Goal: Task Accomplishment & Management: Complete application form

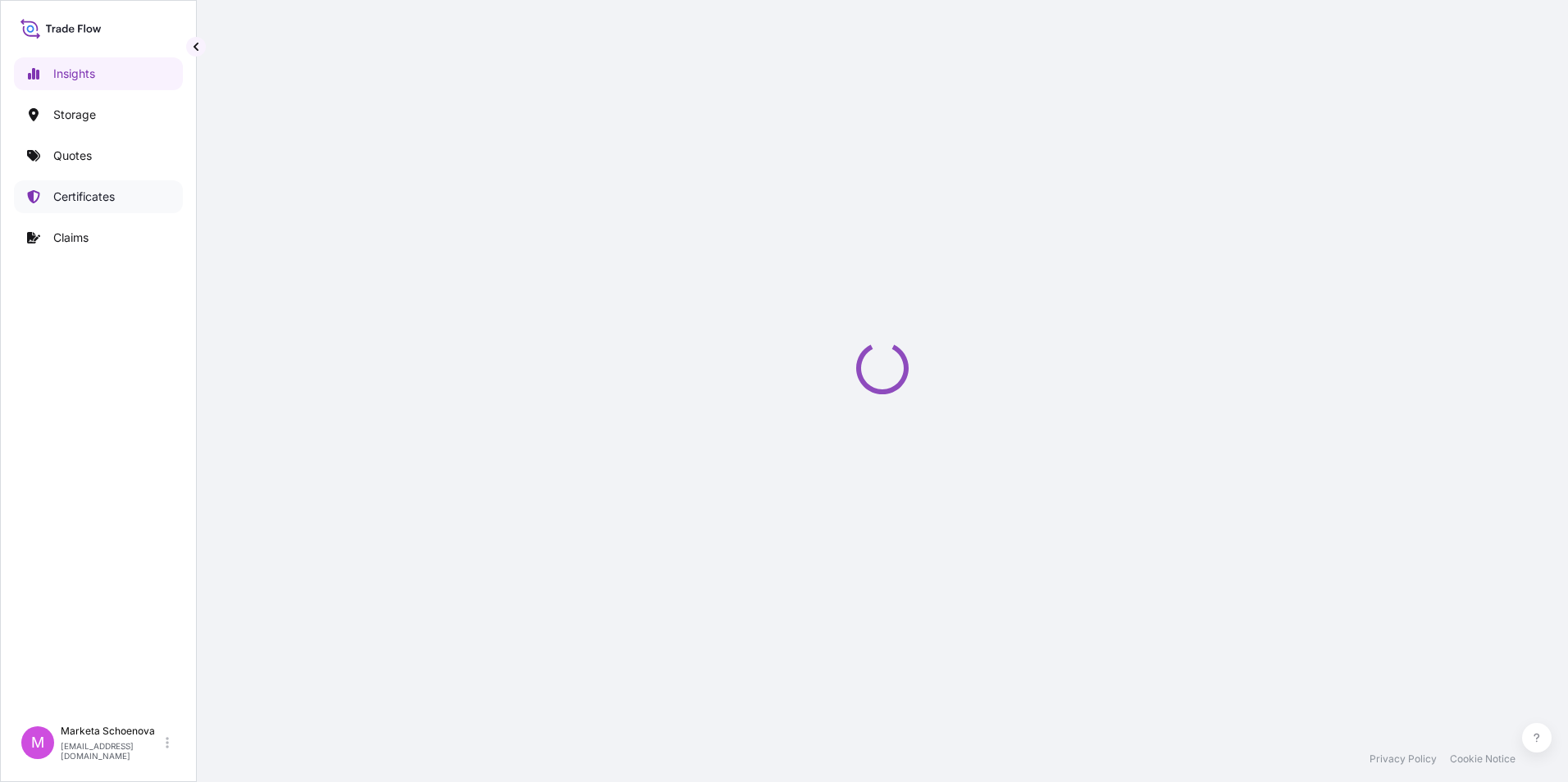
select select "2025"
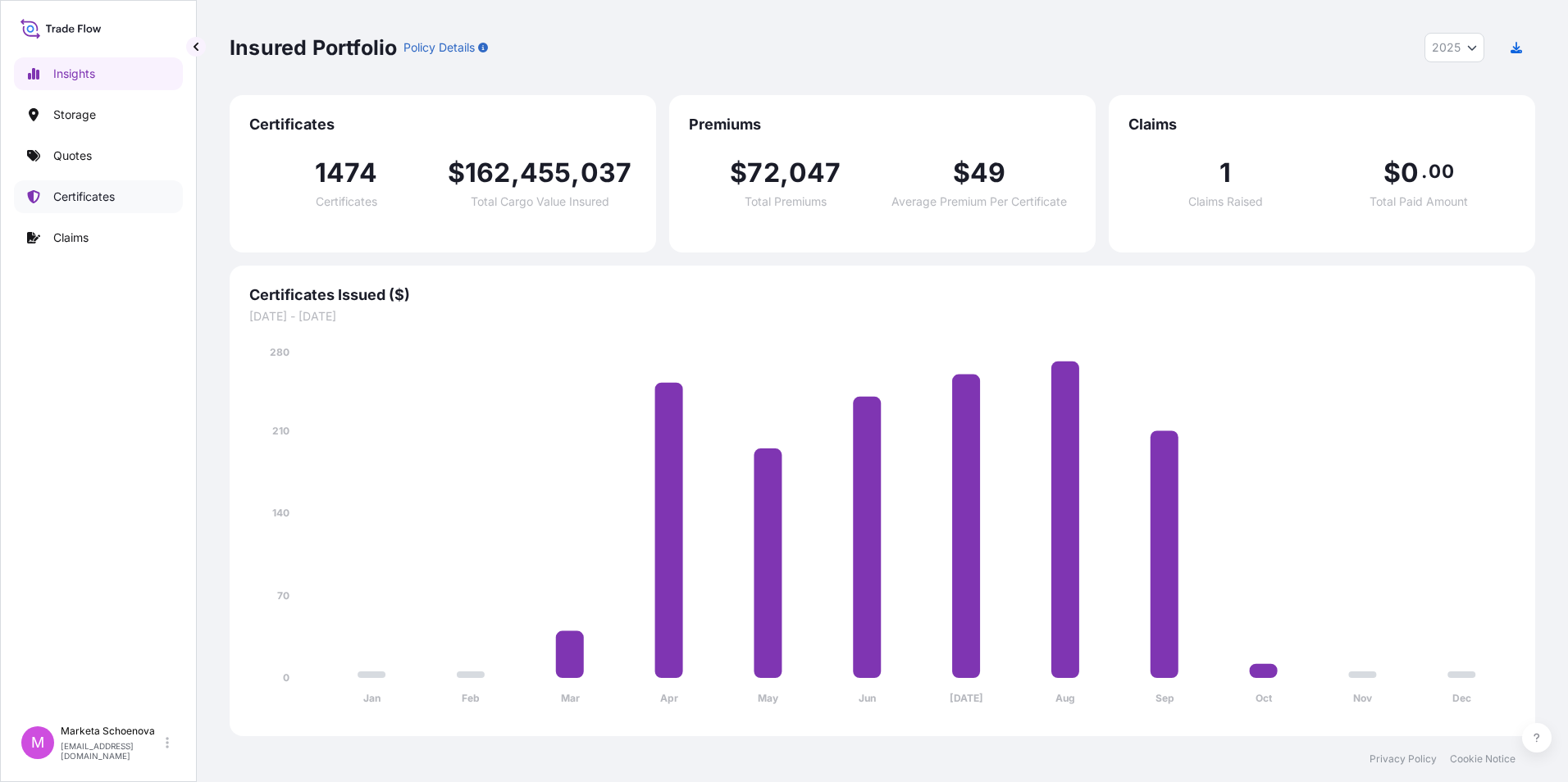
click at [99, 200] on p "Certificates" at bounding box center [84, 196] width 61 height 16
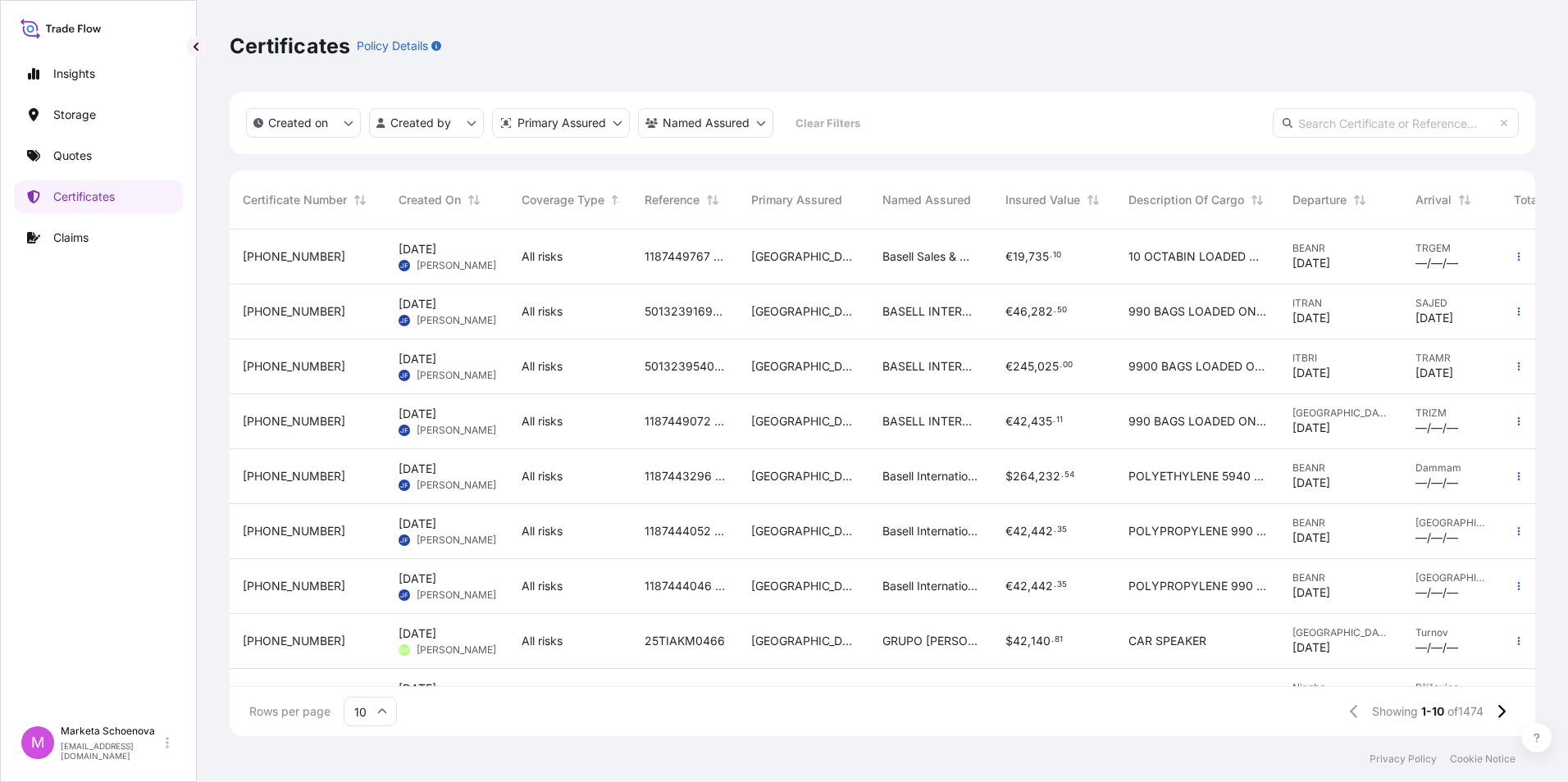
click at [1307, 122] on input "text" at bounding box center [1396, 123] width 246 height 29
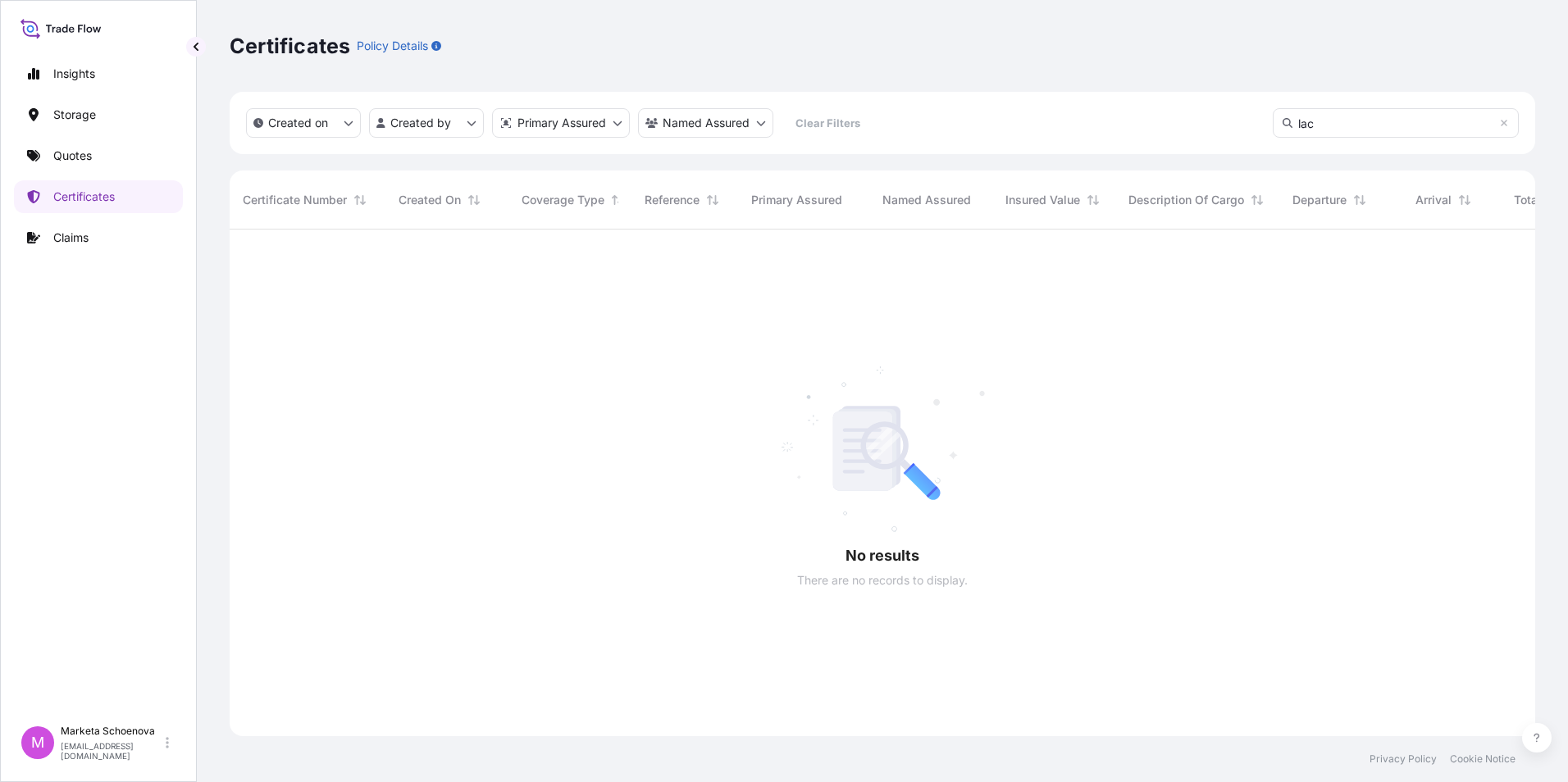
scroll to position [554, 1293]
click at [107, 208] on link "Certificates" at bounding box center [99, 196] width 169 height 33
click at [62, 203] on p "Certificates" at bounding box center [84, 196] width 61 height 16
click at [1347, 122] on input "lac" at bounding box center [1396, 123] width 246 height 29
type input "l"
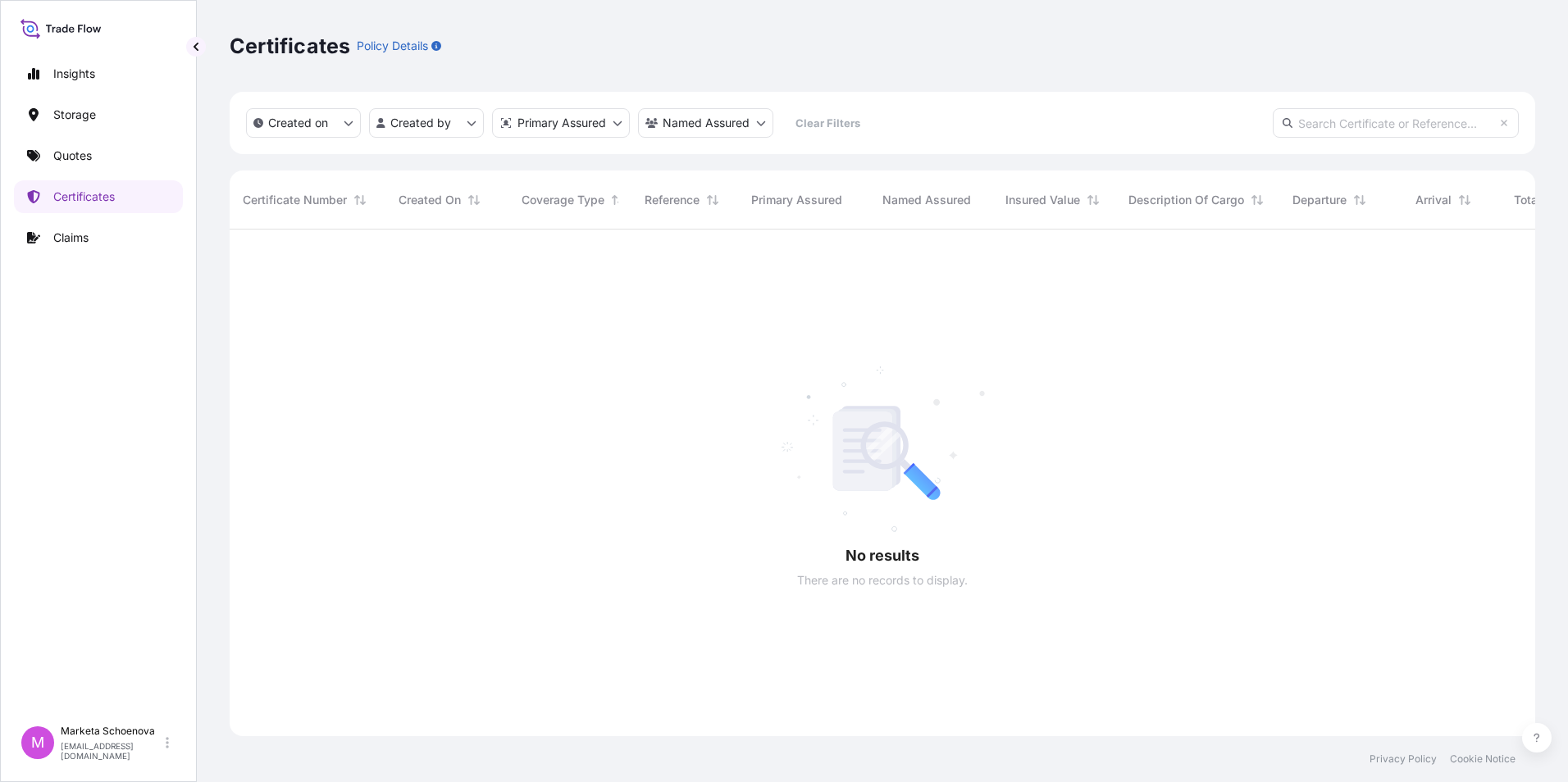
scroll to position [503, 1293]
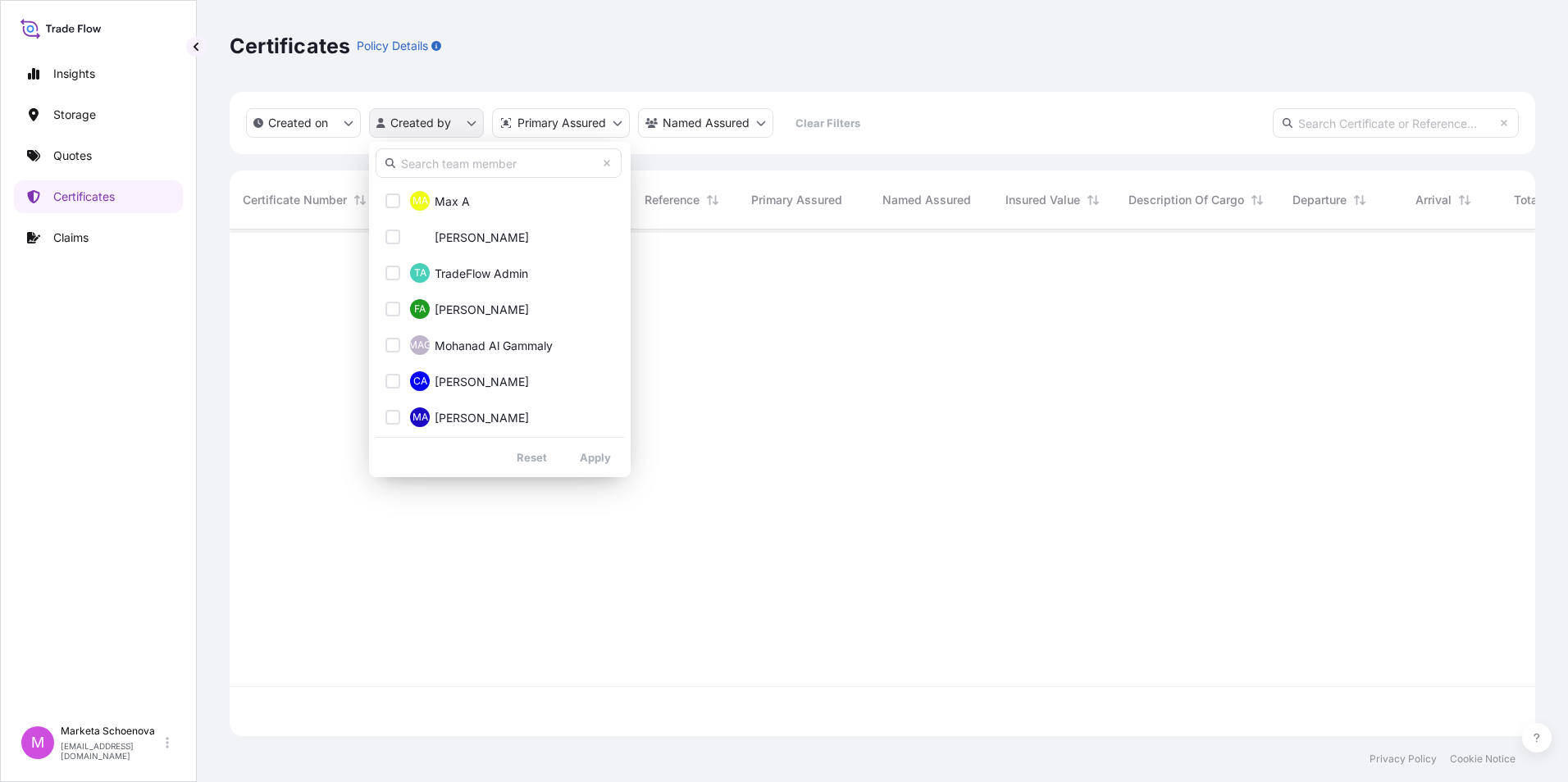
click at [427, 126] on html "Insights Storage Quotes Certificates Claims M Marketa Schoenova [EMAIL_ADDRESS]…" at bounding box center [784, 391] width 1568 height 782
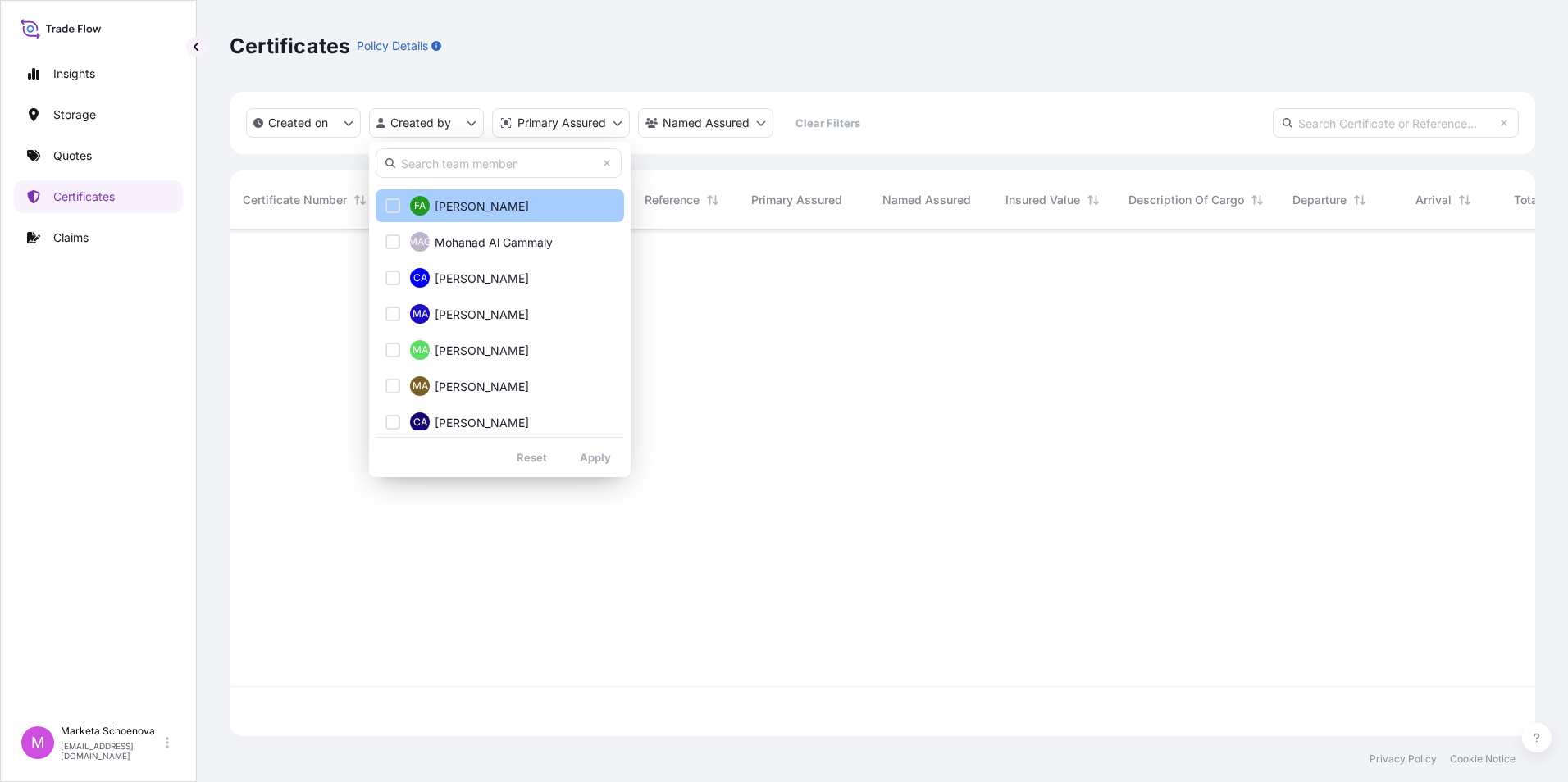
scroll to position [164, 0]
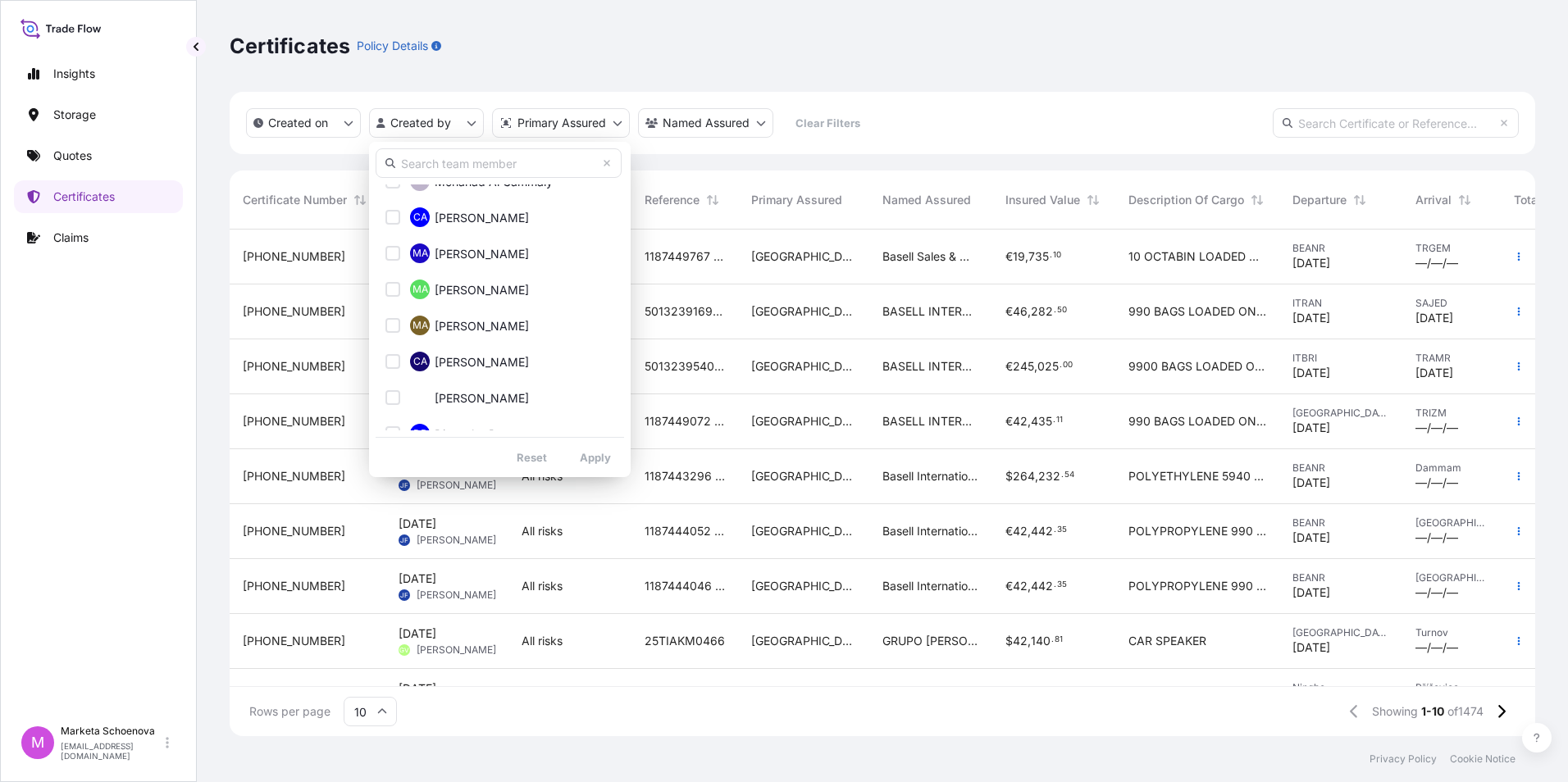
click at [475, 159] on input "text" at bounding box center [498, 163] width 246 height 29
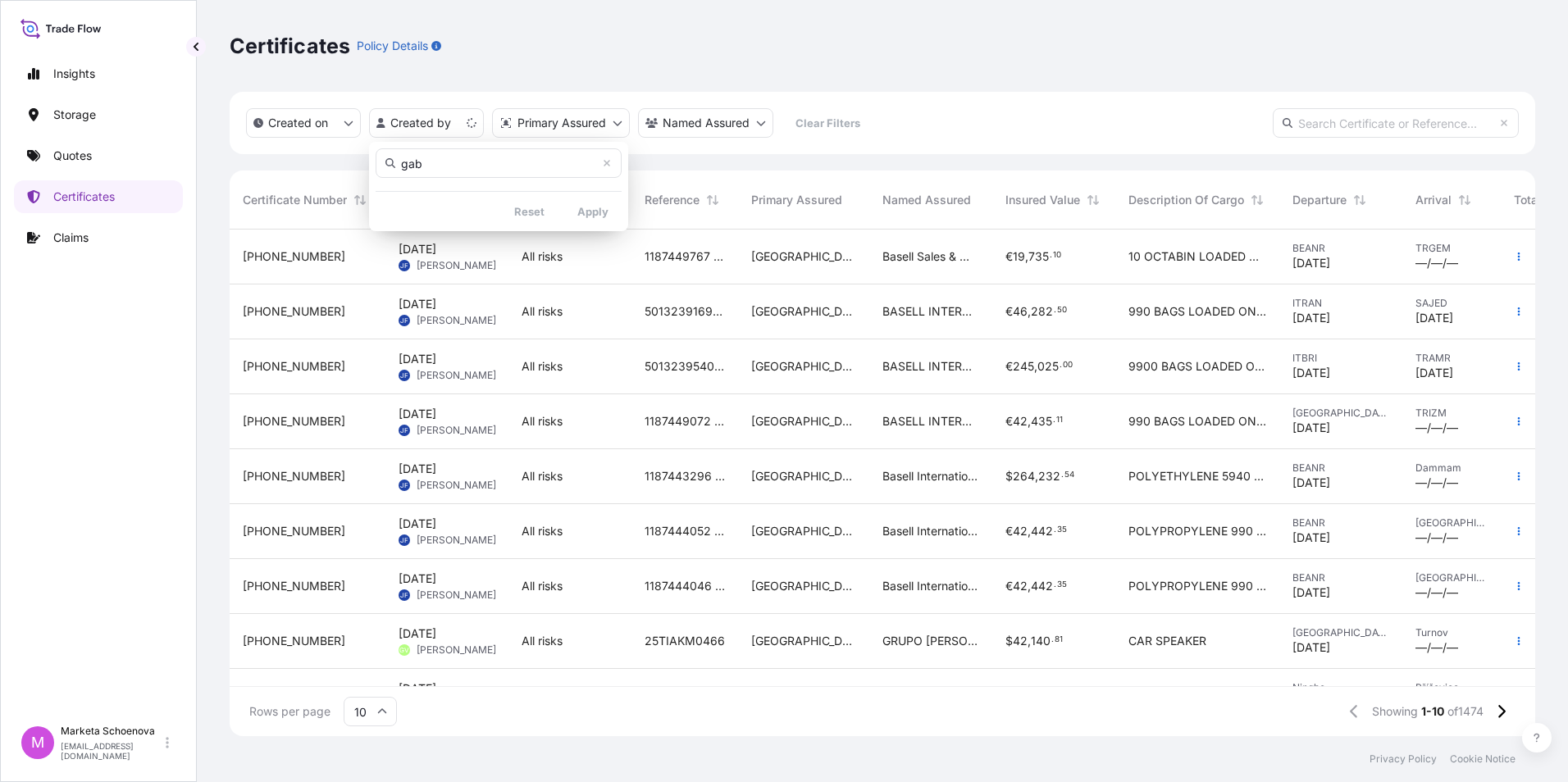
scroll to position [0, 0]
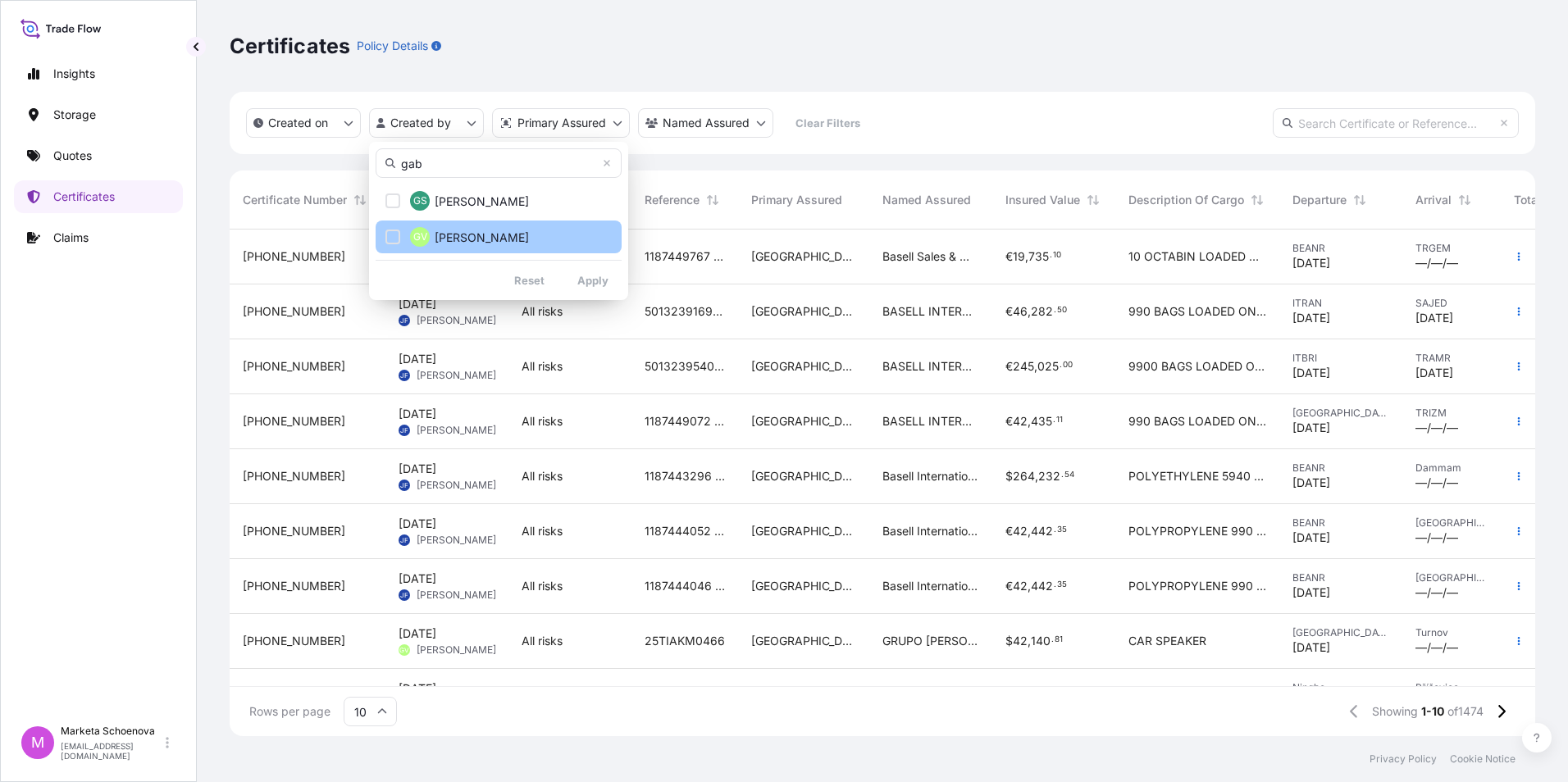
type input "gab"
click at [396, 235] on div "Select Option" at bounding box center [393, 236] width 15 height 15
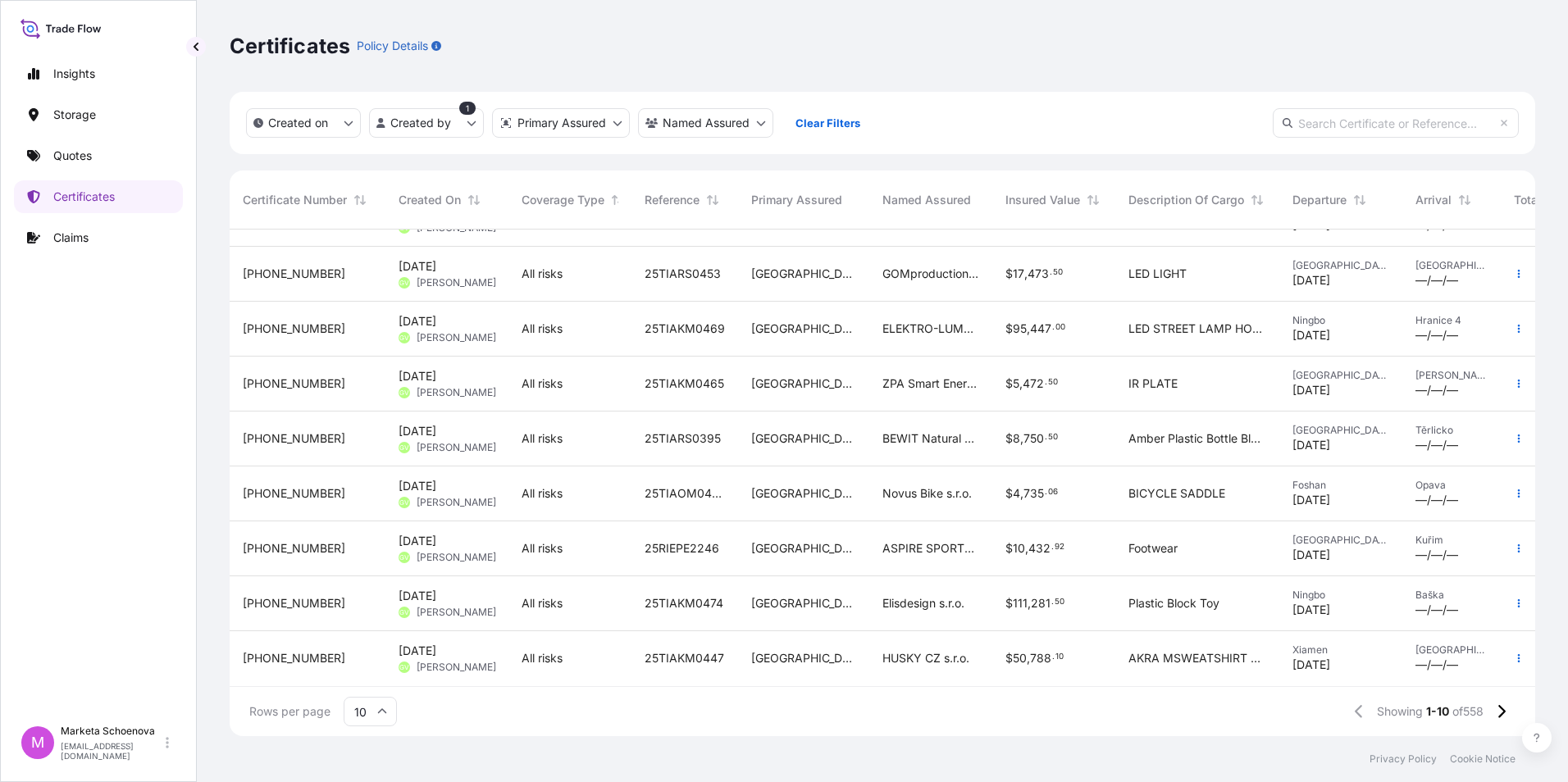
scroll to position [105, 0]
click at [1504, 709] on icon at bounding box center [1501, 711] width 9 height 15
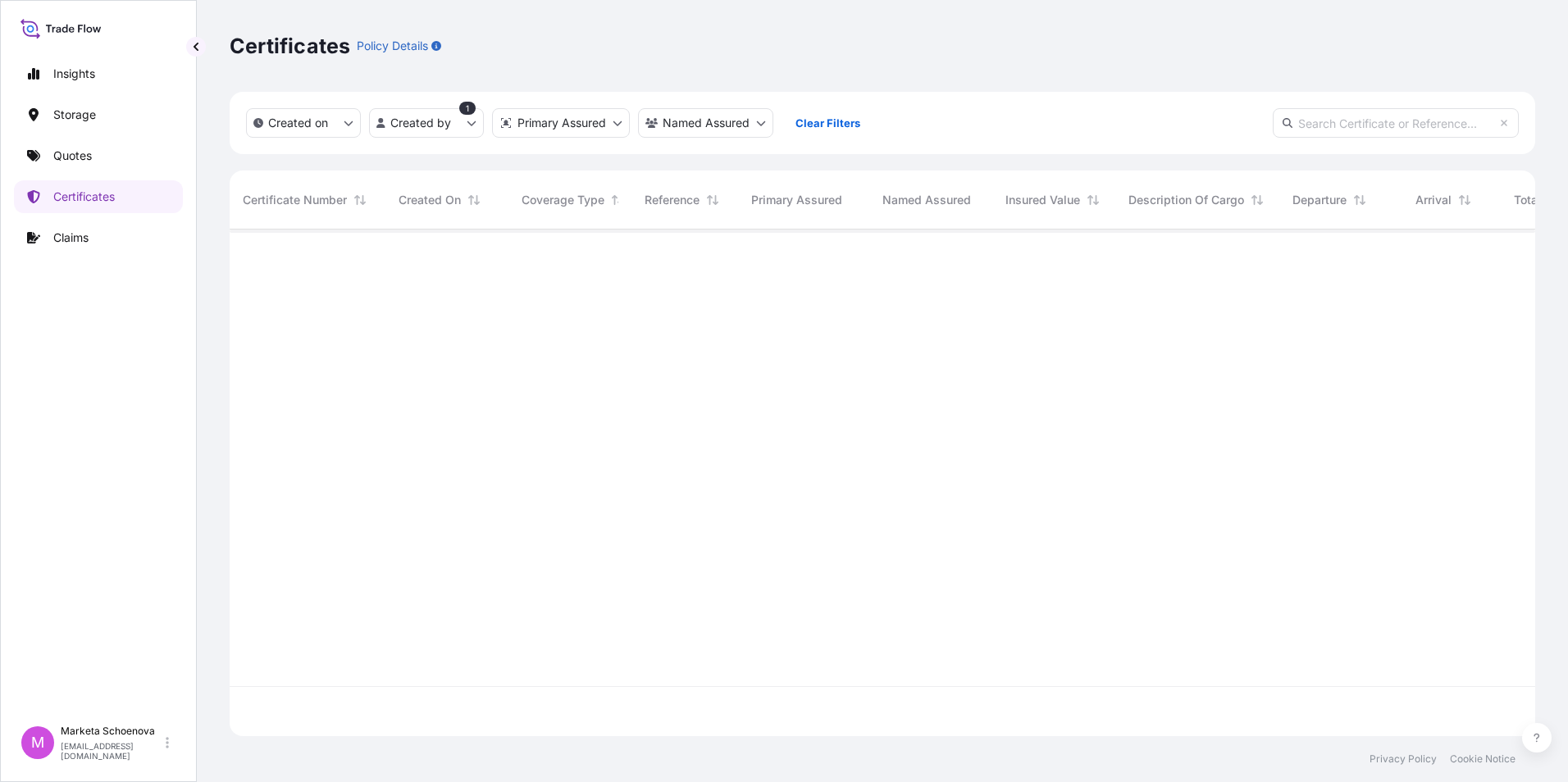
scroll to position [0, 0]
click at [597, 130] on html "Insights Storage Quotes Certificates Claims M Marketa Schoenova [EMAIL_ADDRESS]…" at bounding box center [784, 391] width 1568 height 782
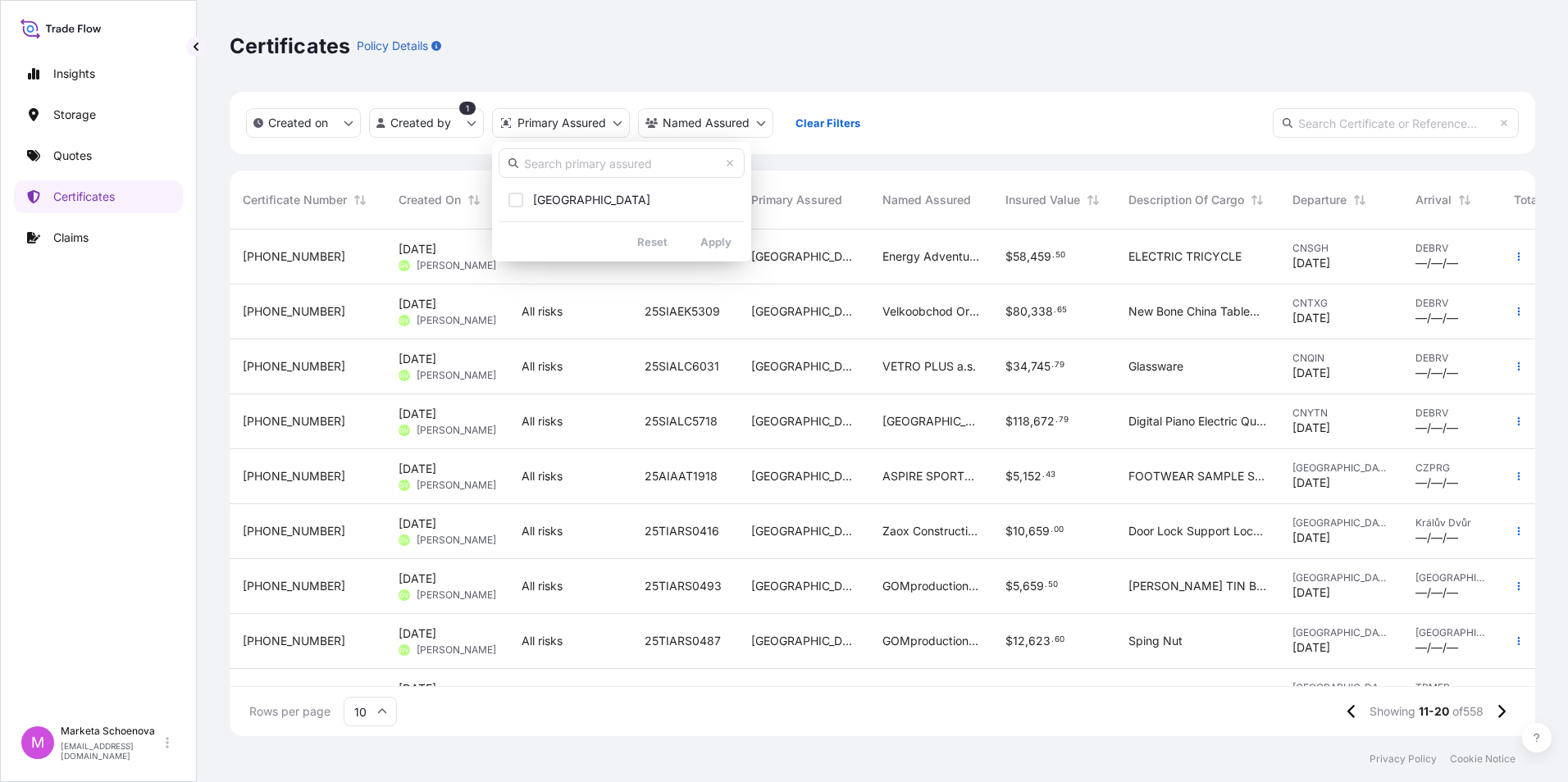
click at [581, 510] on html "Insights Storage Quotes Certificates Claims M Marketa Schoenova [EMAIL_ADDRESS]…" at bounding box center [784, 391] width 1568 height 782
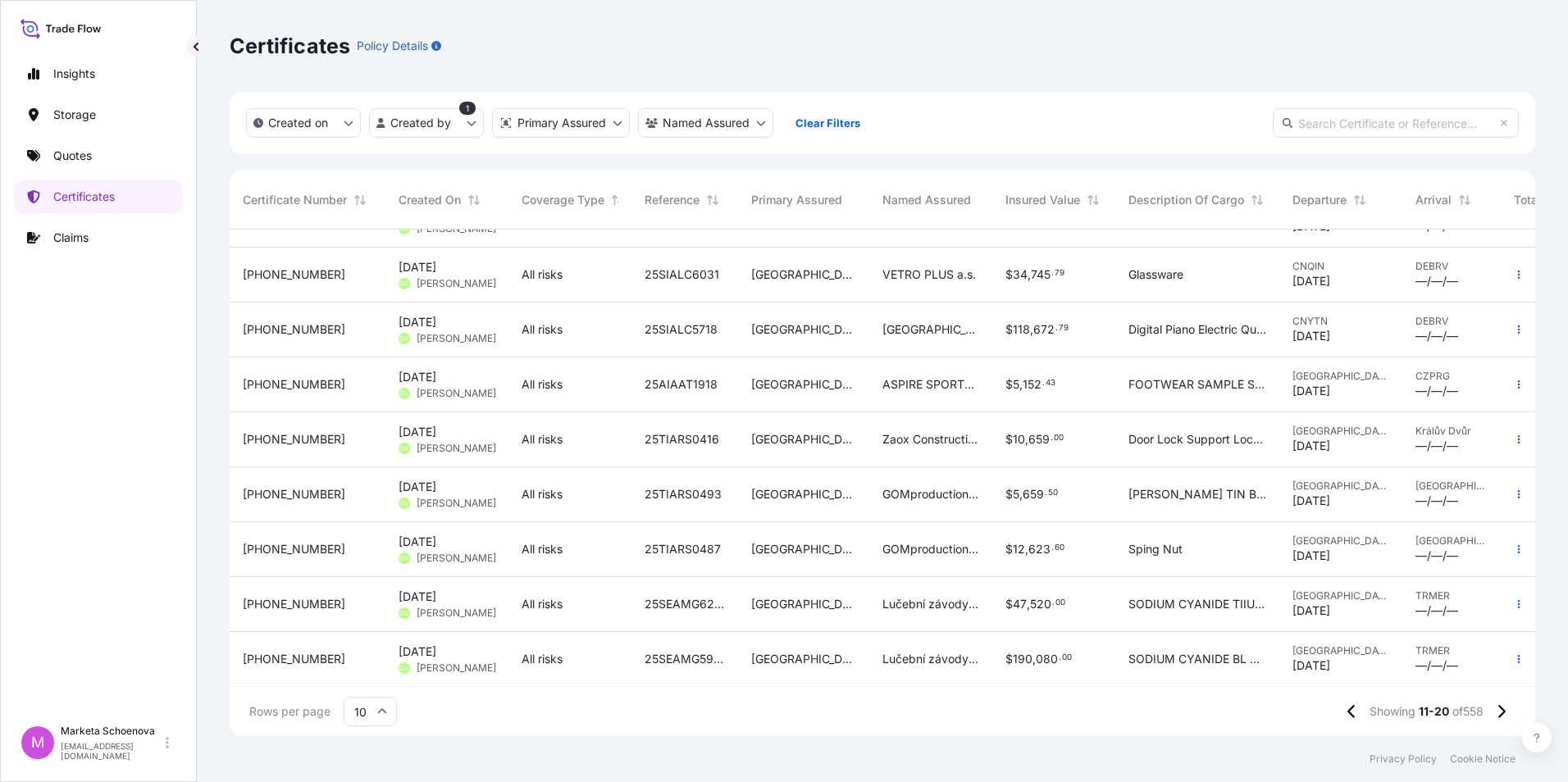
scroll to position [105, 0]
click at [1503, 713] on icon at bounding box center [1501, 711] width 7 height 13
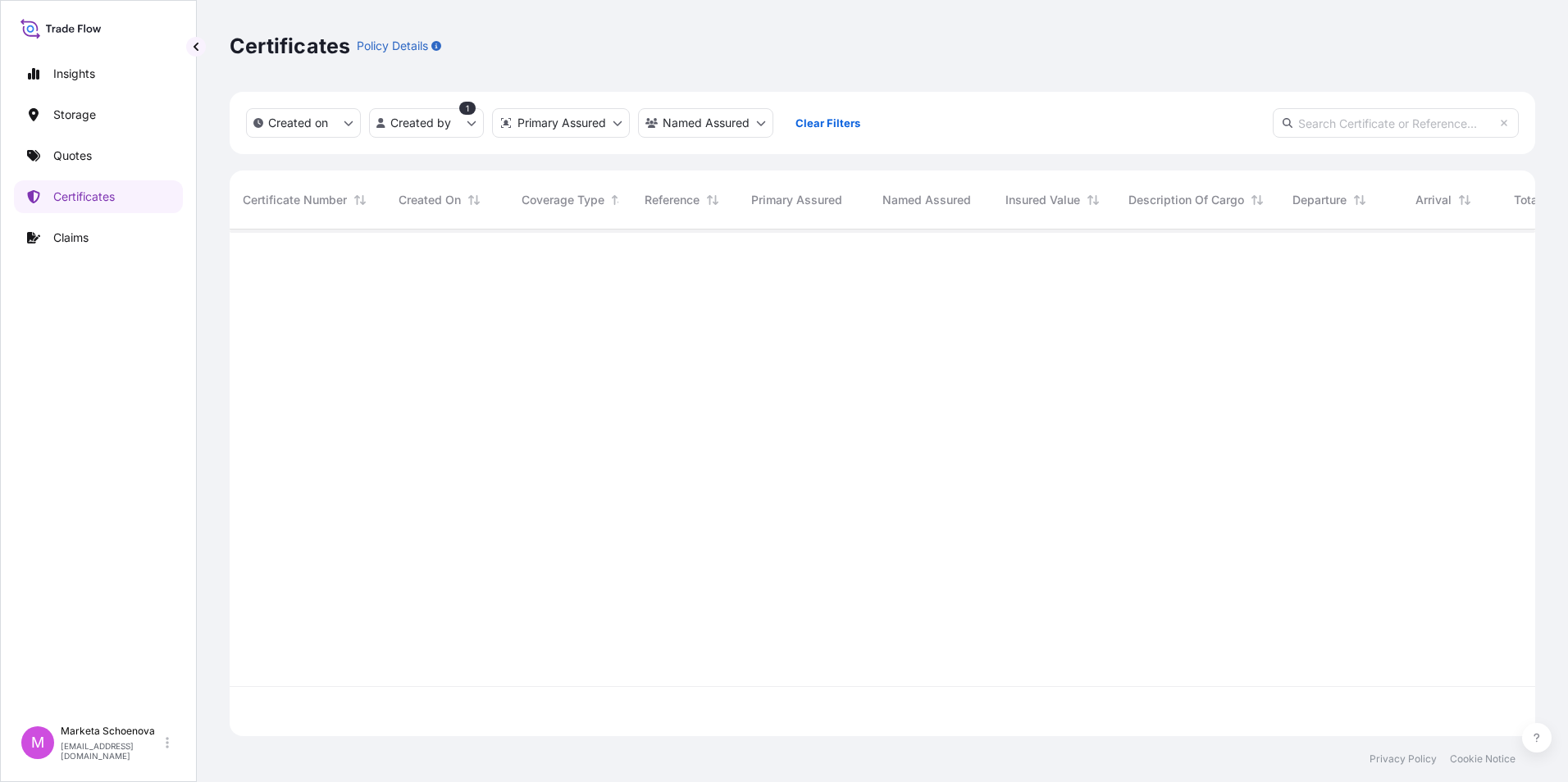
scroll to position [0, 0]
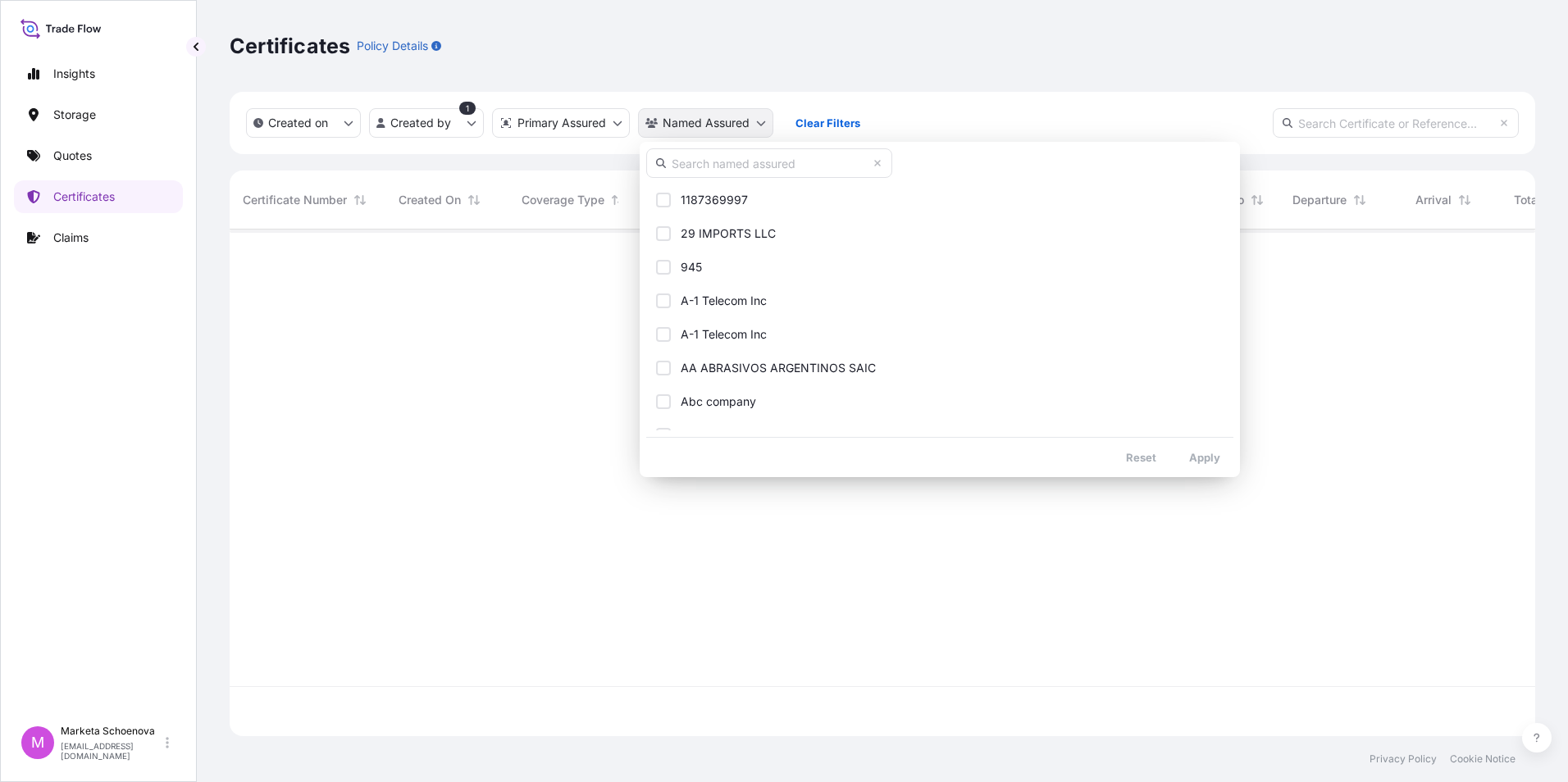
click at [678, 122] on html "Insights Storage Quotes Certificates Claims M Marketa Schoenova [EMAIL_ADDRESS]…" at bounding box center [784, 391] width 1568 height 782
click at [699, 168] on input "text" at bounding box center [769, 163] width 246 height 29
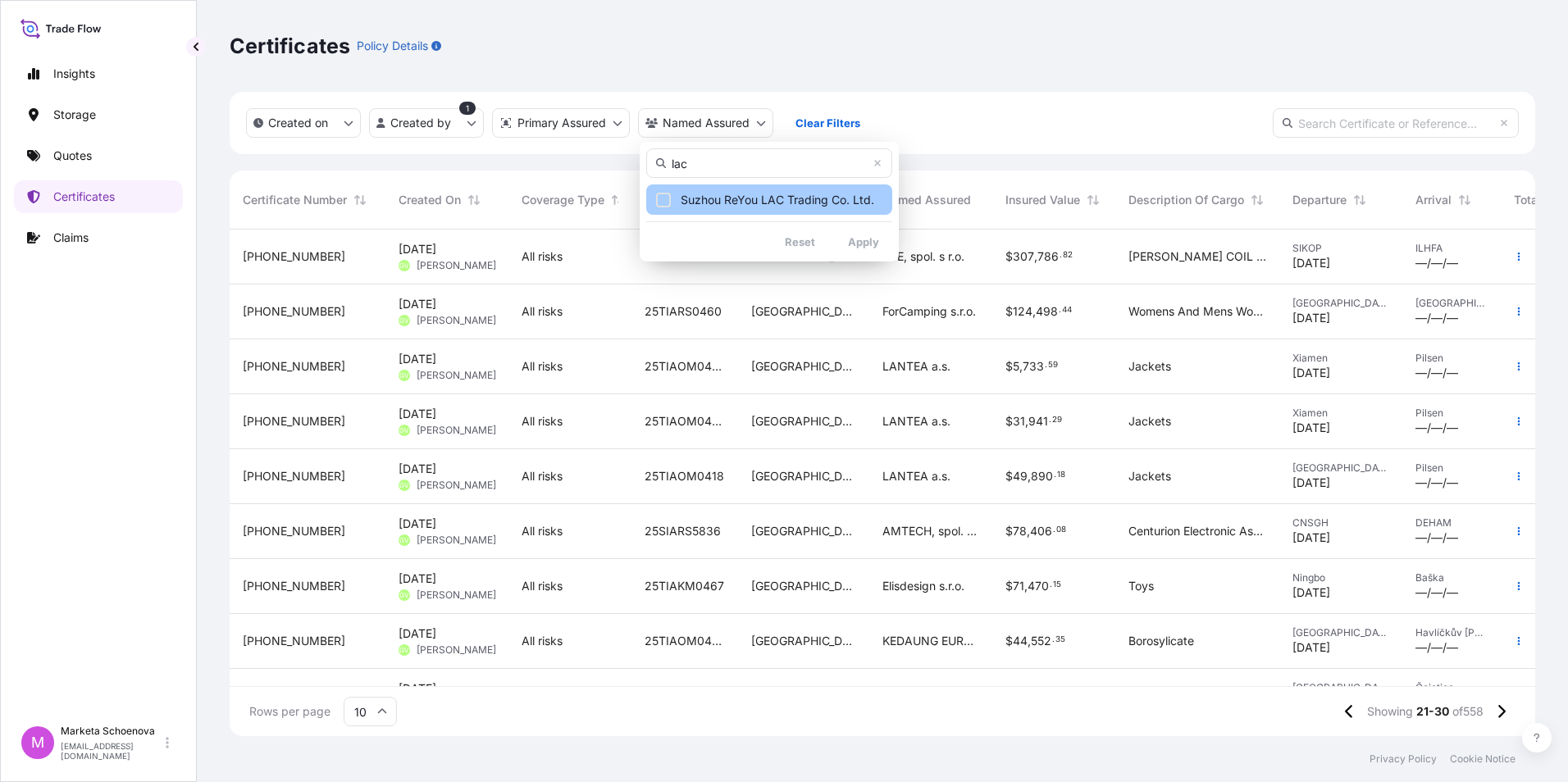
type input "lac"
click at [768, 201] on span "Suzhou ReYou LAC Trading Co. Ltd." at bounding box center [778, 200] width 194 height 16
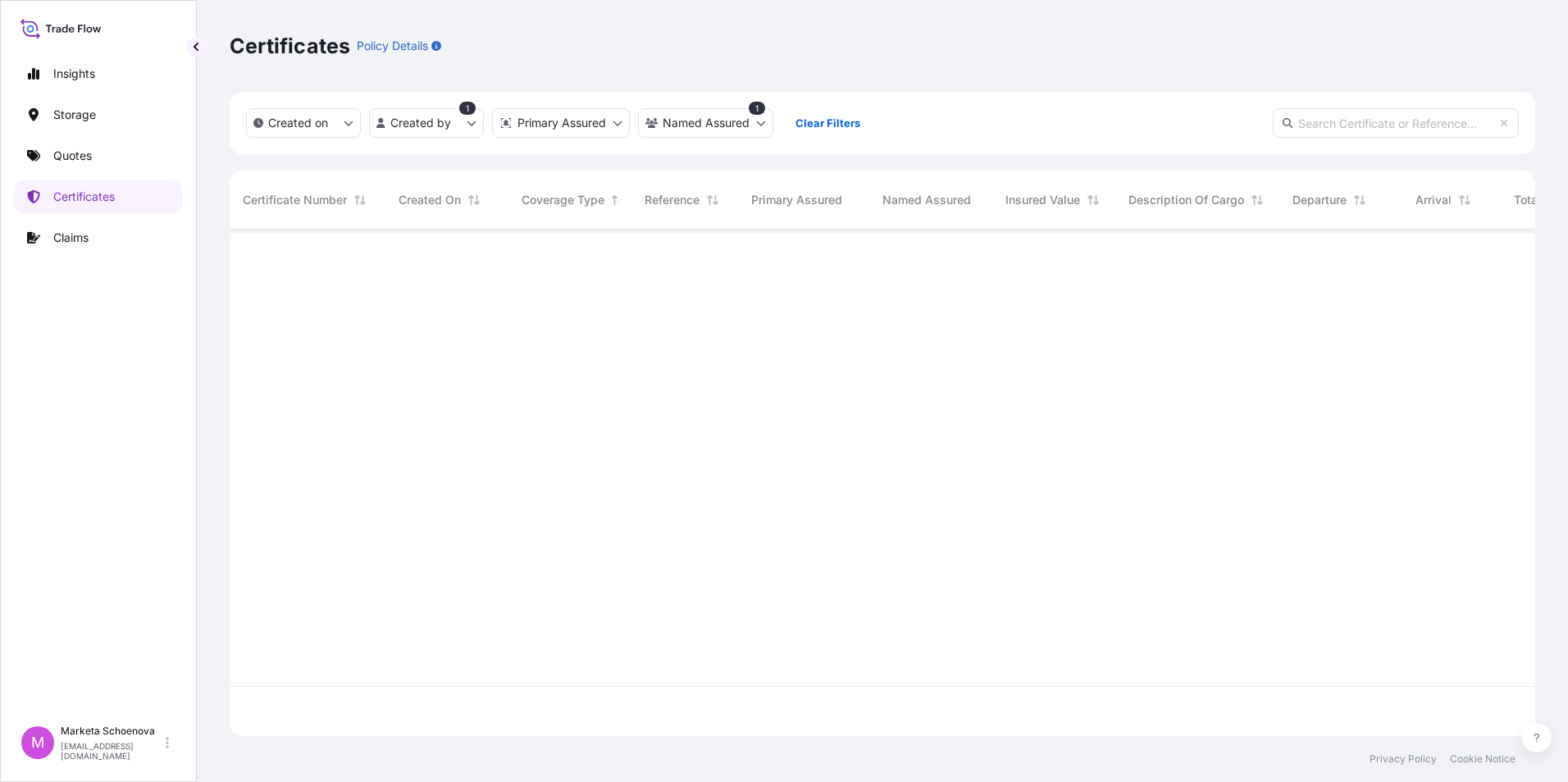
scroll to position [554, 1293]
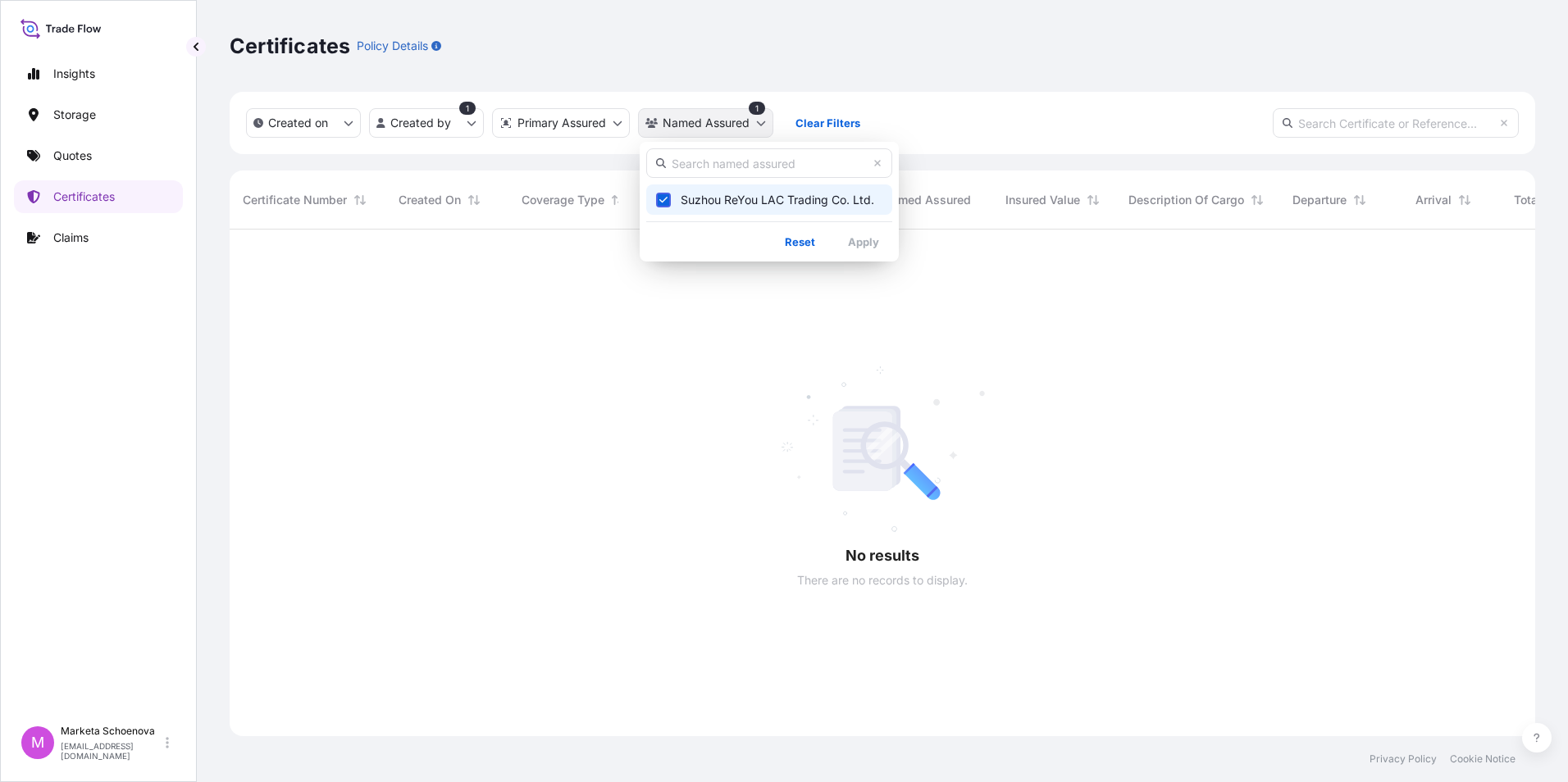
click at [760, 122] on html "Insights Storage Quotes Certificates Claims M Marketa Schoenova [EMAIL_ADDRESS]…" at bounding box center [784, 391] width 1568 height 782
click at [660, 200] on icon "Select Option" at bounding box center [664, 199] width 9 height 6
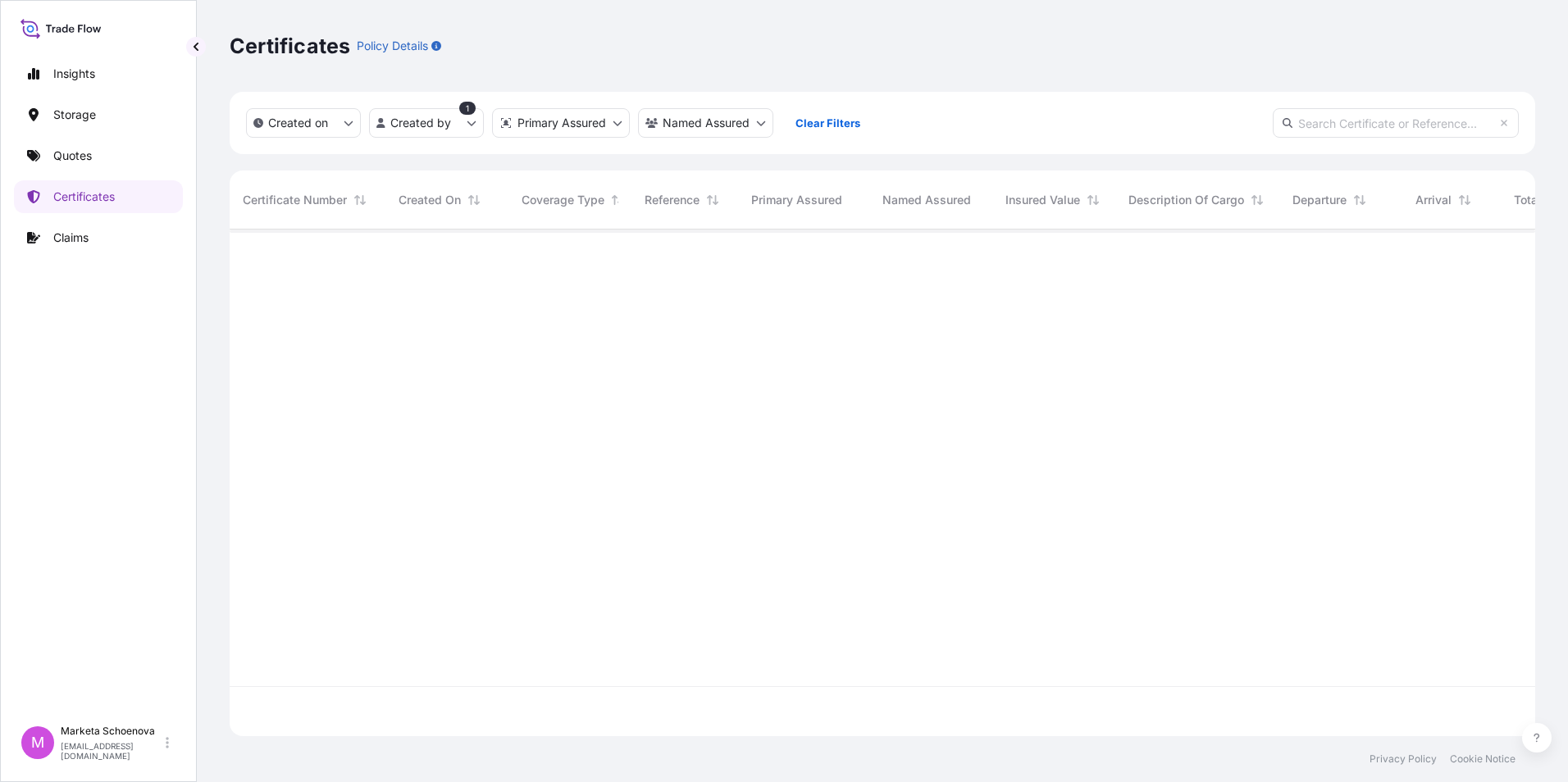
scroll to position [503, 1293]
click at [337, 119] on button "Created on" at bounding box center [303, 123] width 115 height 29
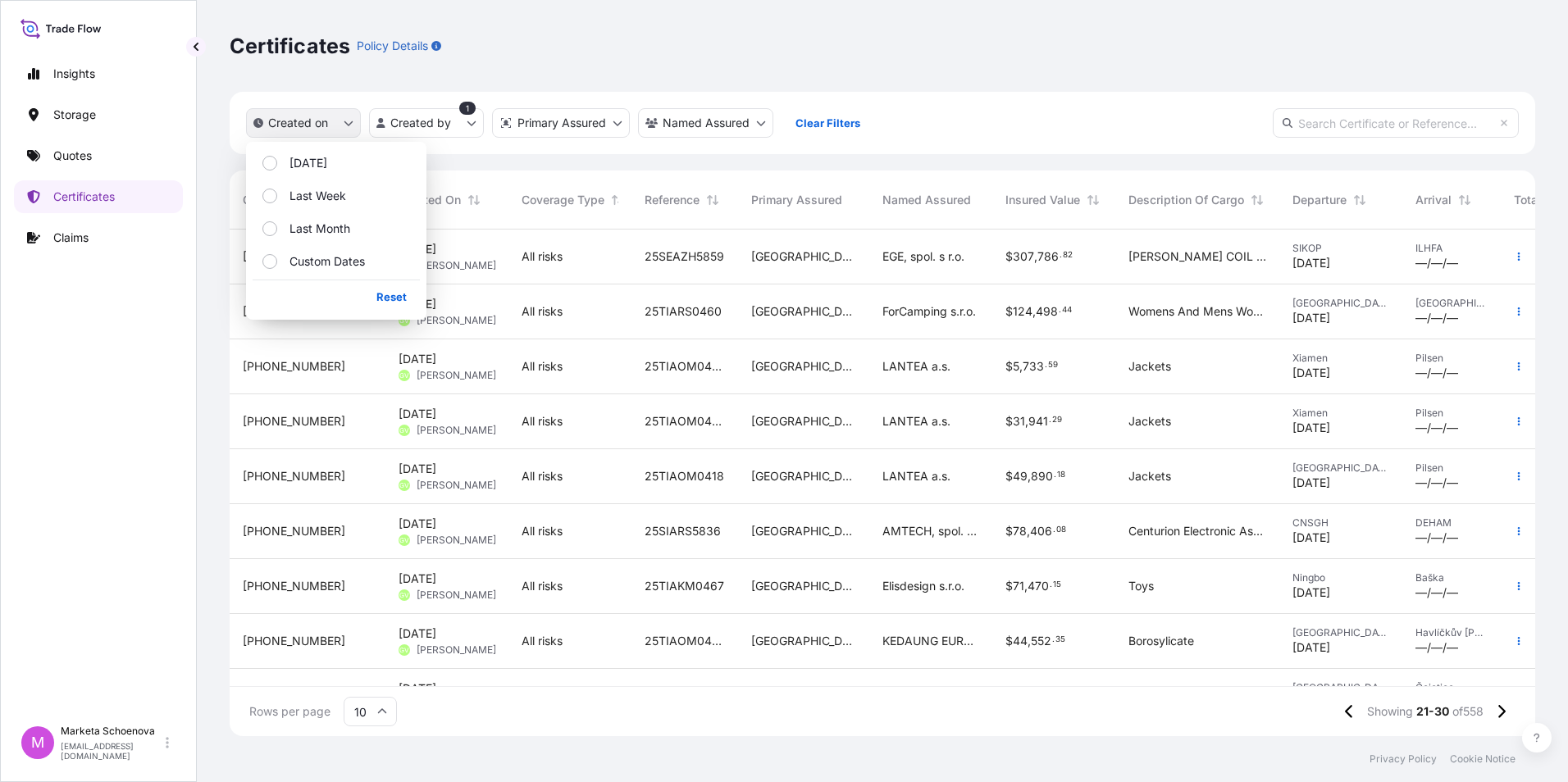
click at [337, 119] on button "Created on" at bounding box center [303, 123] width 115 height 29
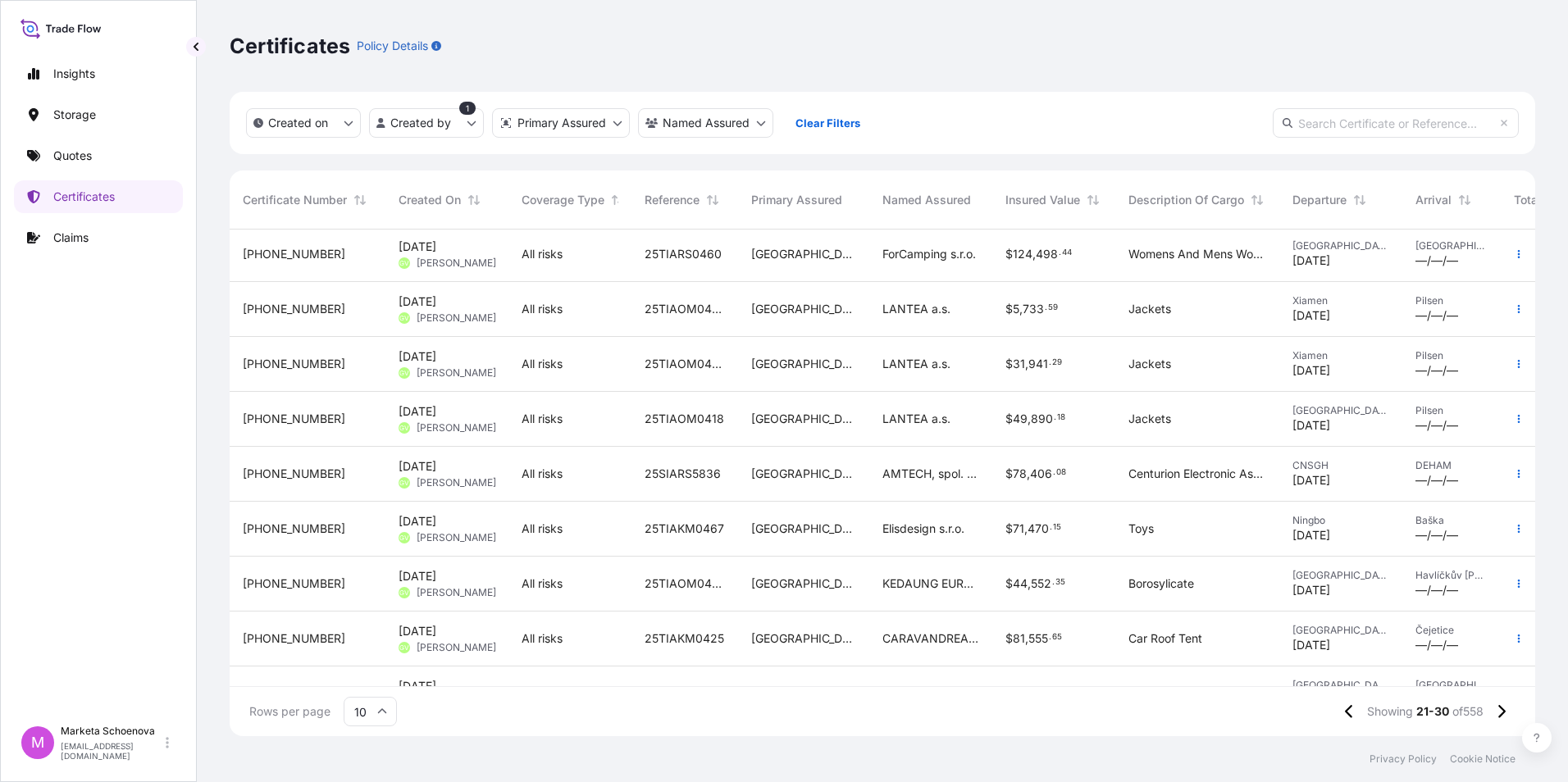
scroll to position [105, 0]
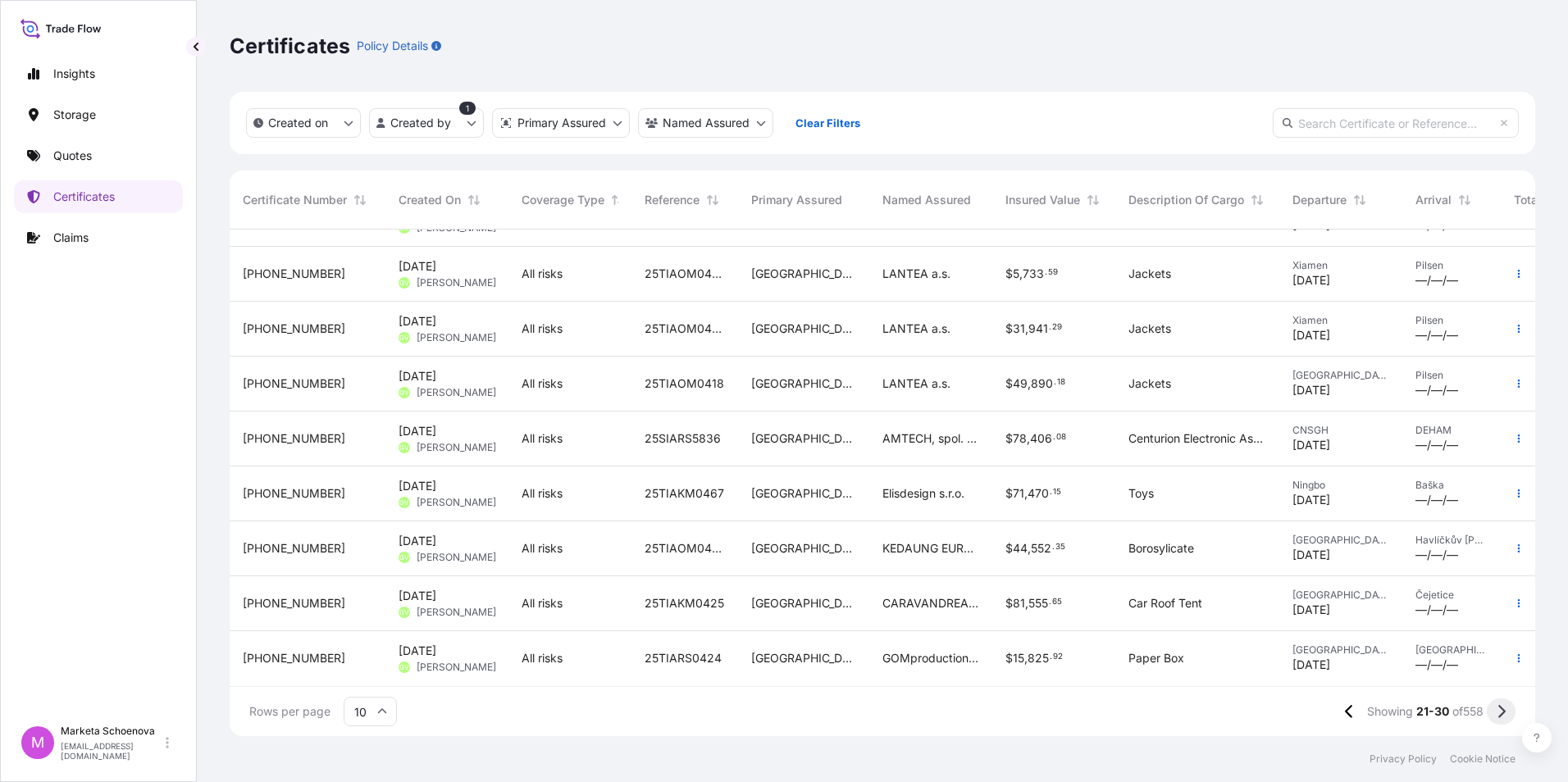
click at [1497, 713] on icon at bounding box center [1501, 711] width 9 height 15
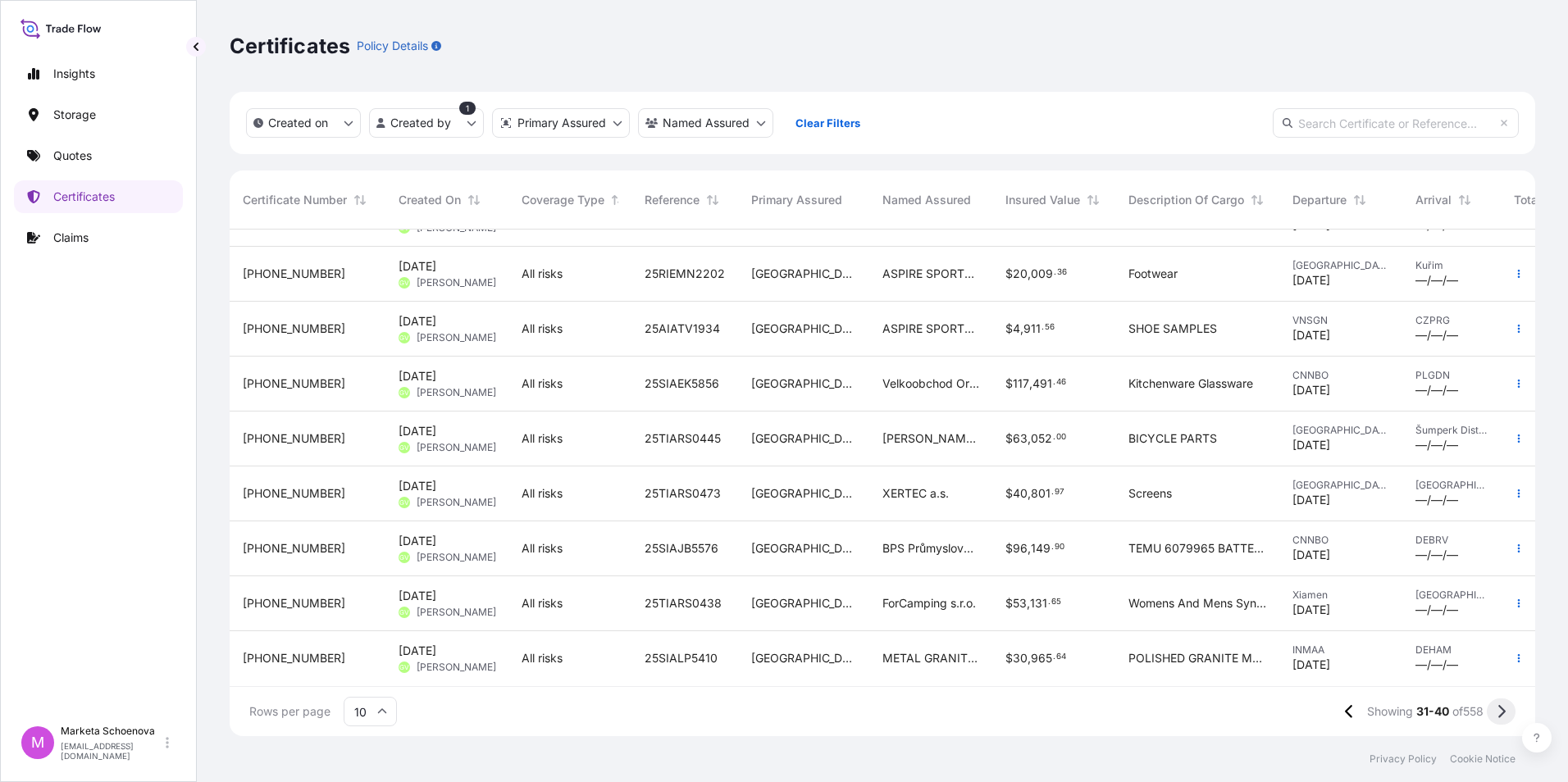
click at [1497, 716] on icon at bounding box center [1501, 711] width 9 height 15
click at [385, 714] on icon at bounding box center [381, 711] width 10 height 10
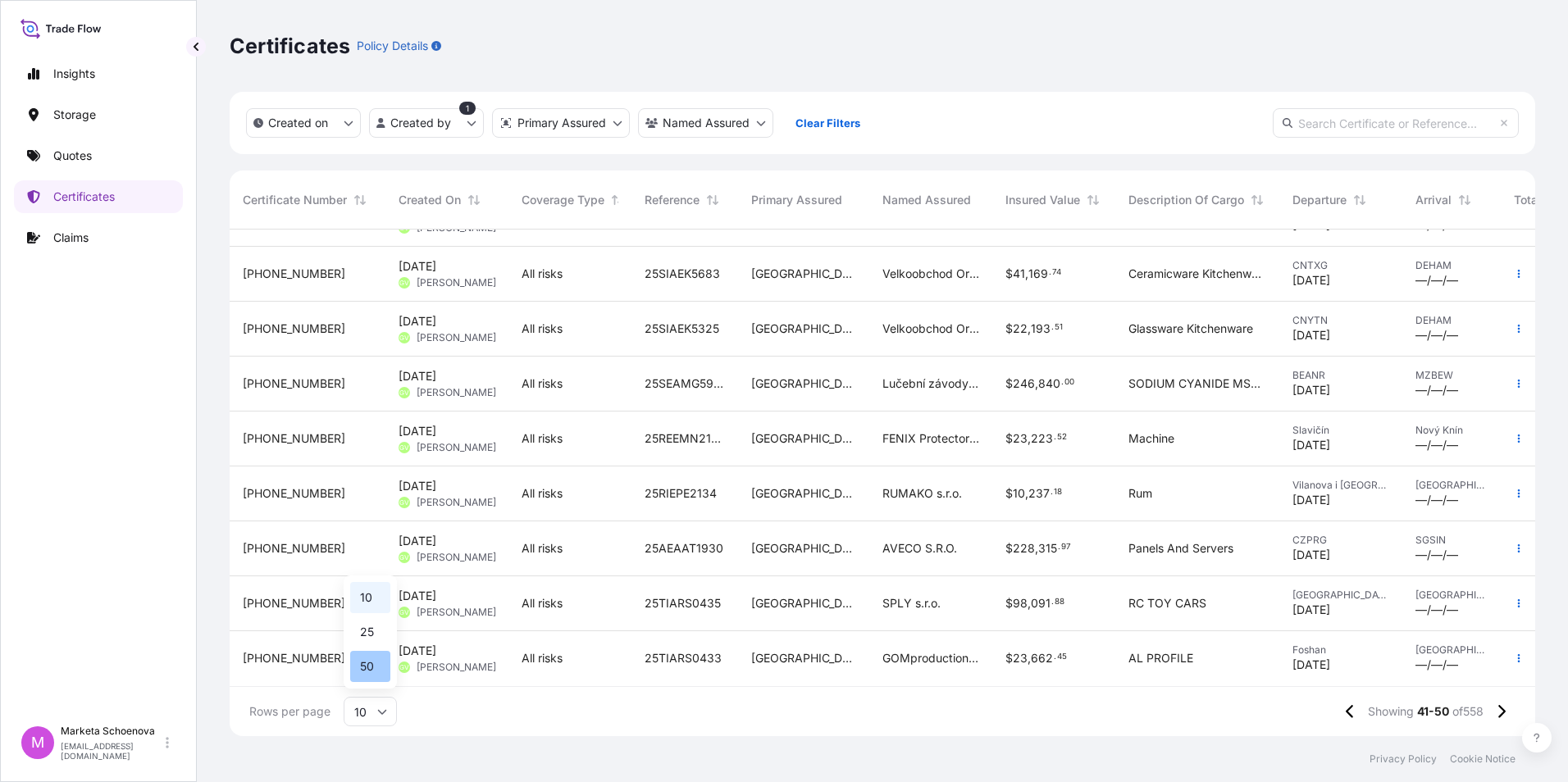
click at [380, 666] on div "50" at bounding box center [370, 666] width 40 height 31
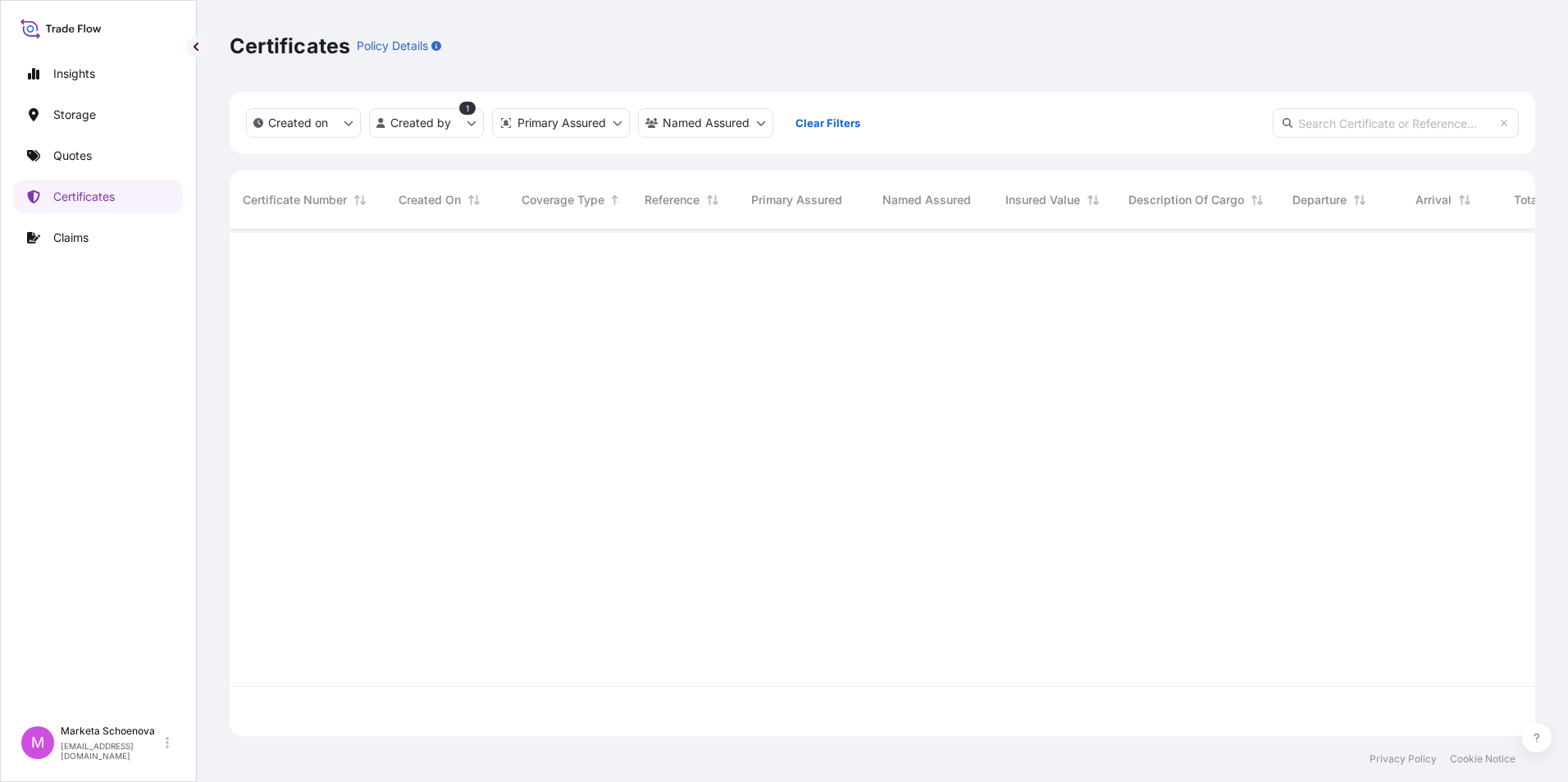
scroll to position [0, 0]
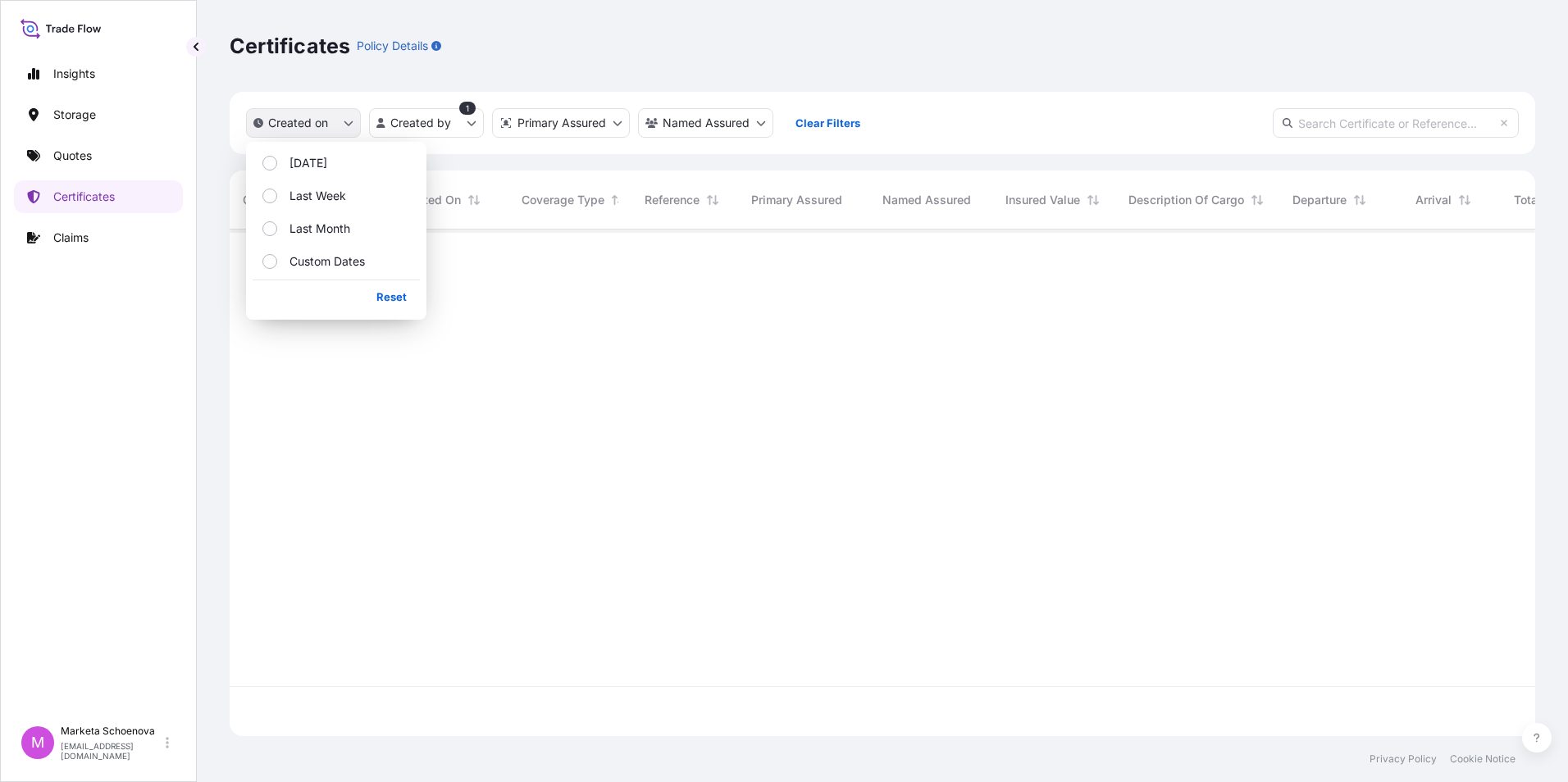
click at [348, 128] on button "Created on" at bounding box center [303, 123] width 115 height 29
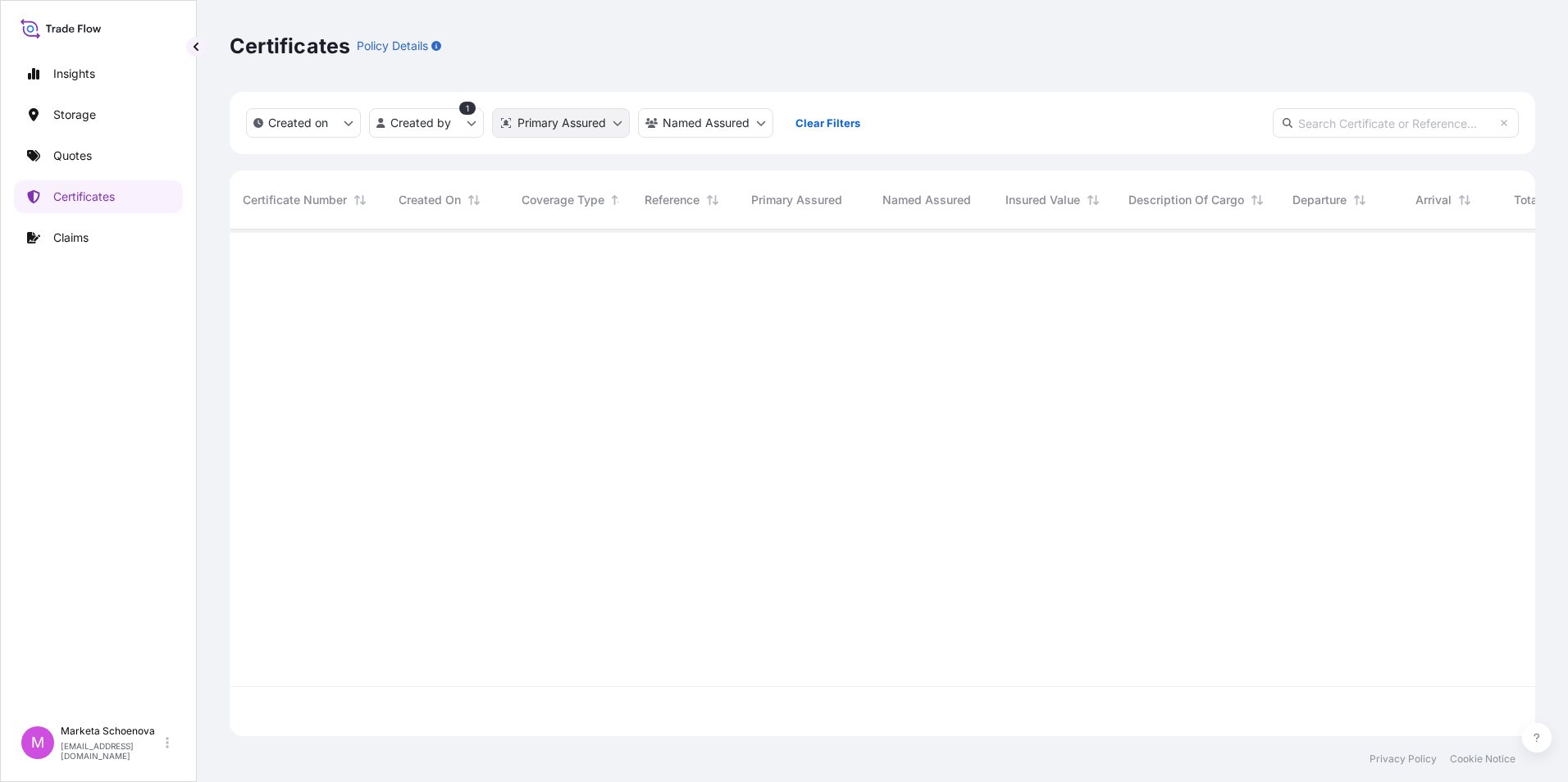
click at [545, 122] on html "Insights Storage Quotes Certificates Claims M Marketa Schoenova [EMAIL_ADDRESS]…" at bounding box center [784, 391] width 1568 height 782
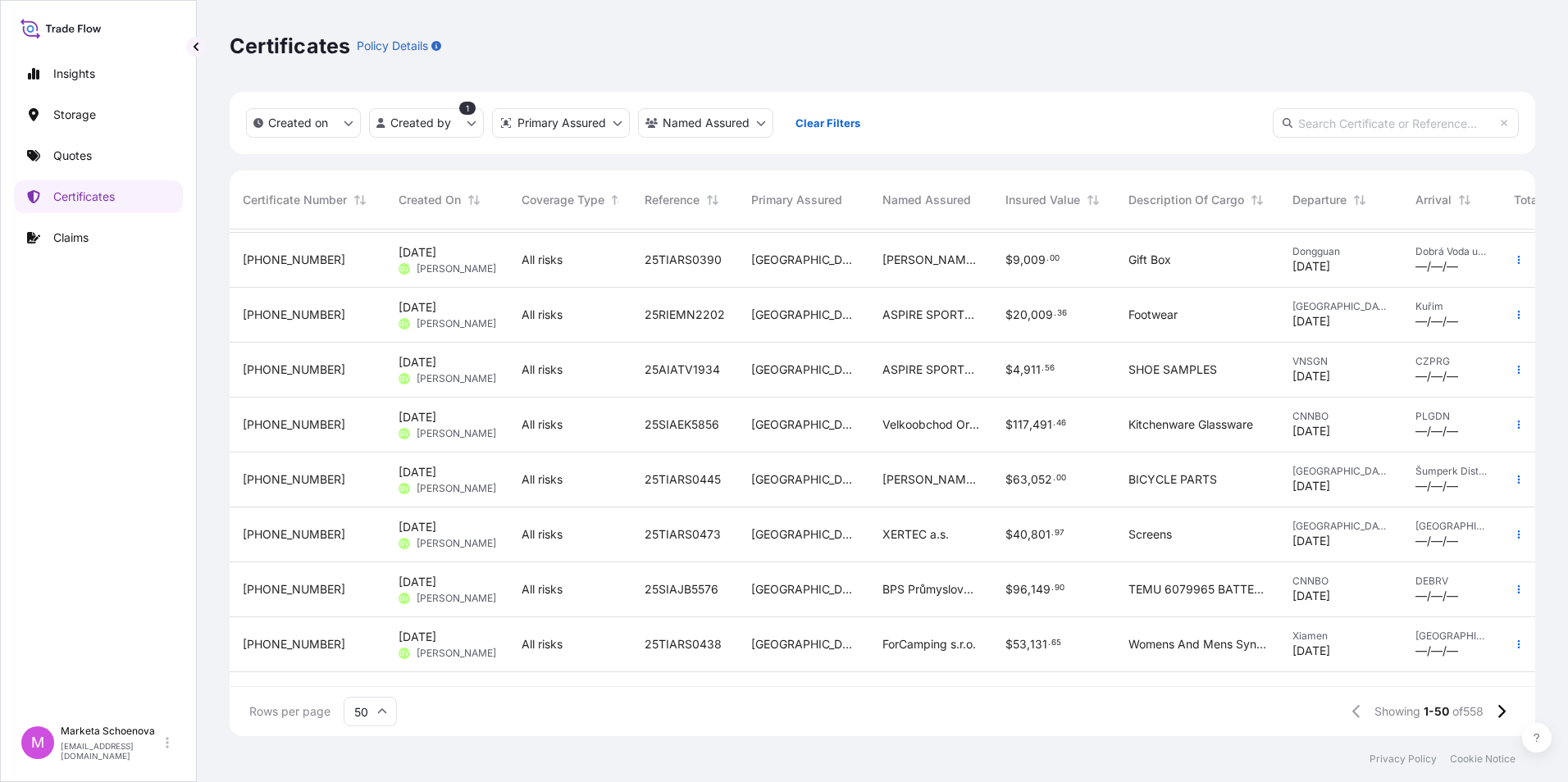
scroll to position [1721, 0]
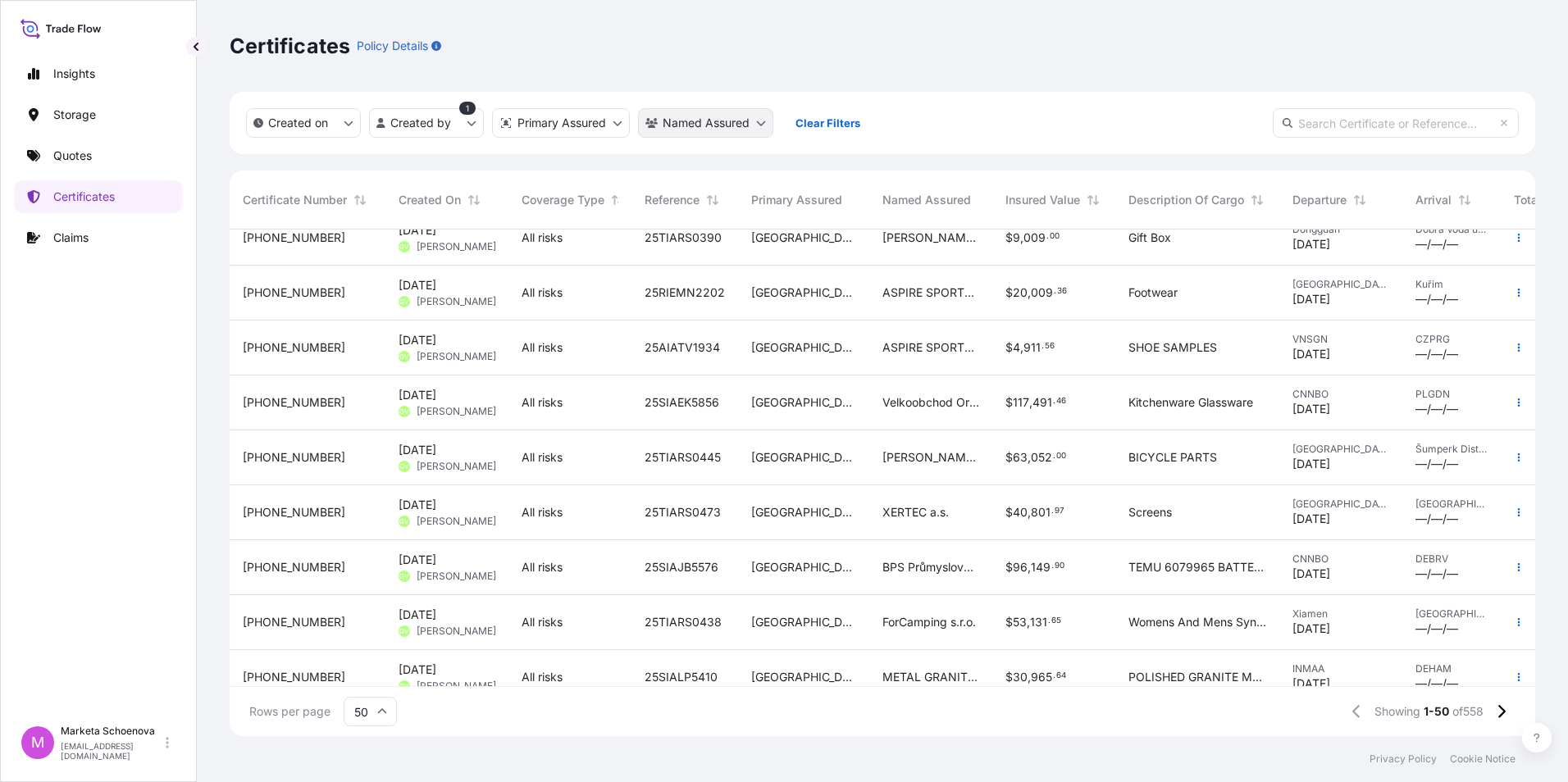
click at [725, 130] on html "Insights Storage Quotes Certificates Claims M Marketa Schoenova [EMAIL_ADDRESS]…" at bounding box center [784, 391] width 1568 height 782
click at [882, 161] on icon at bounding box center [877, 163] width 10 height 10
click at [783, 478] on html "Insights Storage Quotes Certificates Claims M Marketa Schoenova [EMAIL_ADDRESS]…" at bounding box center [784, 391] width 1568 height 782
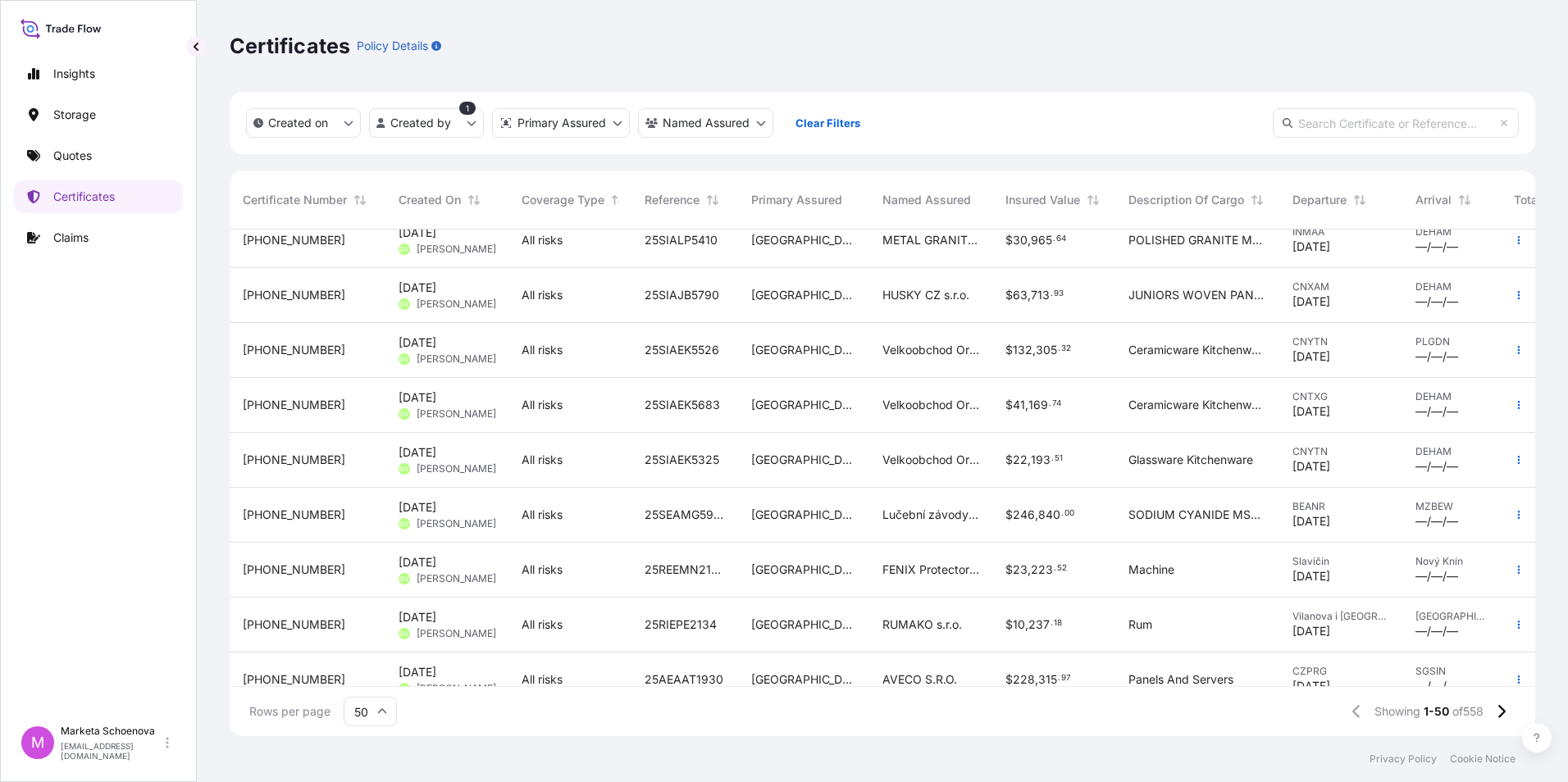
scroll to position [2302, 0]
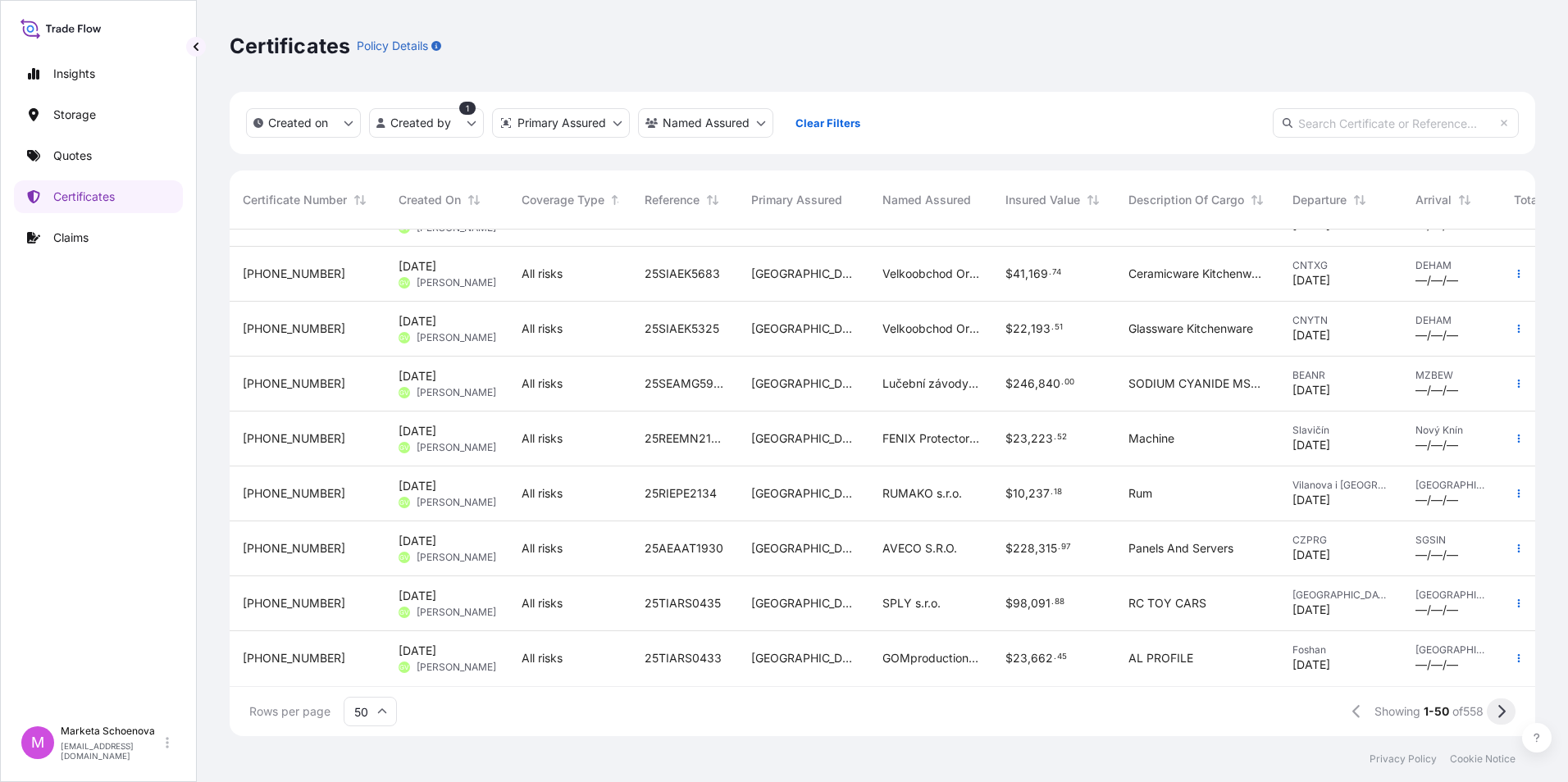
click at [1500, 710] on icon at bounding box center [1501, 711] width 9 height 15
click at [691, 430] on span "25AEALH1738" at bounding box center [684, 438] width 78 height 16
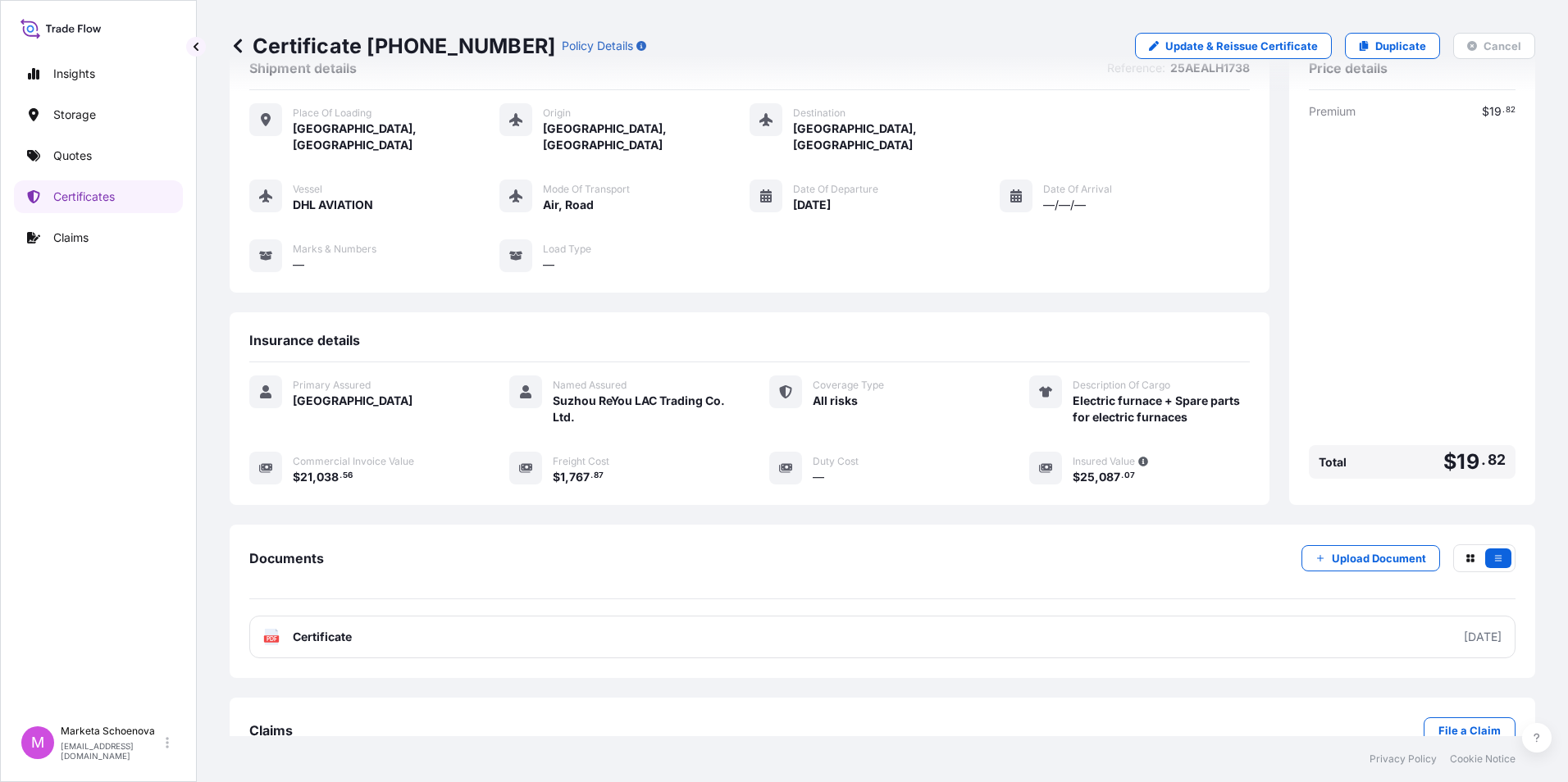
scroll to position [79, 0]
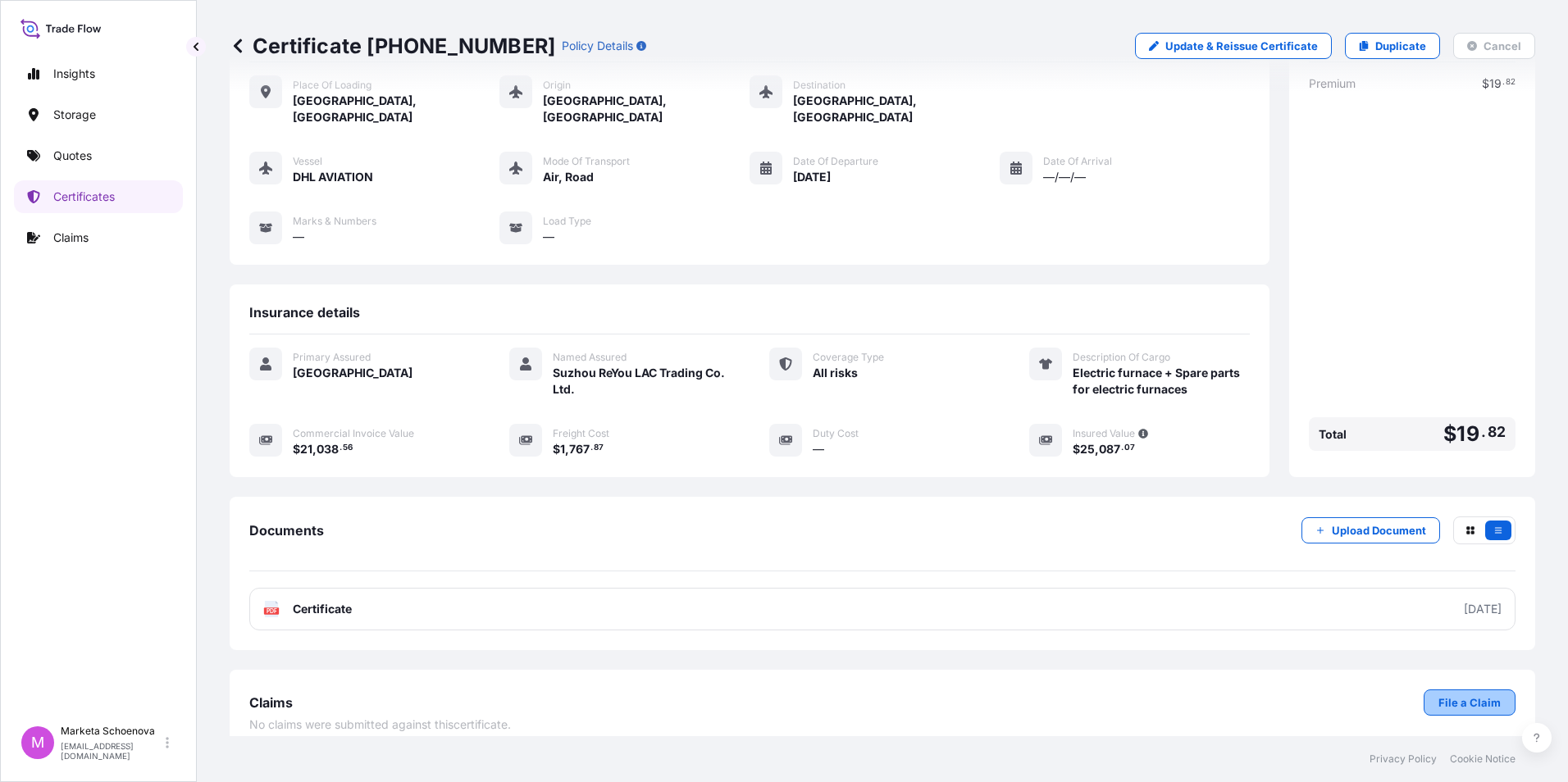
click at [1453, 694] on p "File a Claim" at bounding box center [1469, 702] width 62 height 16
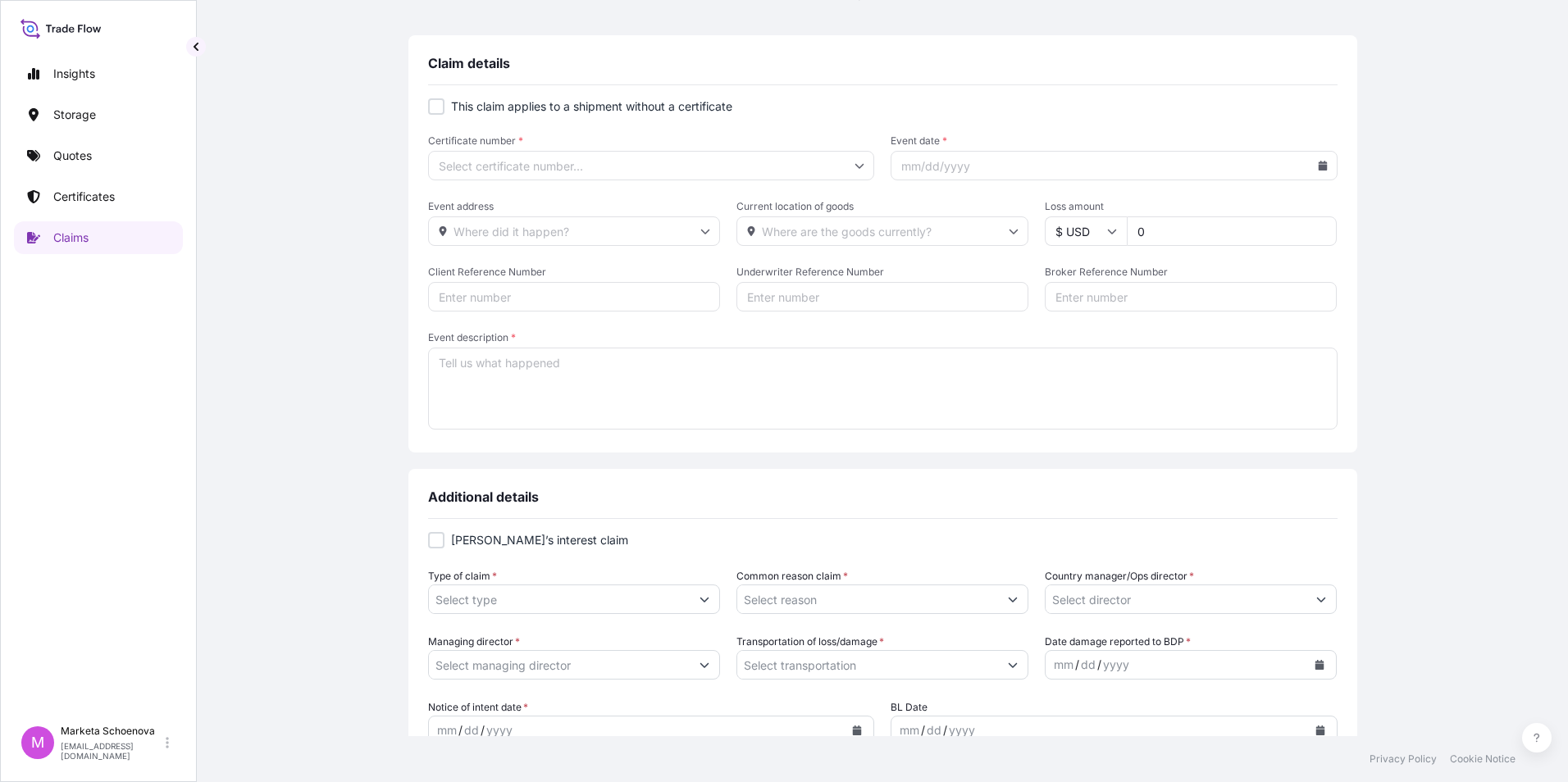
type input "[PHONE_NUMBER]"
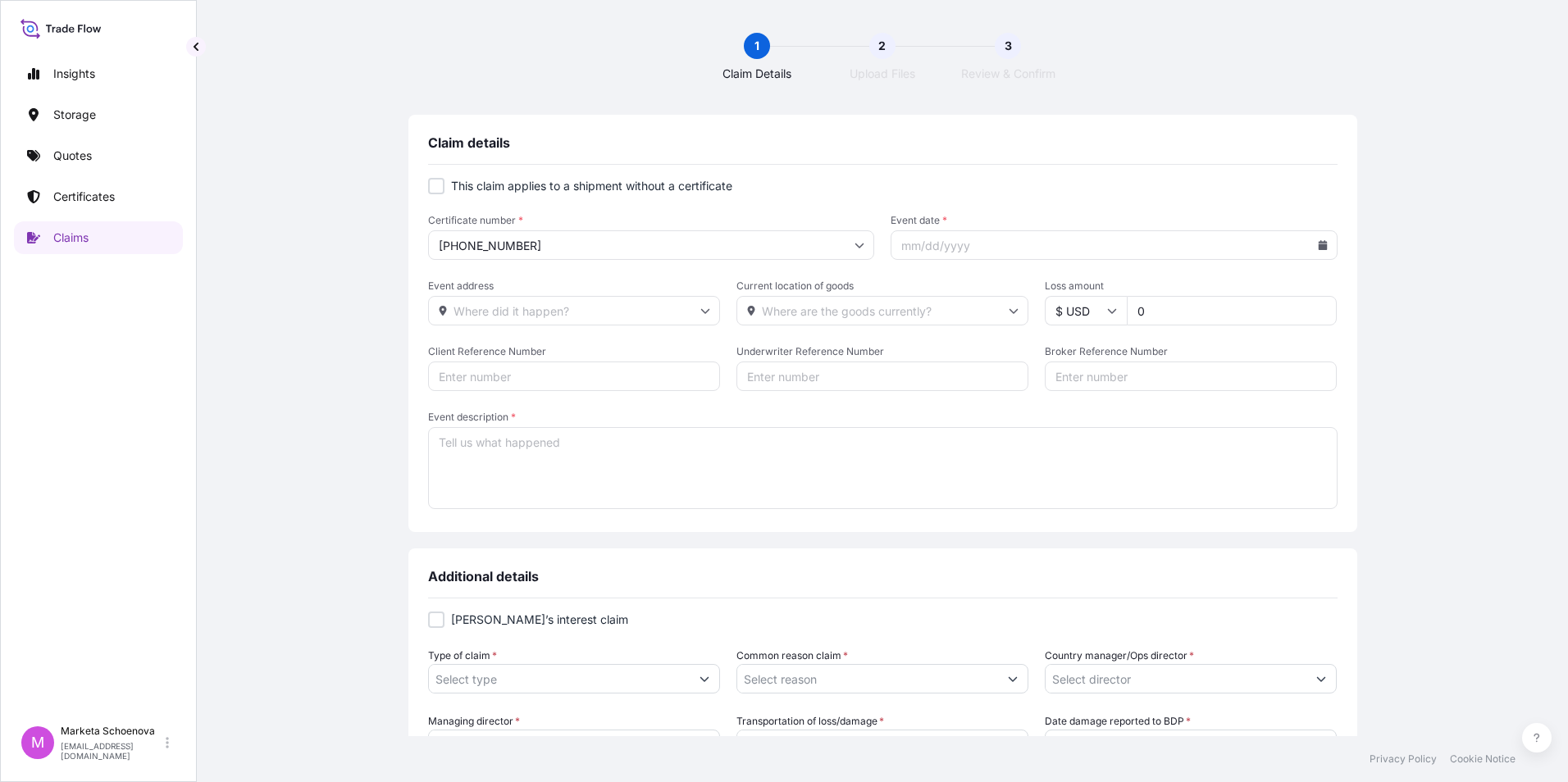
click at [937, 248] on input "Event date *" at bounding box center [1114, 244] width 447 height 29
click at [1317, 248] on icon at bounding box center [1322, 244] width 9 height 10
click at [1103, 295] on icon at bounding box center [1099, 299] width 6 height 10
click at [1148, 386] on button "10" at bounding box center [1162, 373] width 27 height 27
type input "[DATE]"
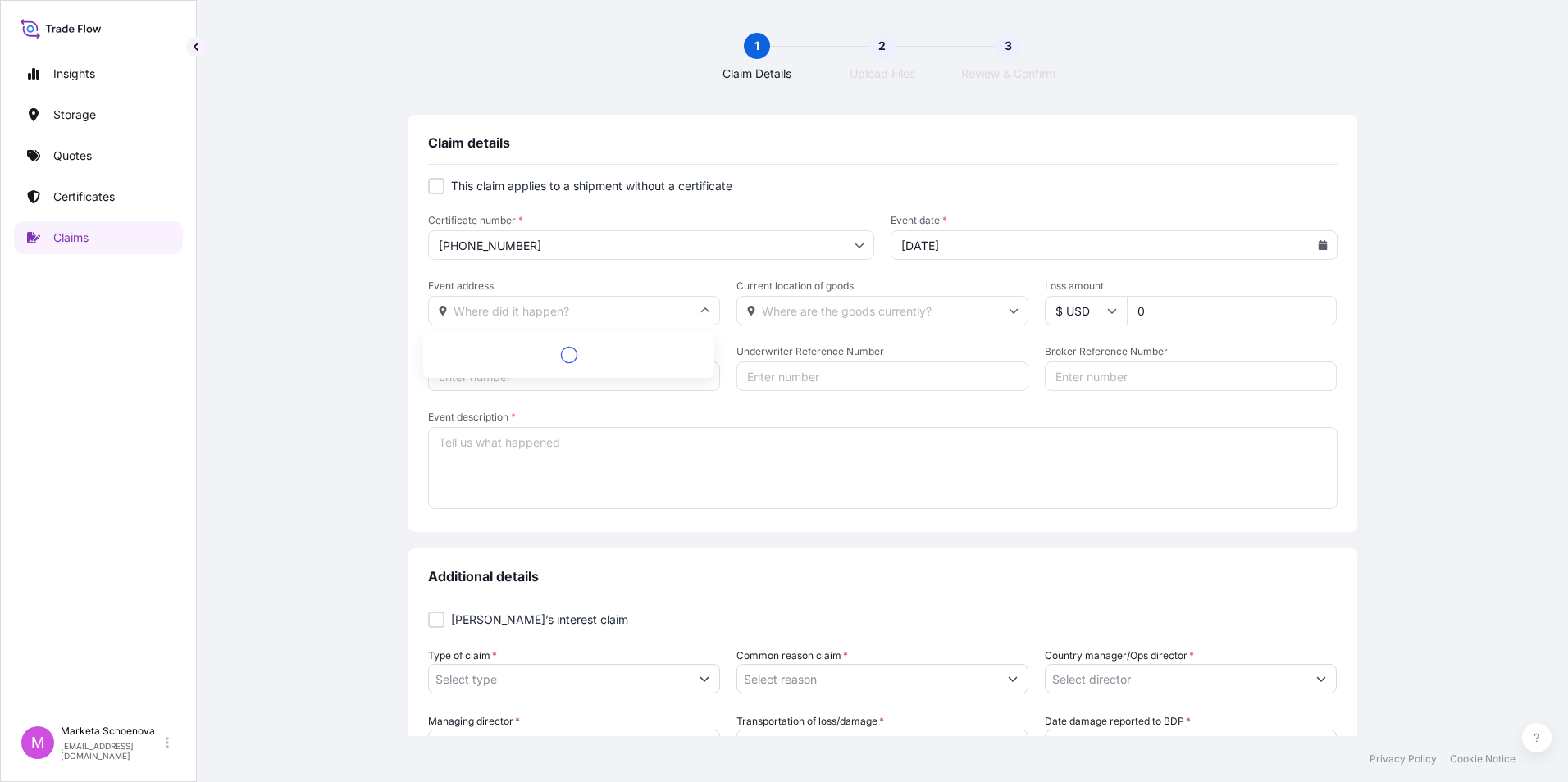
click at [619, 317] on input "Event address" at bounding box center [574, 310] width 292 height 29
click at [889, 317] on input "Current location of goods" at bounding box center [882, 310] width 292 height 29
click at [1153, 312] on input "0" at bounding box center [1231, 310] width 210 height 29
type input "5569.30"
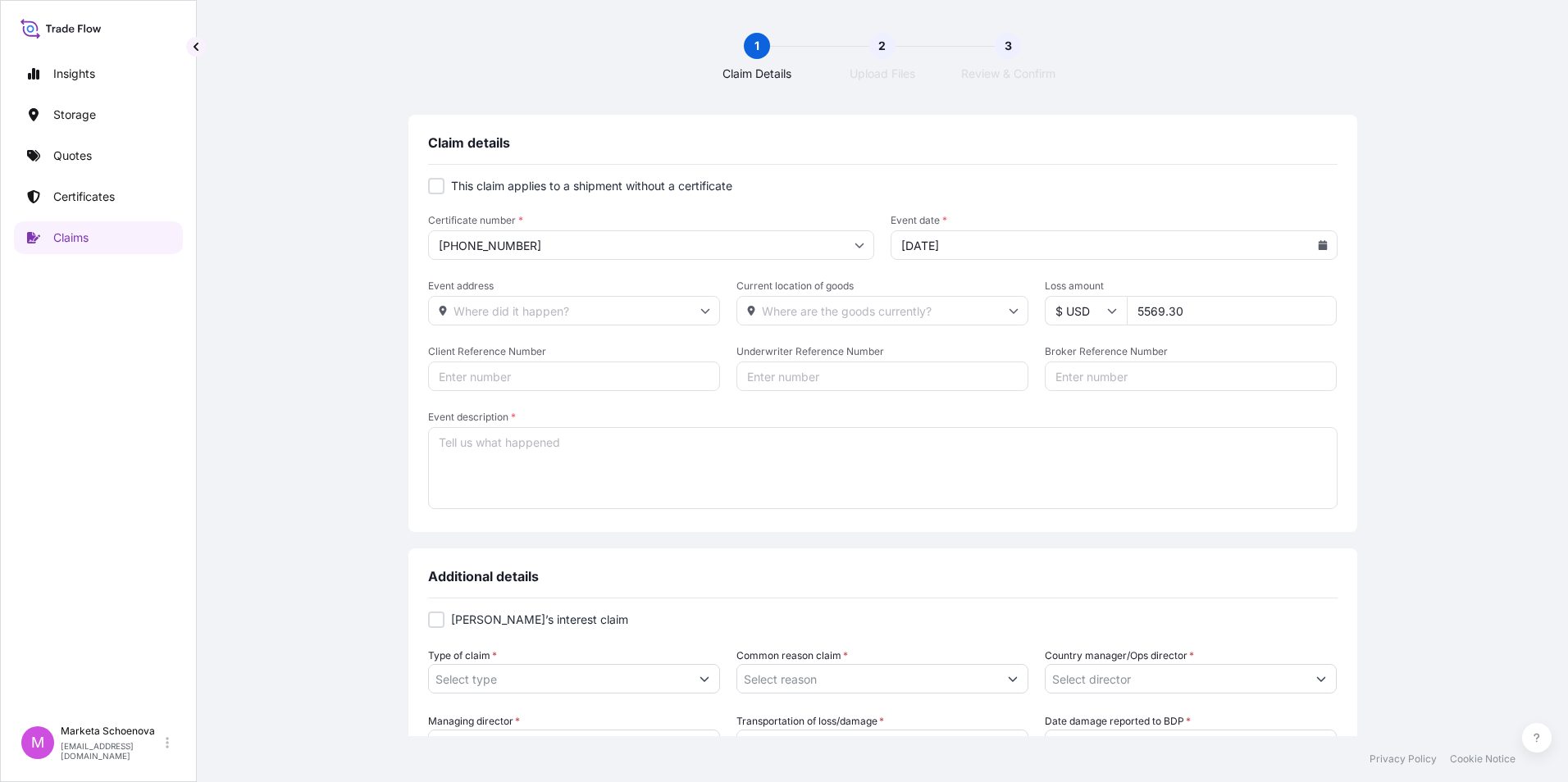
click at [604, 365] on input "Client Reference Number" at bounding box center [574, 376] width 292 height 29
click at [522, 451] on textarea "Event description *" at bounding box center [883, 468] width 909 height 82
paste textarea "Suzhou Reyou Trading Co., Ltd. received the shipment — an electric furnace, mod…"
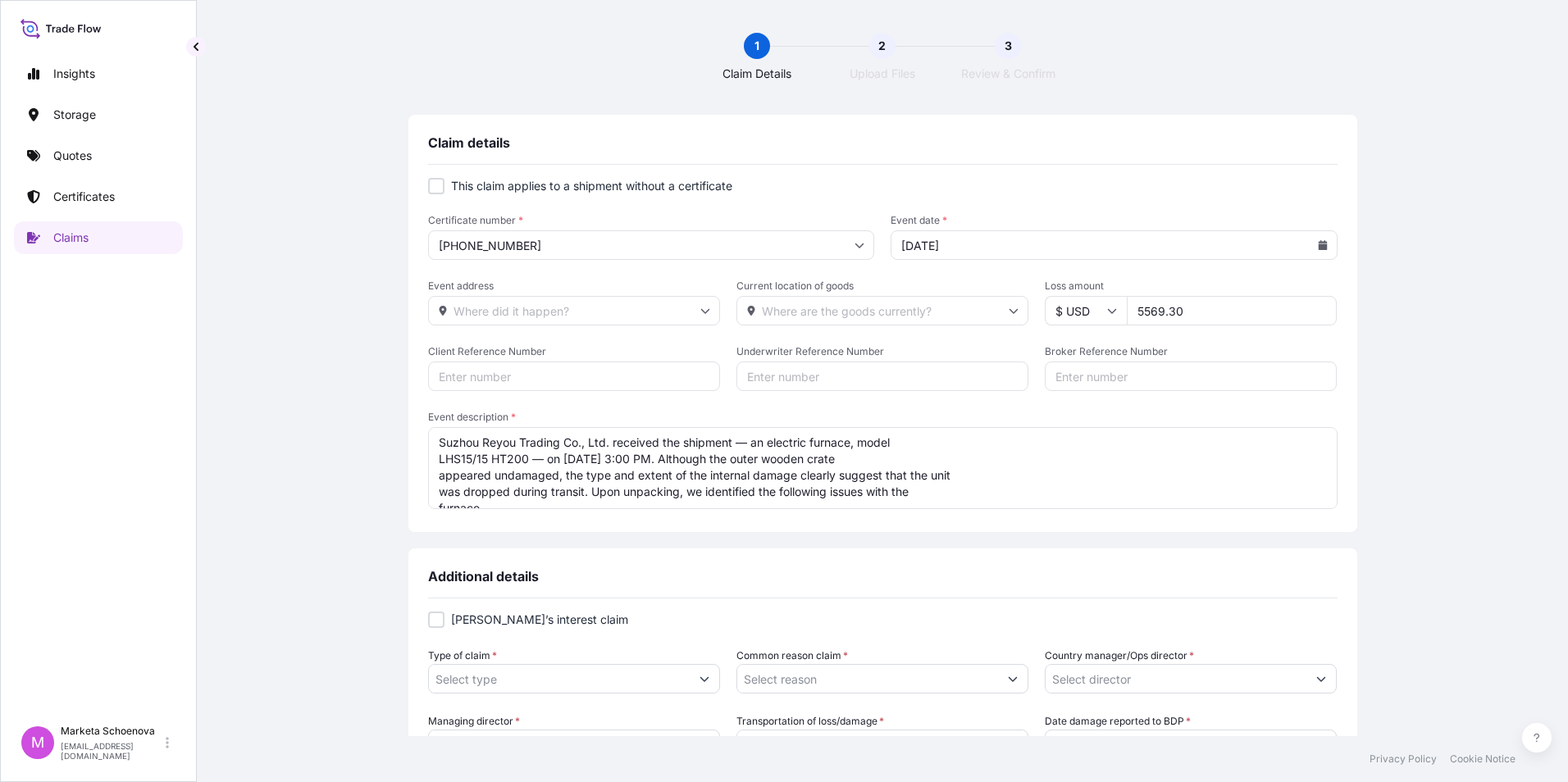
scroll to position [6, 0]
type textarea "Suzhou Reyou Trading Co., Ltd. received the shipment — an electric furnace, mod…"
click at [562, 381] on input "Client Reference Number" at bounding box center [574, 376] width 292 height 29
paste input "LAC 421"
type input "LAC 421"
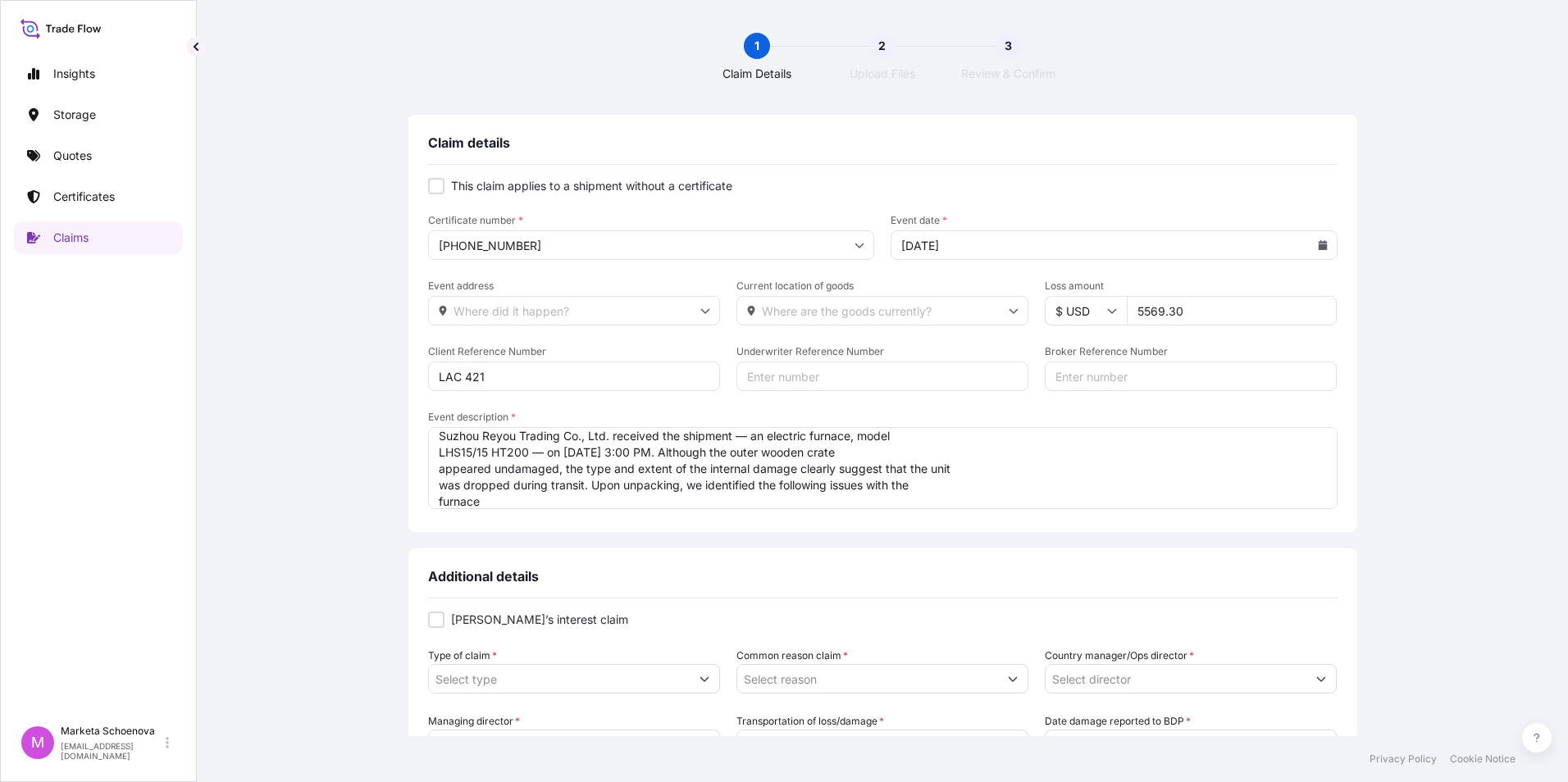
click at [911, 379] on input "Underwriter Reference Number" at bounding box center [882, 376] width 292 height 29
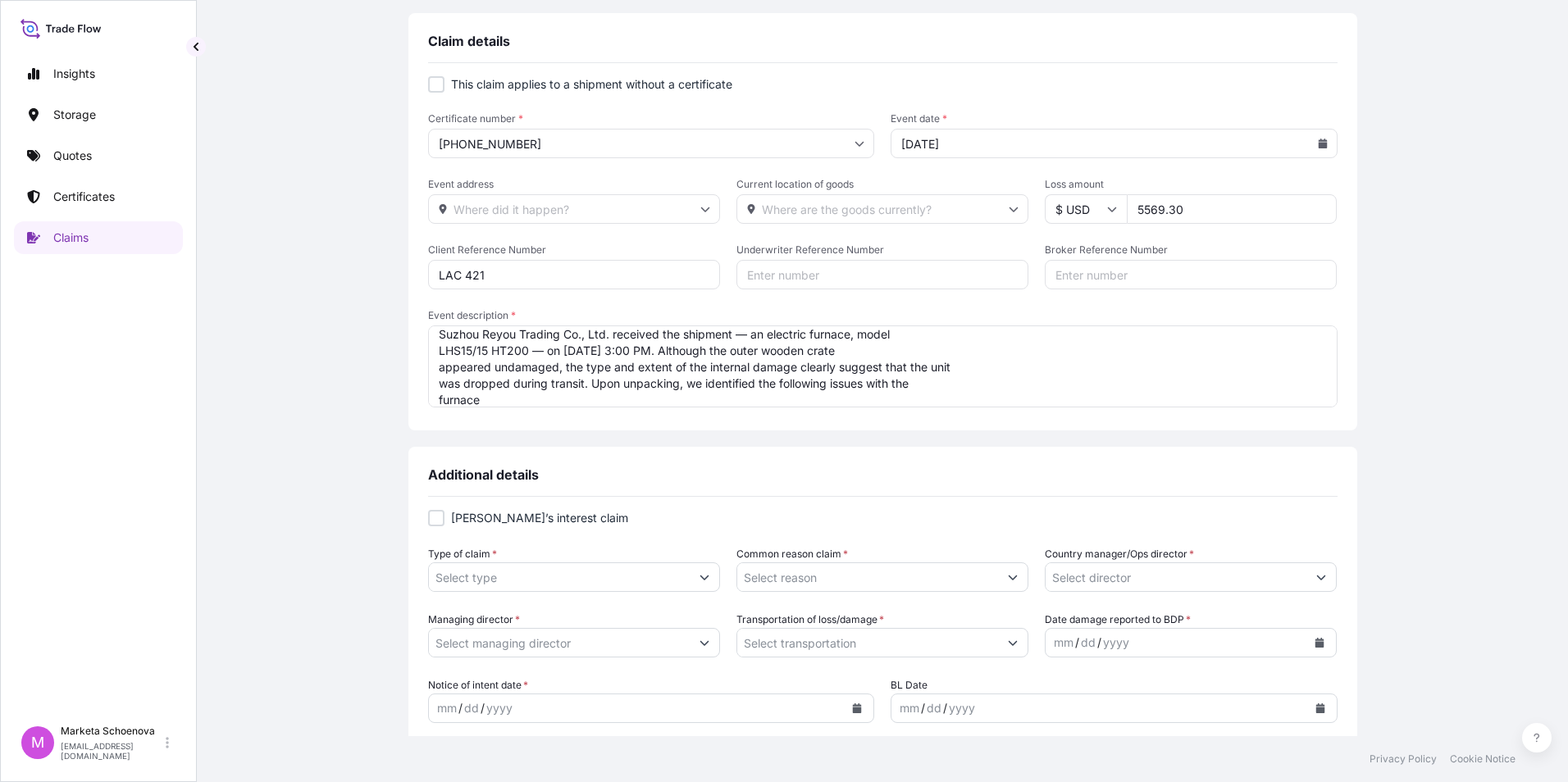
scroll to position [246, 0]
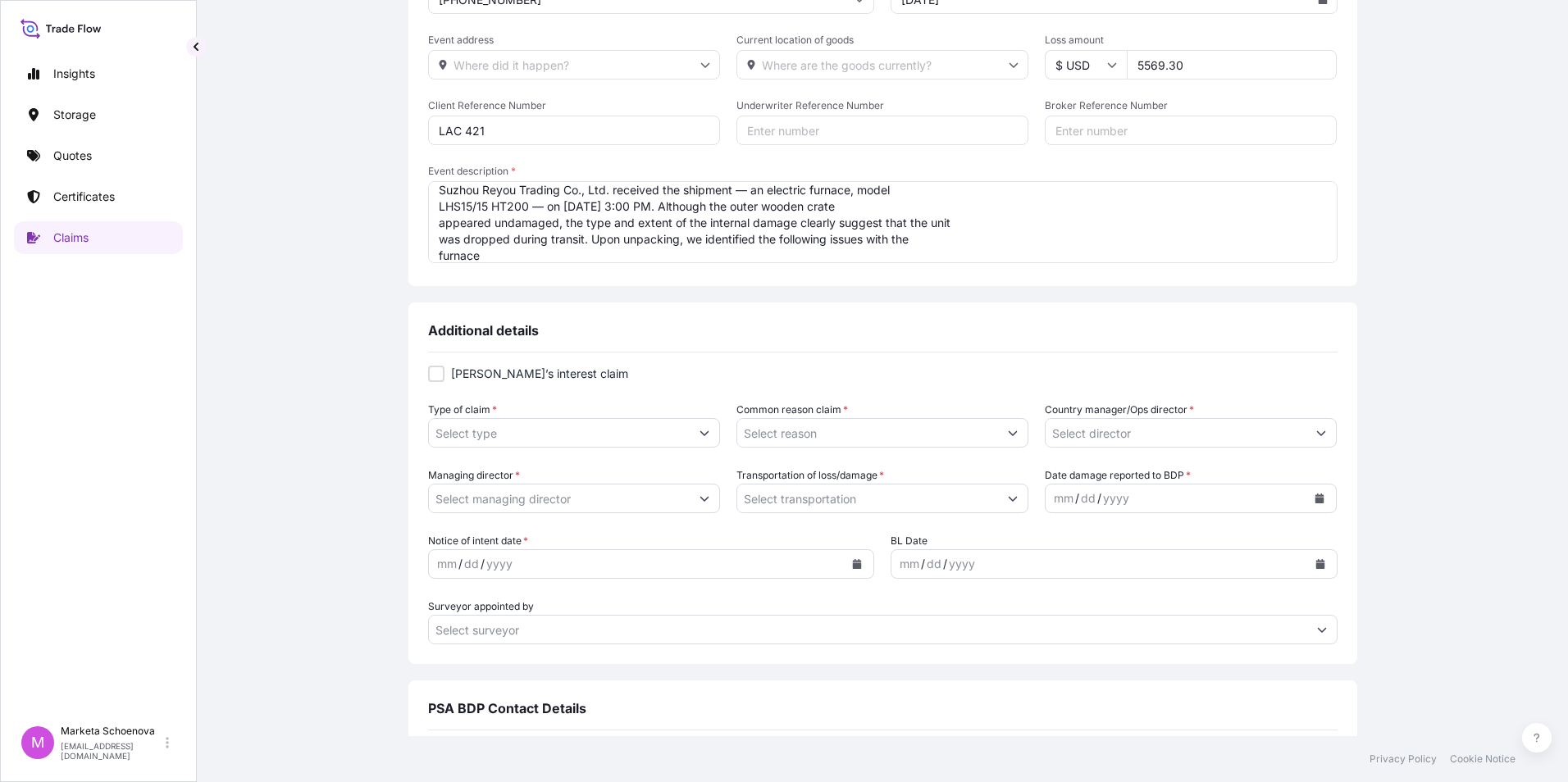
paste input "25AEALH1738"
type input "25AEALH1738"
click at [676, 440] on input "Type of claim *" at bounding box center [558, 432] width 260 height 29
click at [703, 435] on icon "Show suggestions" at bounding box center [704, 433] width 10 height 10
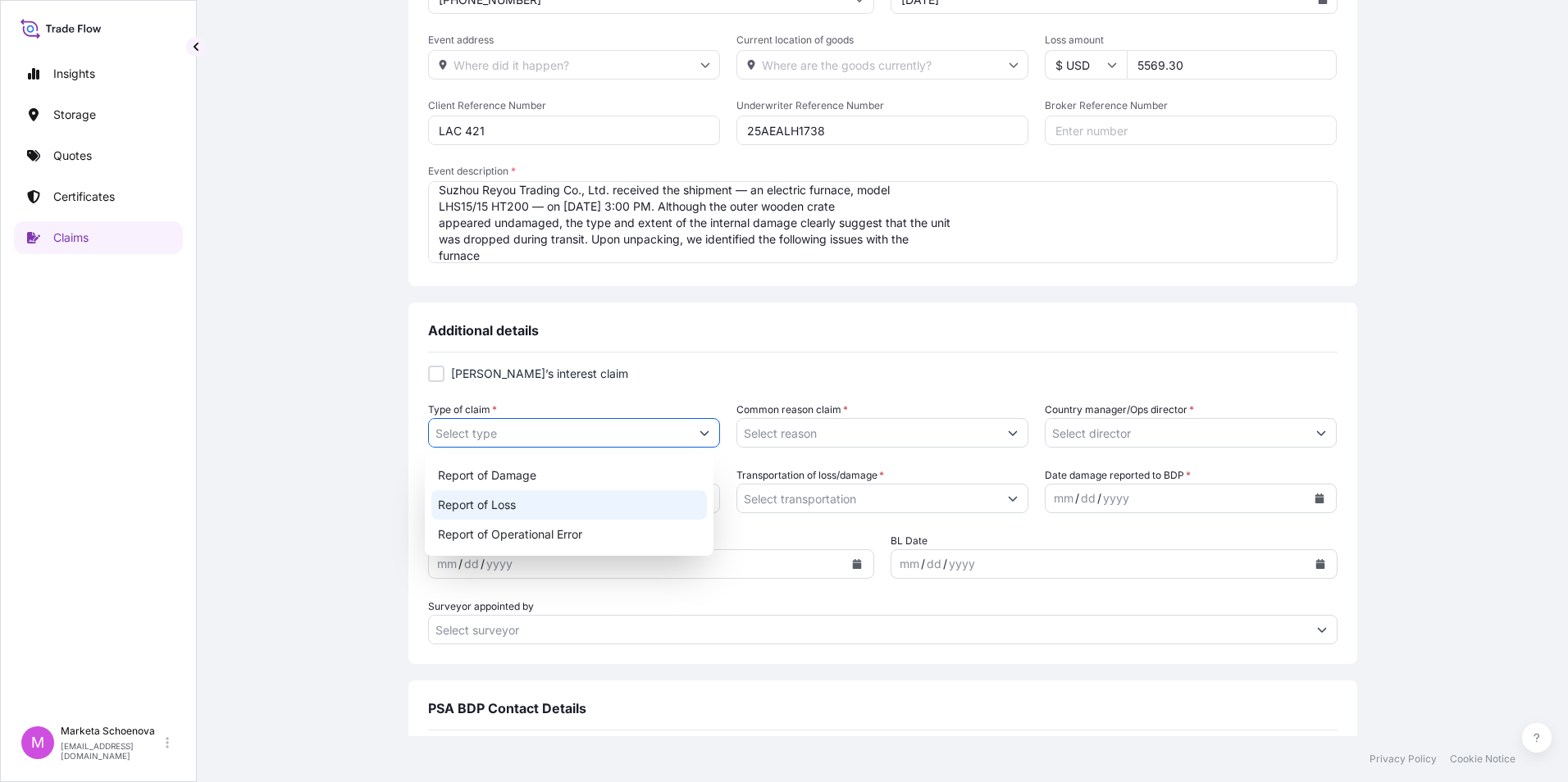
click at [536, 508] on div "Report of Loss" at bounding box center [569, 505] width 276 height 29
type input "Report of Loss"
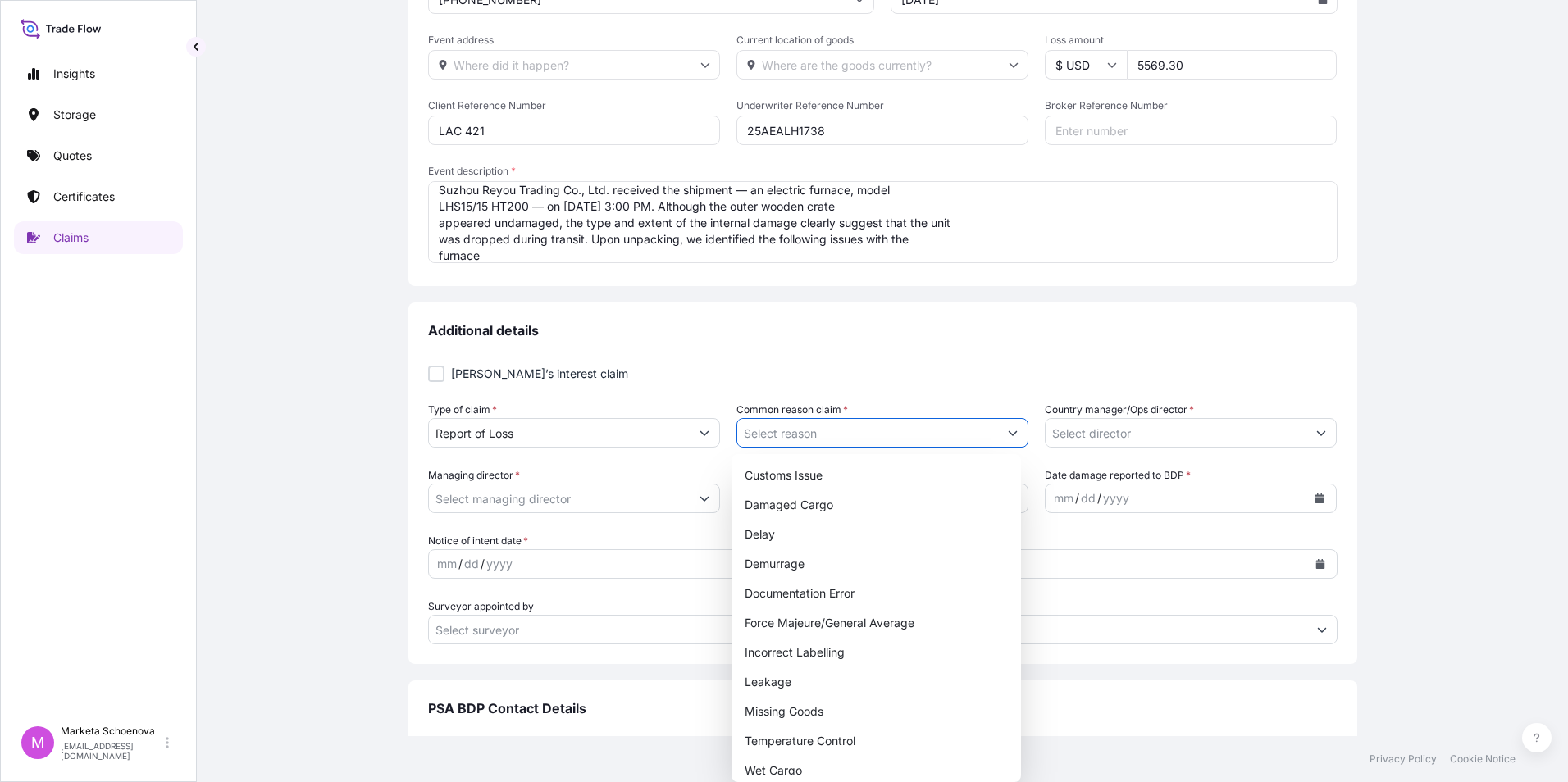
click at [1007, 439] on button "Show suggestions" at bounding box center [1012, 432] width 29 height 29
click at [862, 508] on div "Damaged Cargo" at bounding box center [876, 505] width 276 height 29
type input "Damaged Cargo"
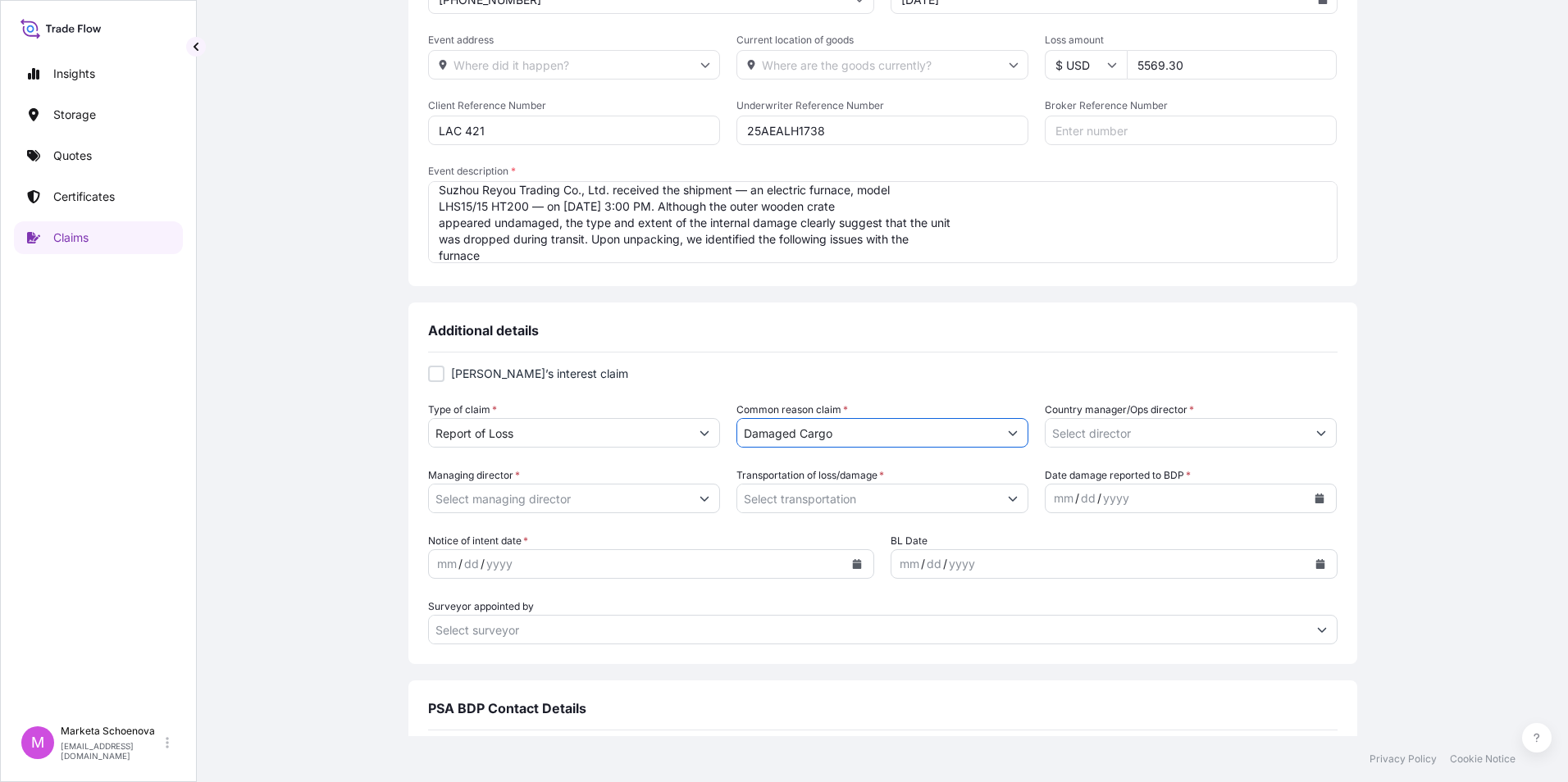
click at [1316, 436] on icon "Show suggestions" at bounding box center [1321, 433] width 10 height 10
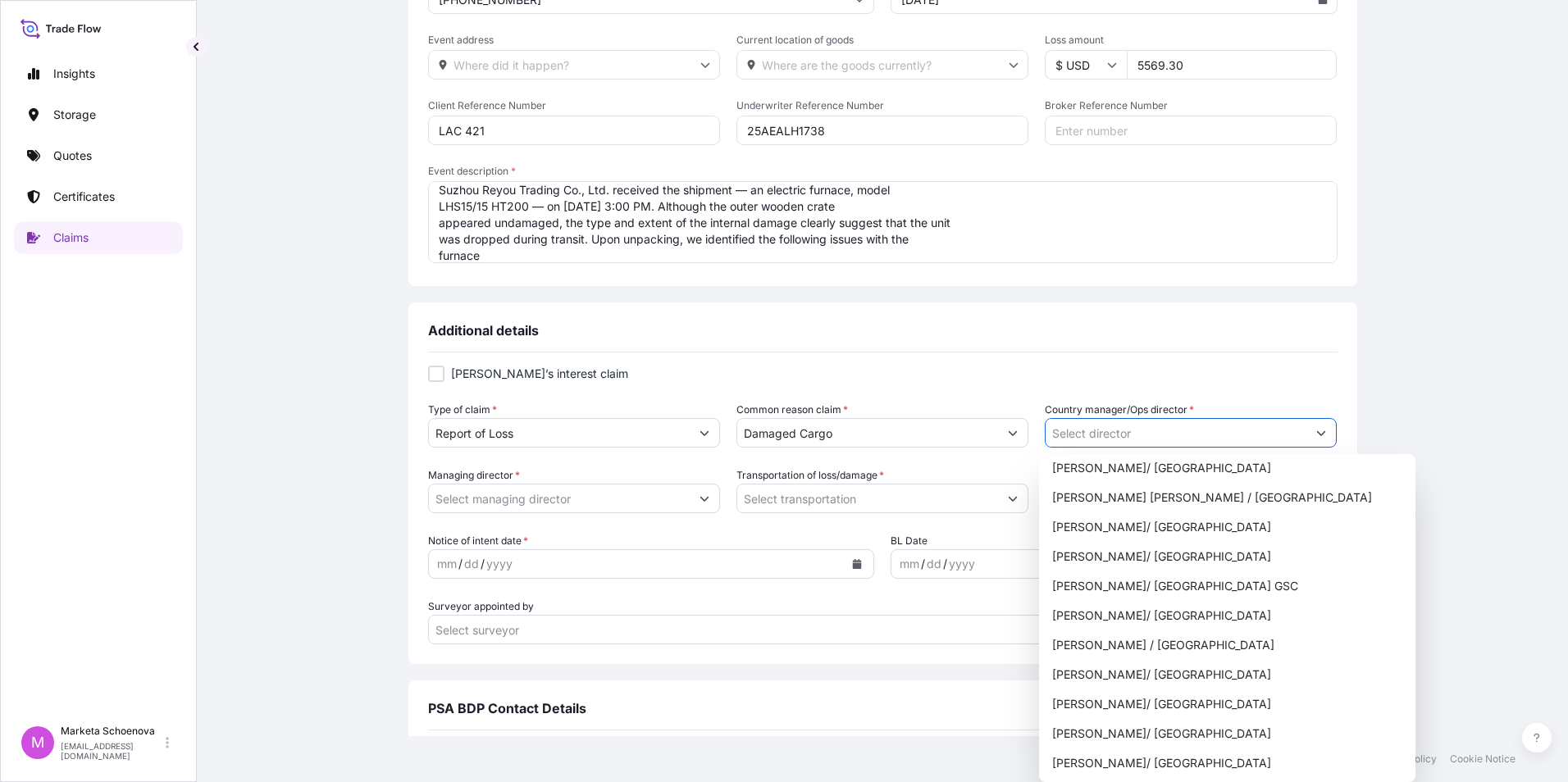
scroll to position [1131, 0]
click at [1126, 645] on div "[PERSON_NAME] / [GEOGRAPHIC_DATA]" at bounding box center [1227, 642] width 364 height 29
type input "[PERSON_NAME] / [GEOGRAPHIC_DATA]"
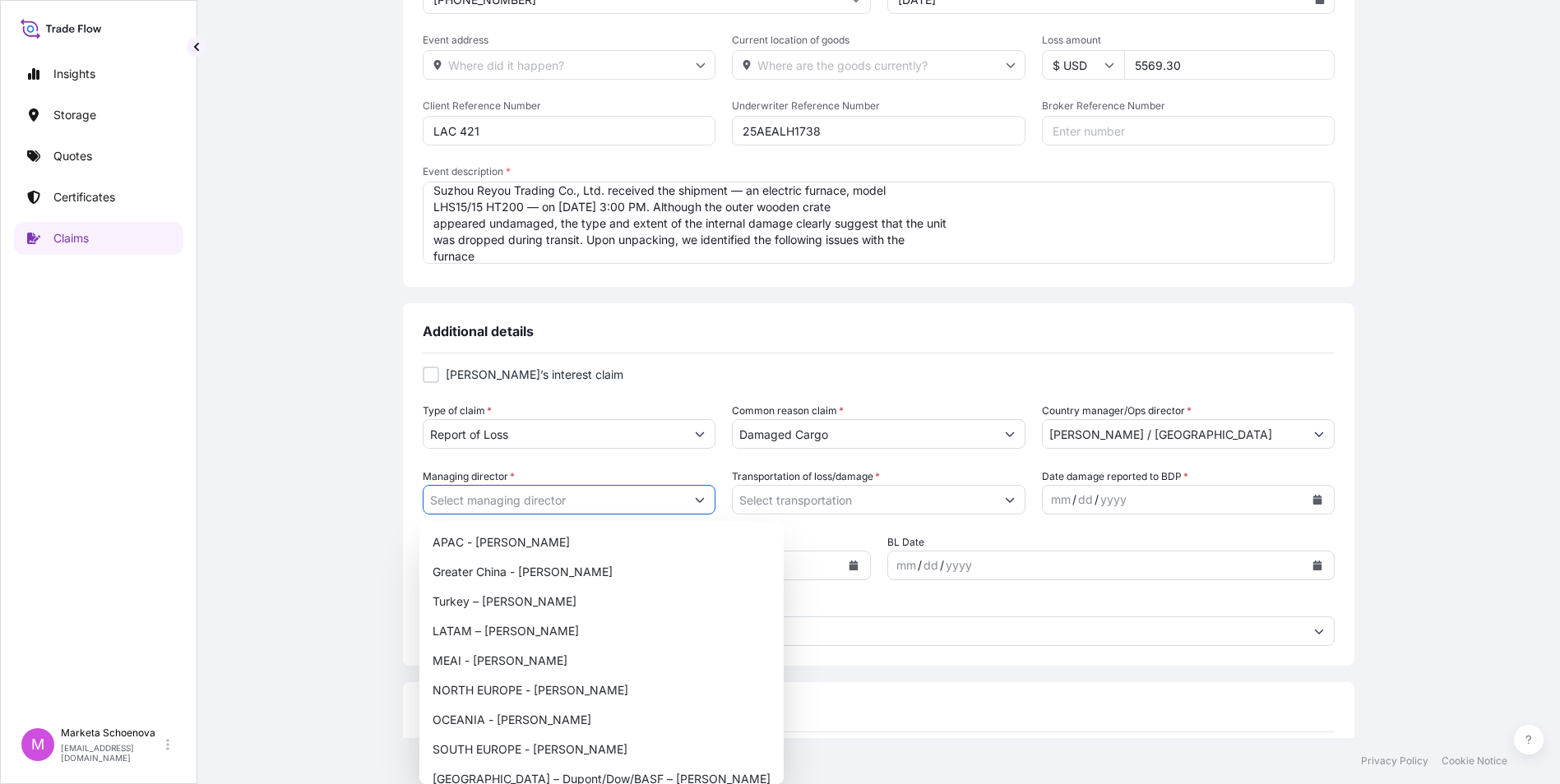
click at [704, 507] on button "Show suggestions" at bounding box center [699, 499] width 29 height 29
click at [612, 691] on div "NORTH EUROPE - [PERSON_NAME]" at bounding box center [602, 690] width 351 height 29
type input "NORTH EUROPE - [PERSON_NAME]"
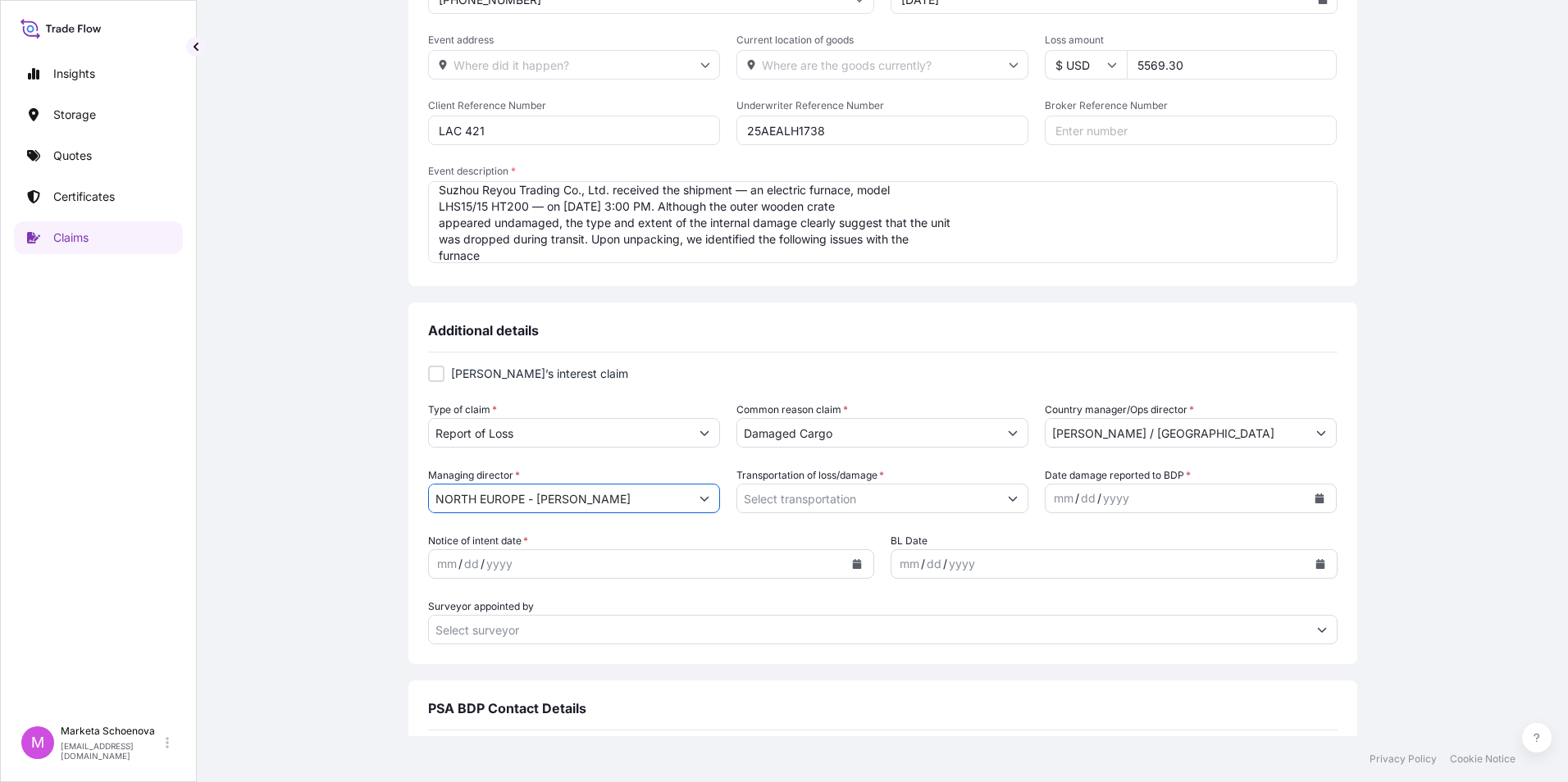
click at [1002, 507] on button "Show suggestions" at bounding box center [1012, 498] width 29 height 29
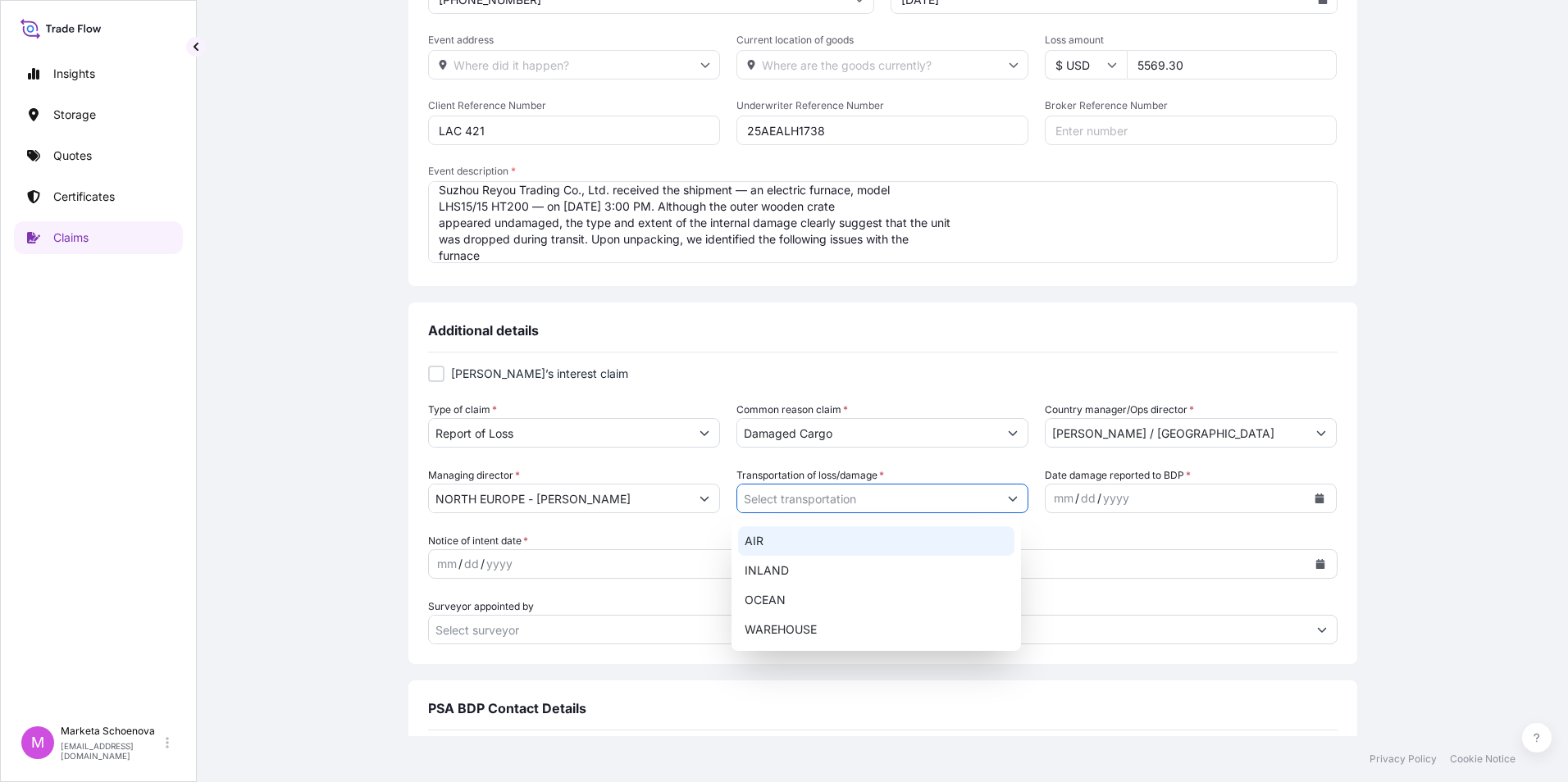
click at [776, 543] on div "AIR" at bounding box center [876, 540] width 276 height 29
type input "AIR"
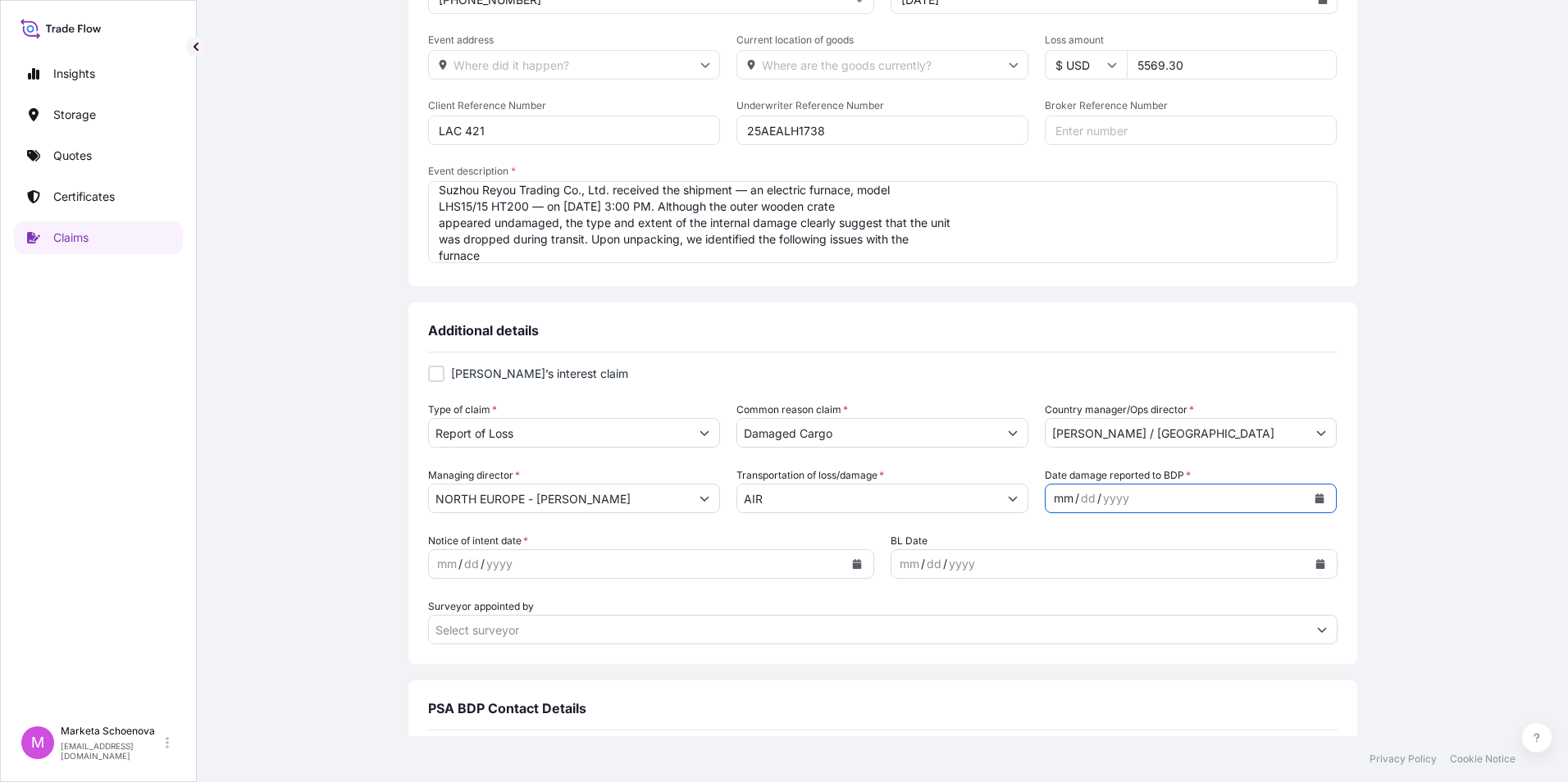
click at [1052, 495] on div "mm" at bounding box center [1064, 499] width 23 height 20
click at [1316, 502] on icon "Calendar" at bounding box center [1320, 498] width 9 height 10
click at [1076, 547] on icon "Previous" at bounding box center [1072, 546] width 10 height 10
click at [1159, 636] on div "10" at bounding box center [1160, 636] width 29 height 29
click at [852, 568] on icon "Calendar" at bounding box center [857, 563] width 9 height 10
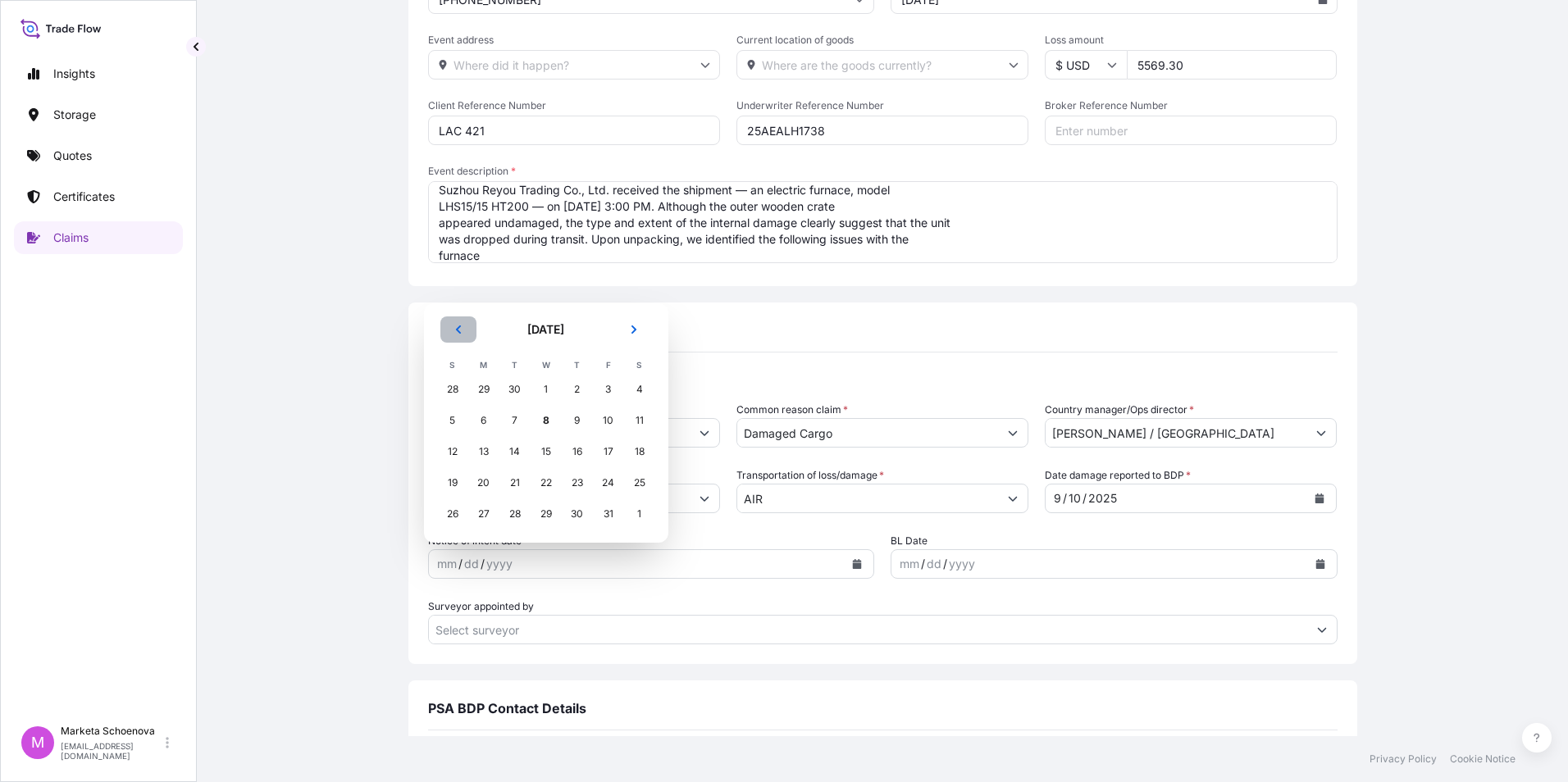
click at [460, 329] on icon "Previous" at bounding box center [458, 329] width 10 height 10
click at [546, 419] on div "10" at bounding box center [546, 420] width 29 height 29
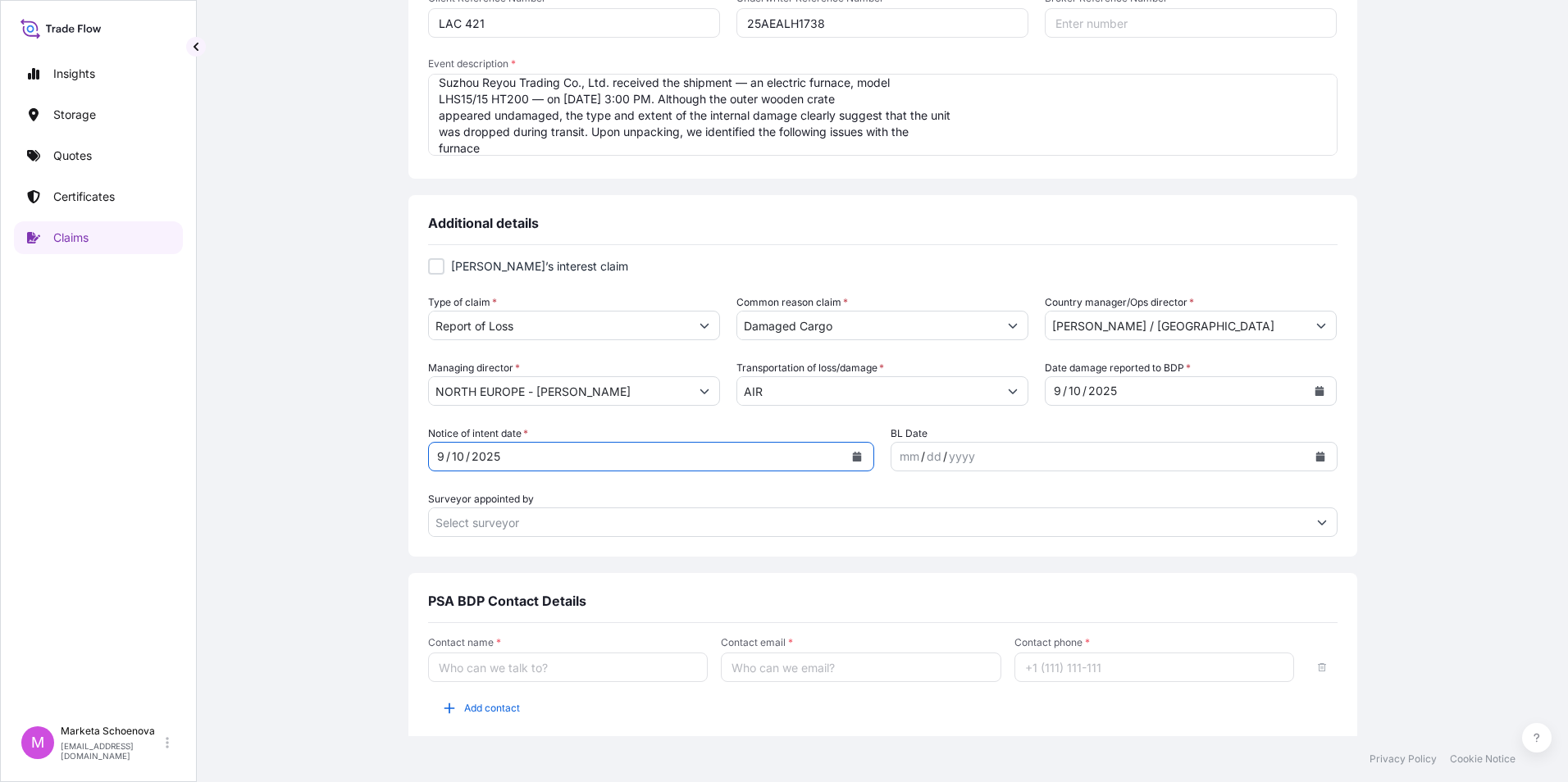
scroll to position [410, 0]
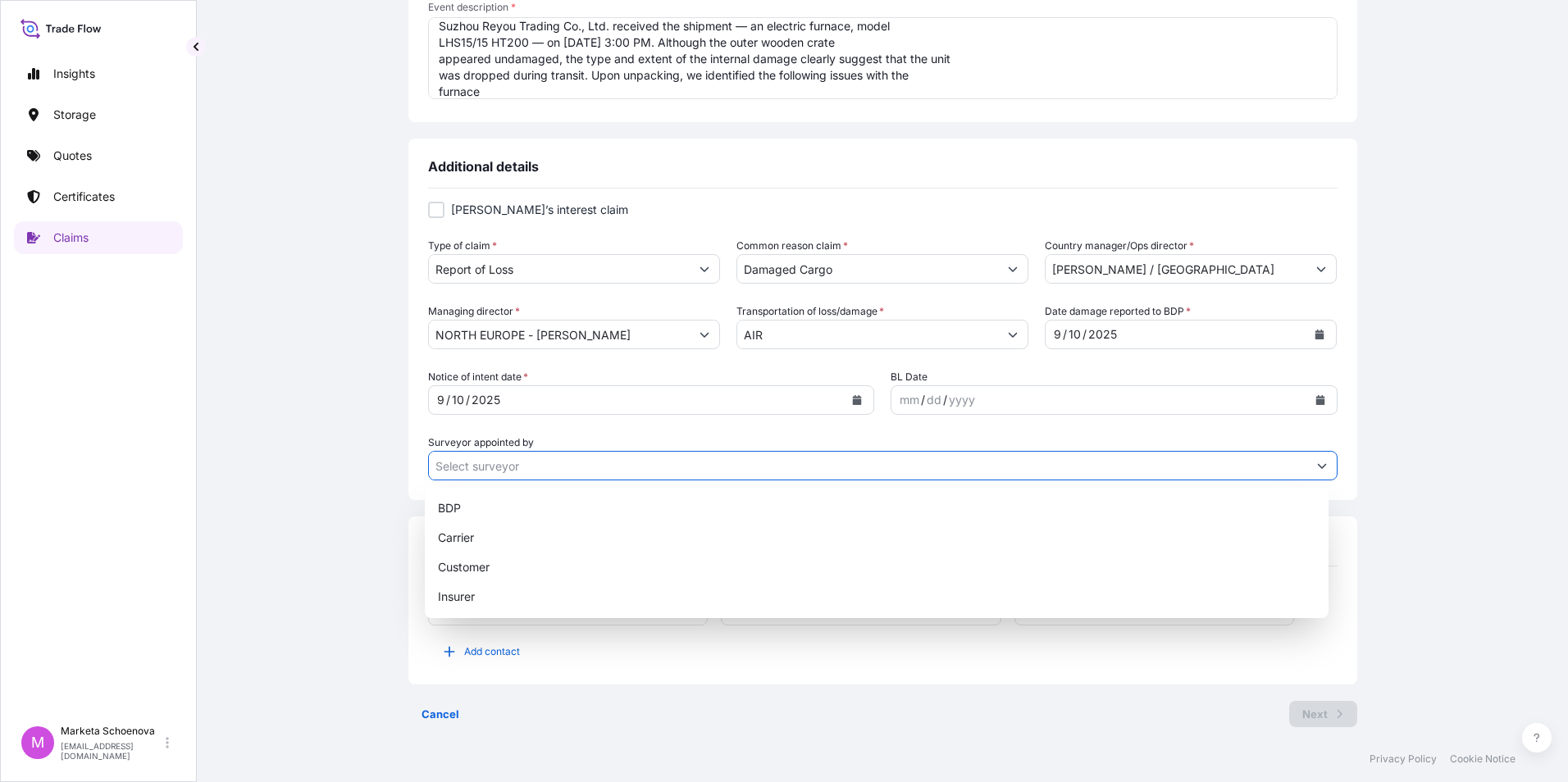
click at [1318, 467] on button "Show suggestions" at bounding box center [1321, 465] width 29 height 29
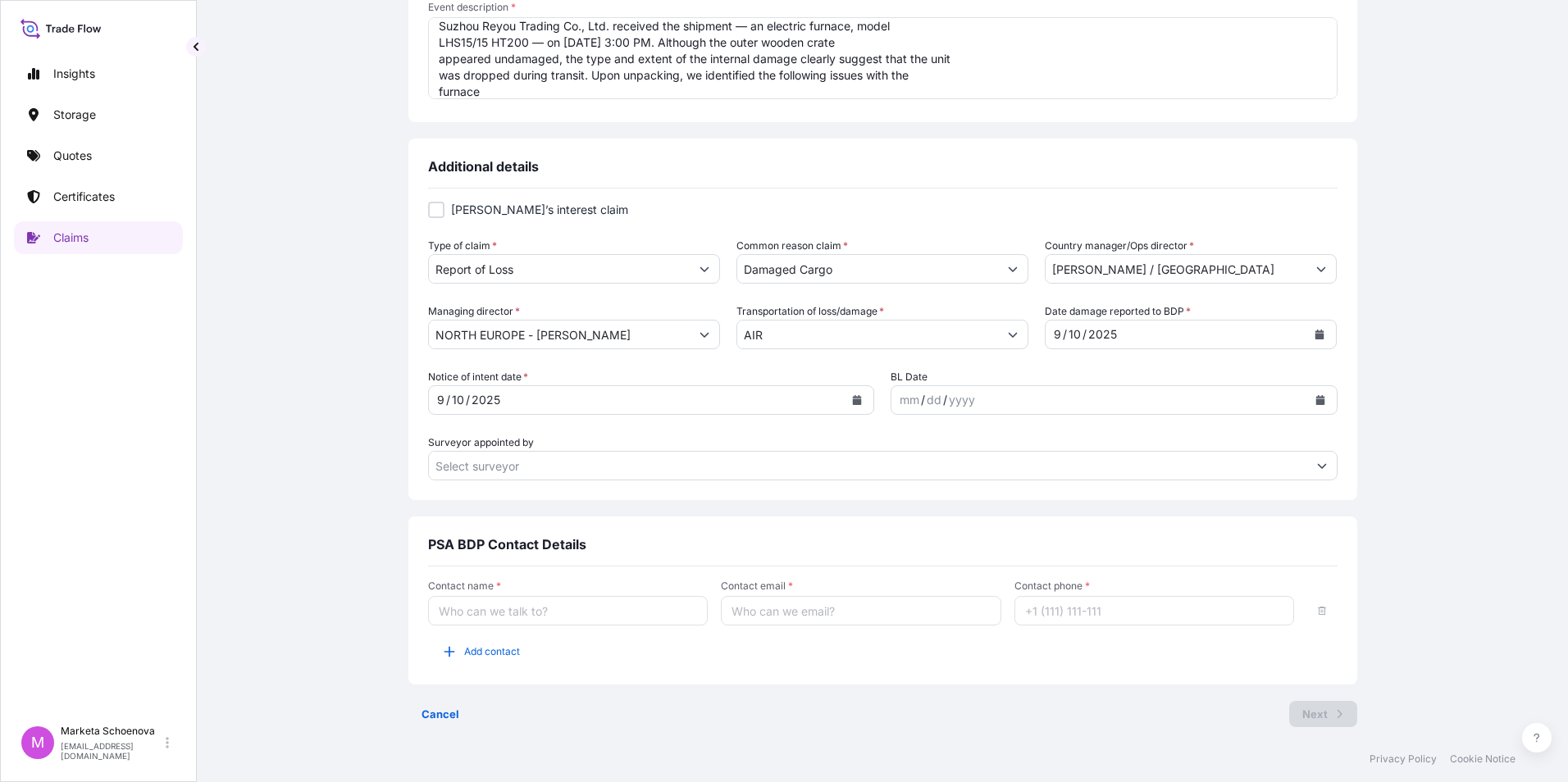
click at [599, 618] on input "Contact name *" at bounding box center [568, 610] width 280 height 29
type input "[PERSON_NAME]"
type input "[EMAIL_ADDRESS][DOMAIN_NAME]"
type input "[PHONE_NUMBER]"
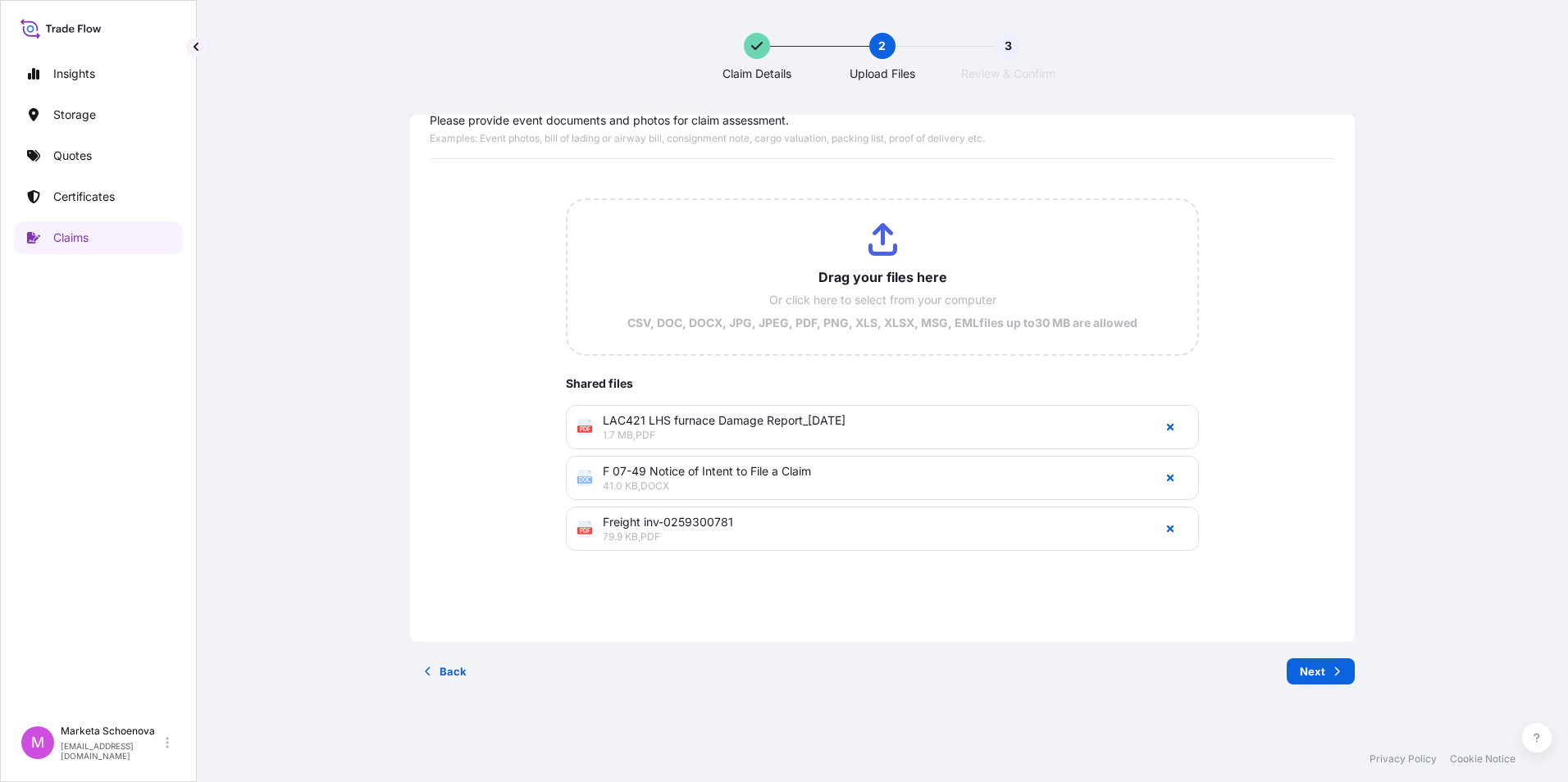
scroll to position [69, 0]
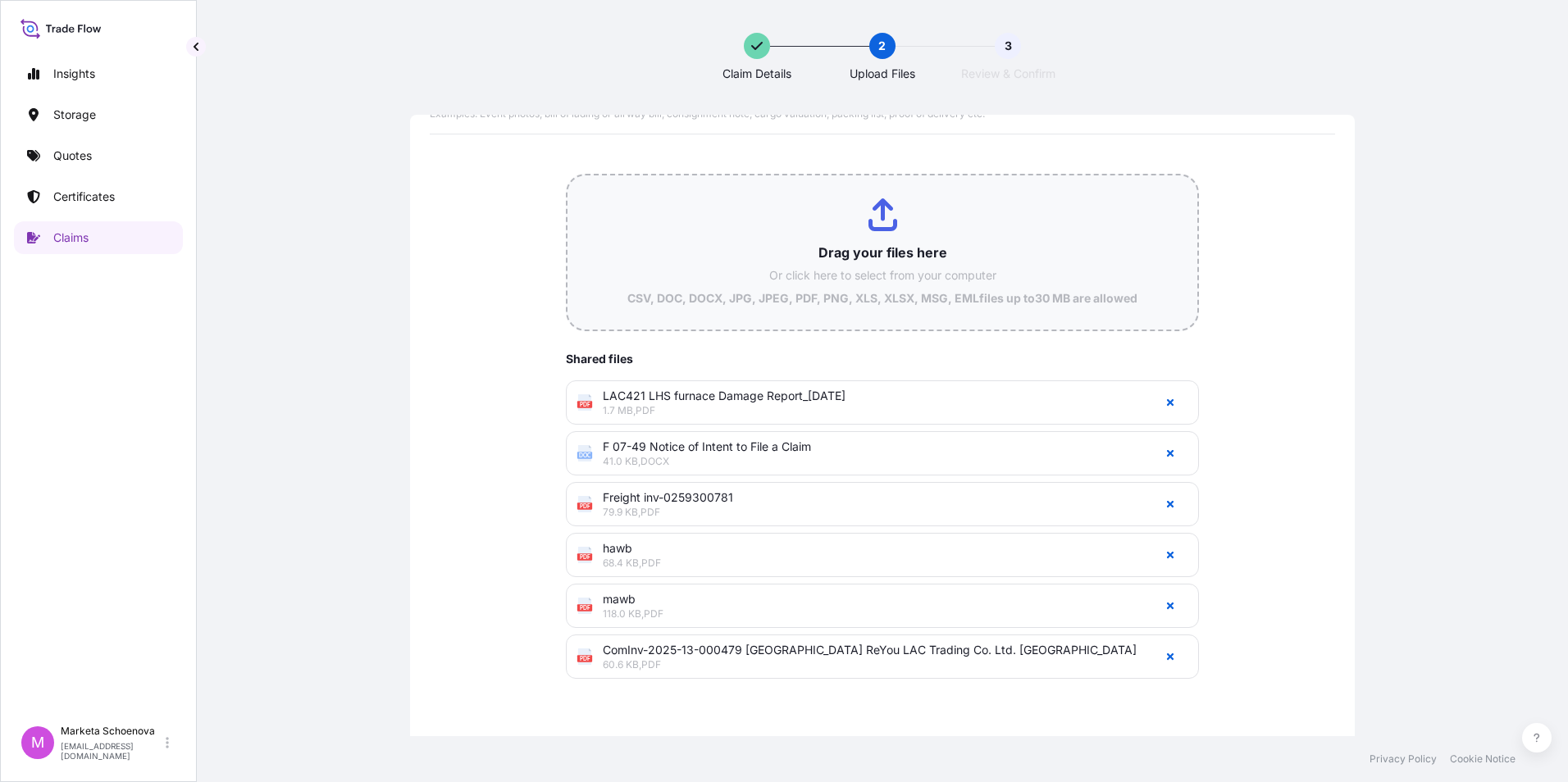
type input "C:\fakepath\LAC424 运费报价Air Export FCA Zidlochovice DAP [GEOGRAPHIC_DATA] .pdf"
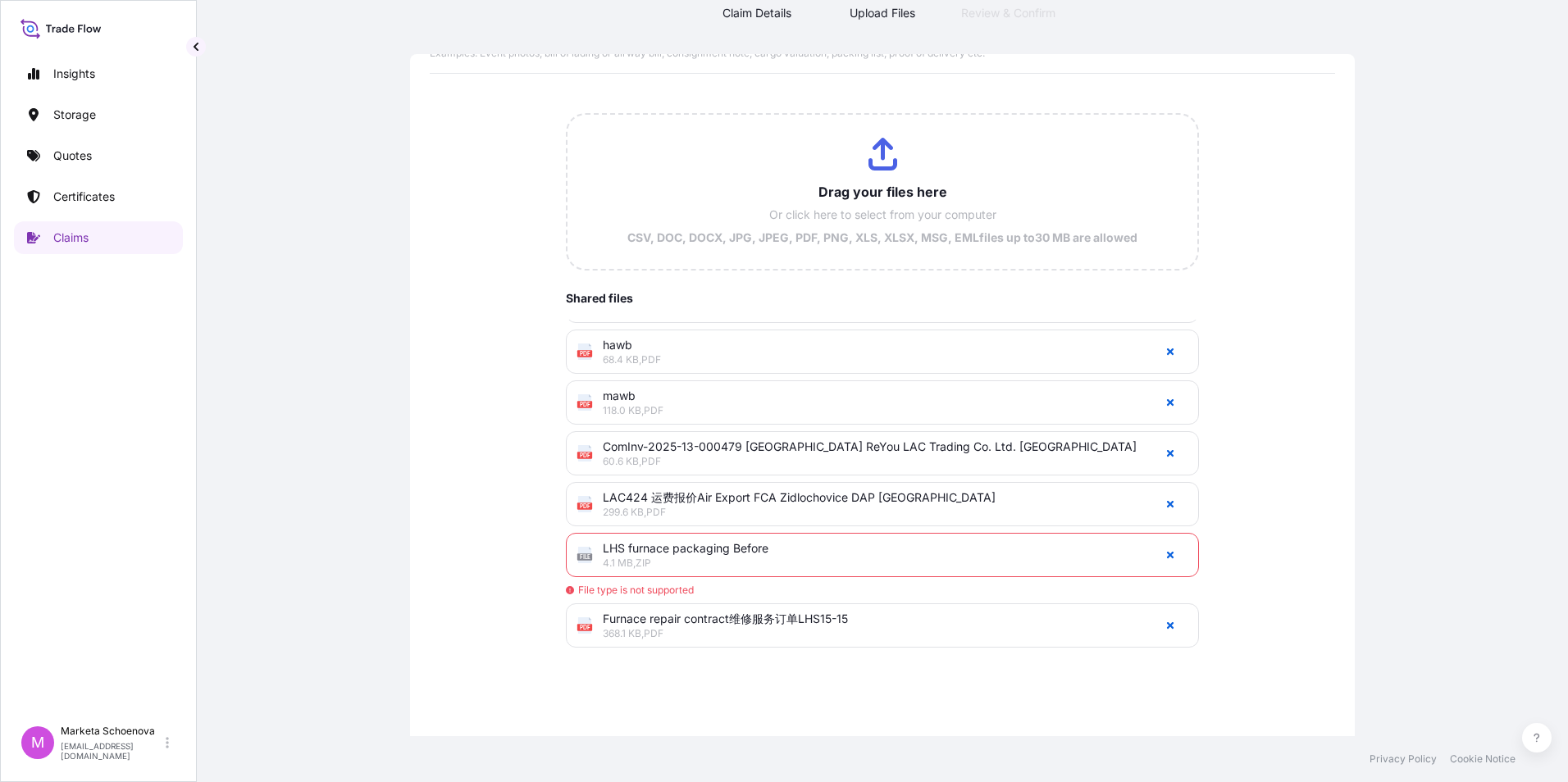
scroll to position [143, 0]
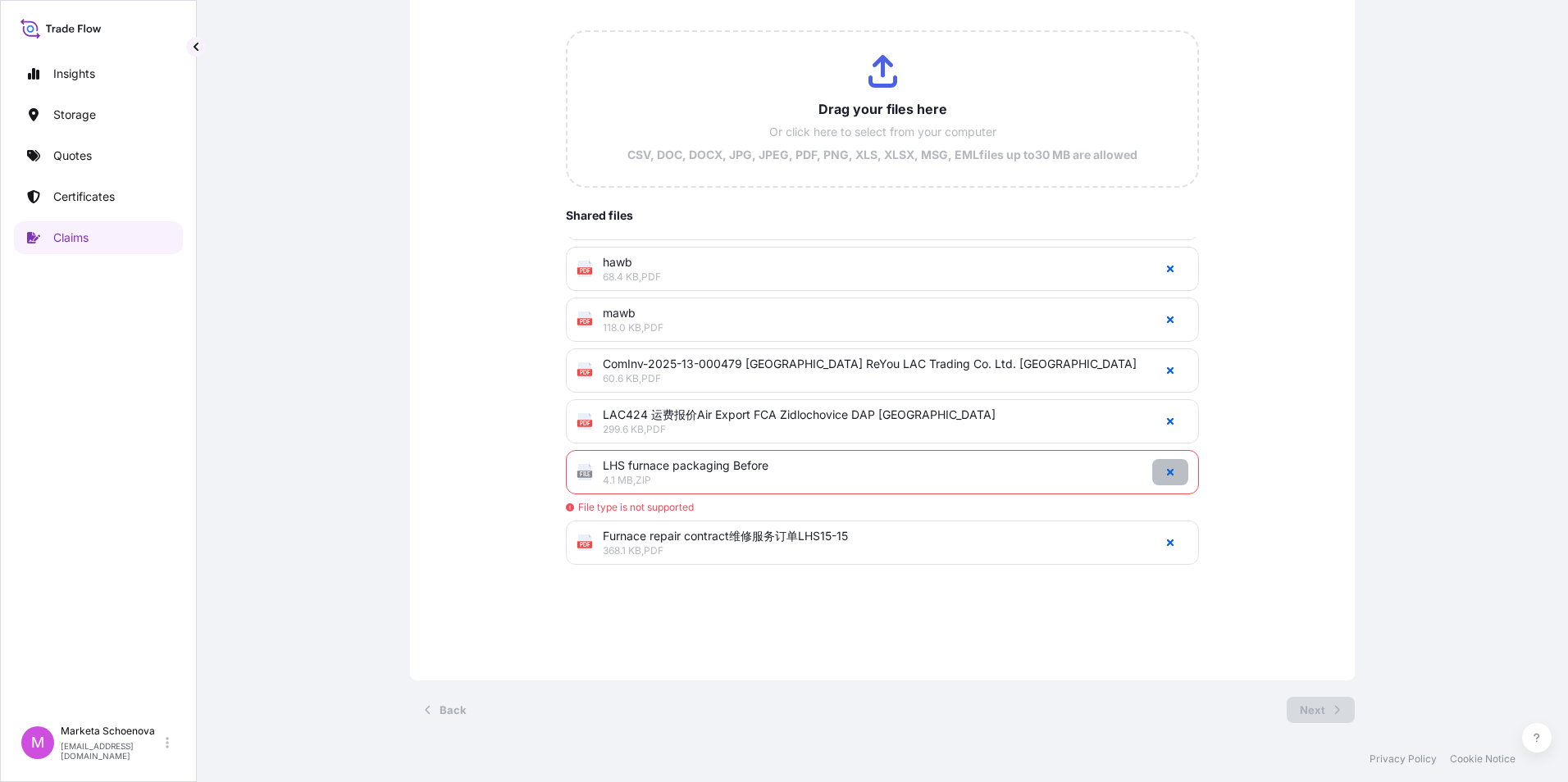
click at [1167, 474] on icon "button" at bounding box center [1170, 472] width 6 height 6
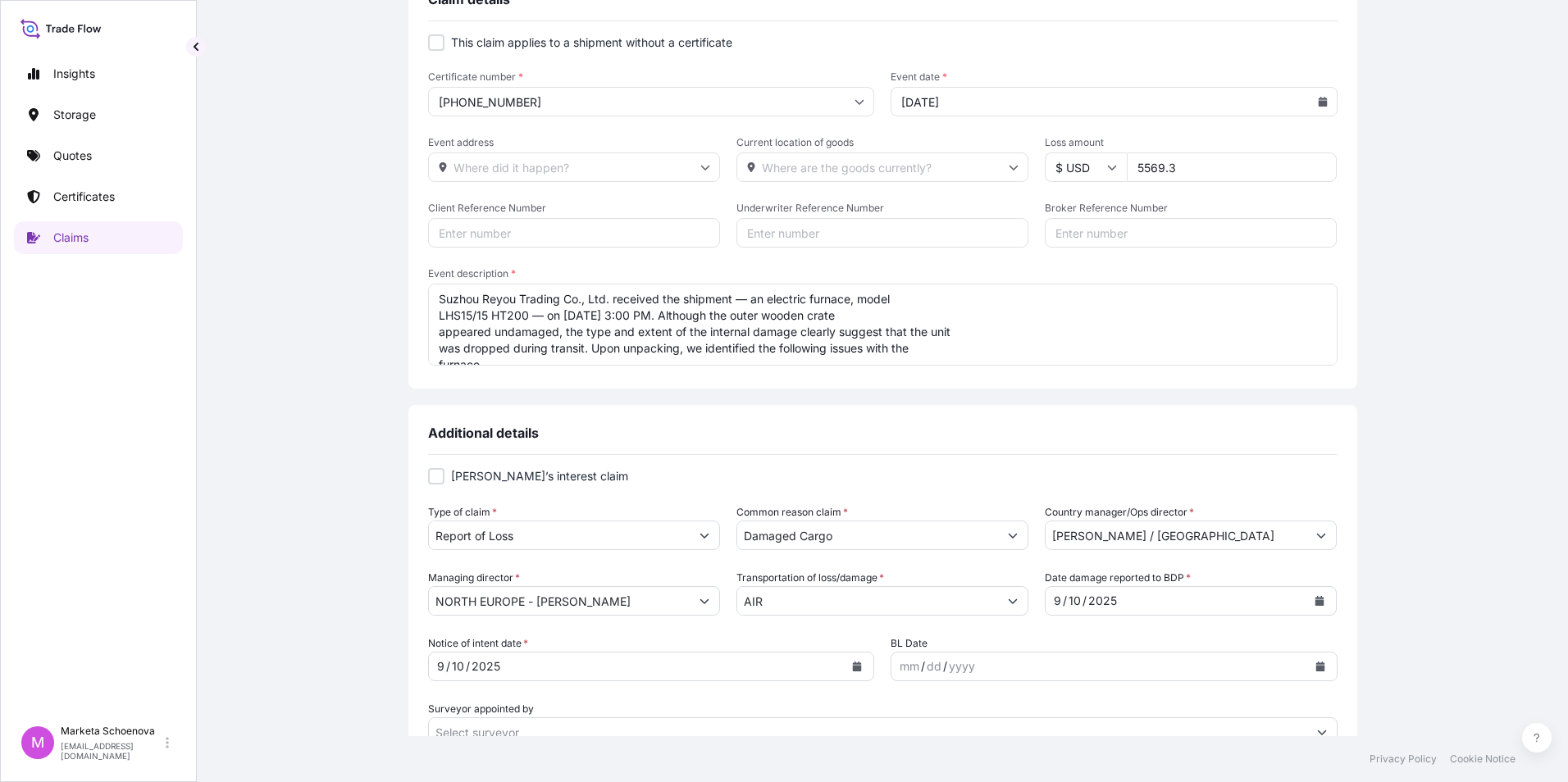
click at [1113, 169] on input "$ USD" at bounding box center [1085, 167] width 82 height 29
click at [1084, 215] on div "€ EUR" at bounding box center [1078, 211] width 68 height 31
type input "€ EUR"
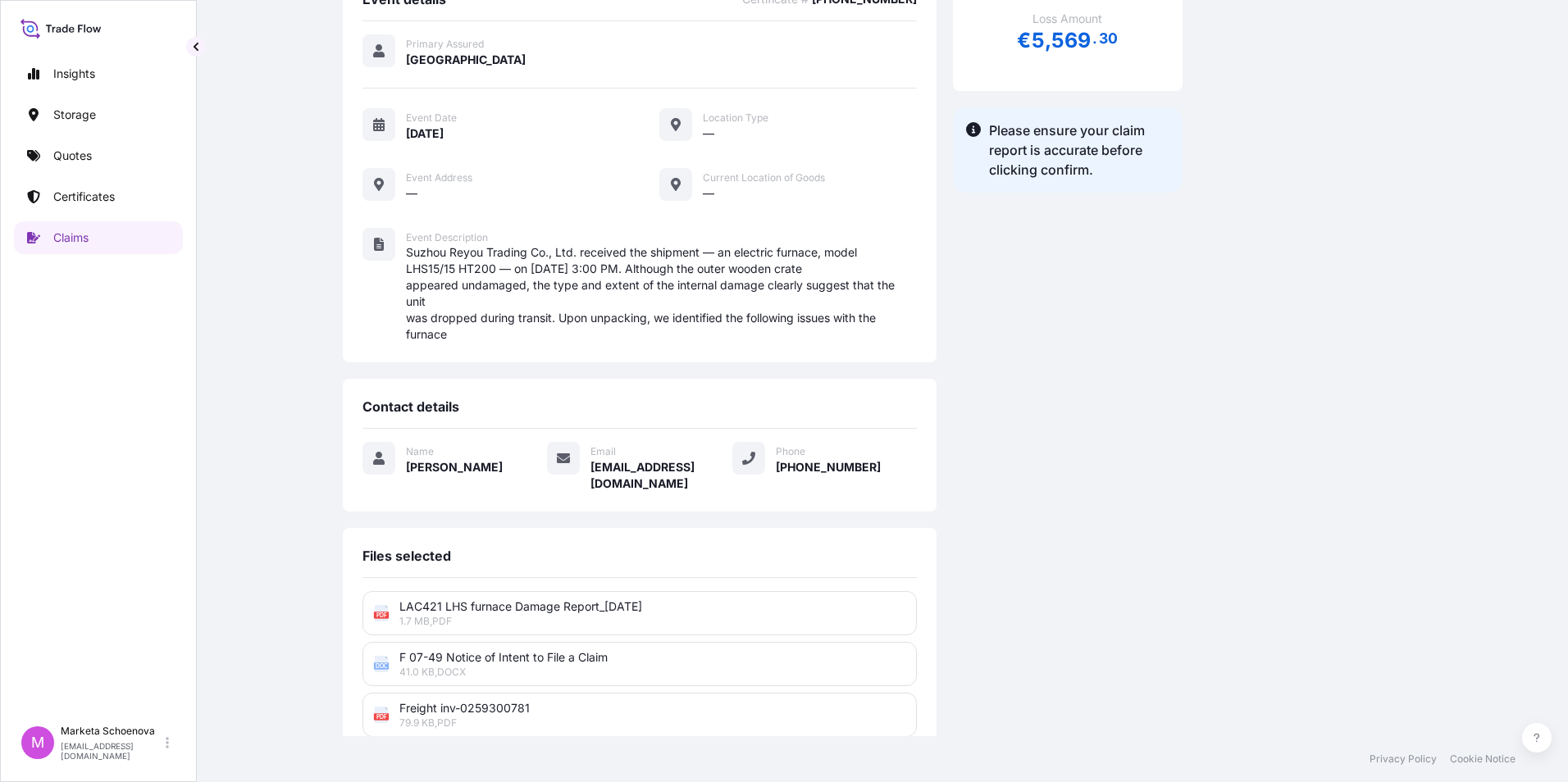
scroll to position [369, 0]
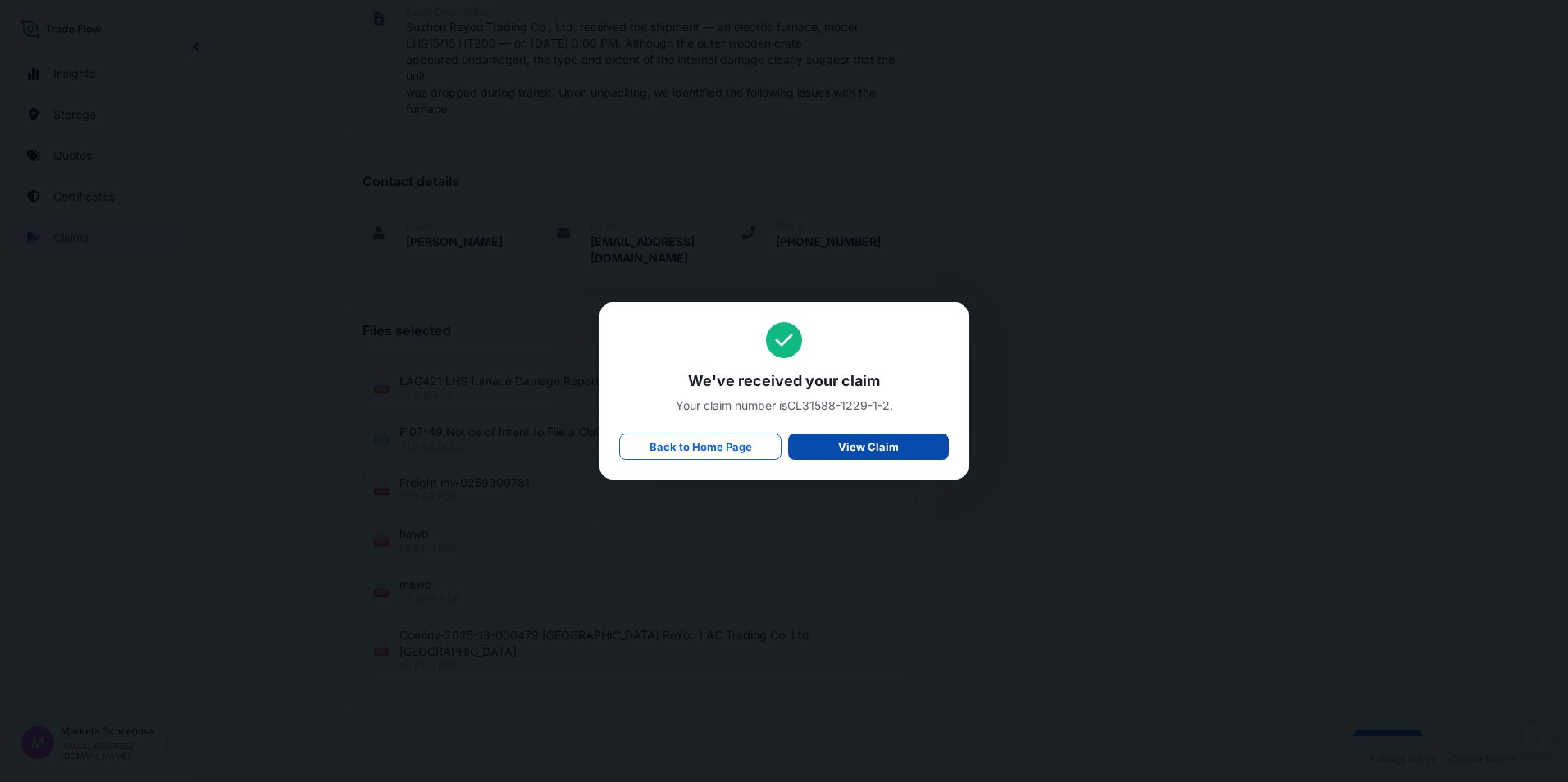
click at [856, 450] on p "View Claim" at bounding box center [868, 447] width 60 height 16
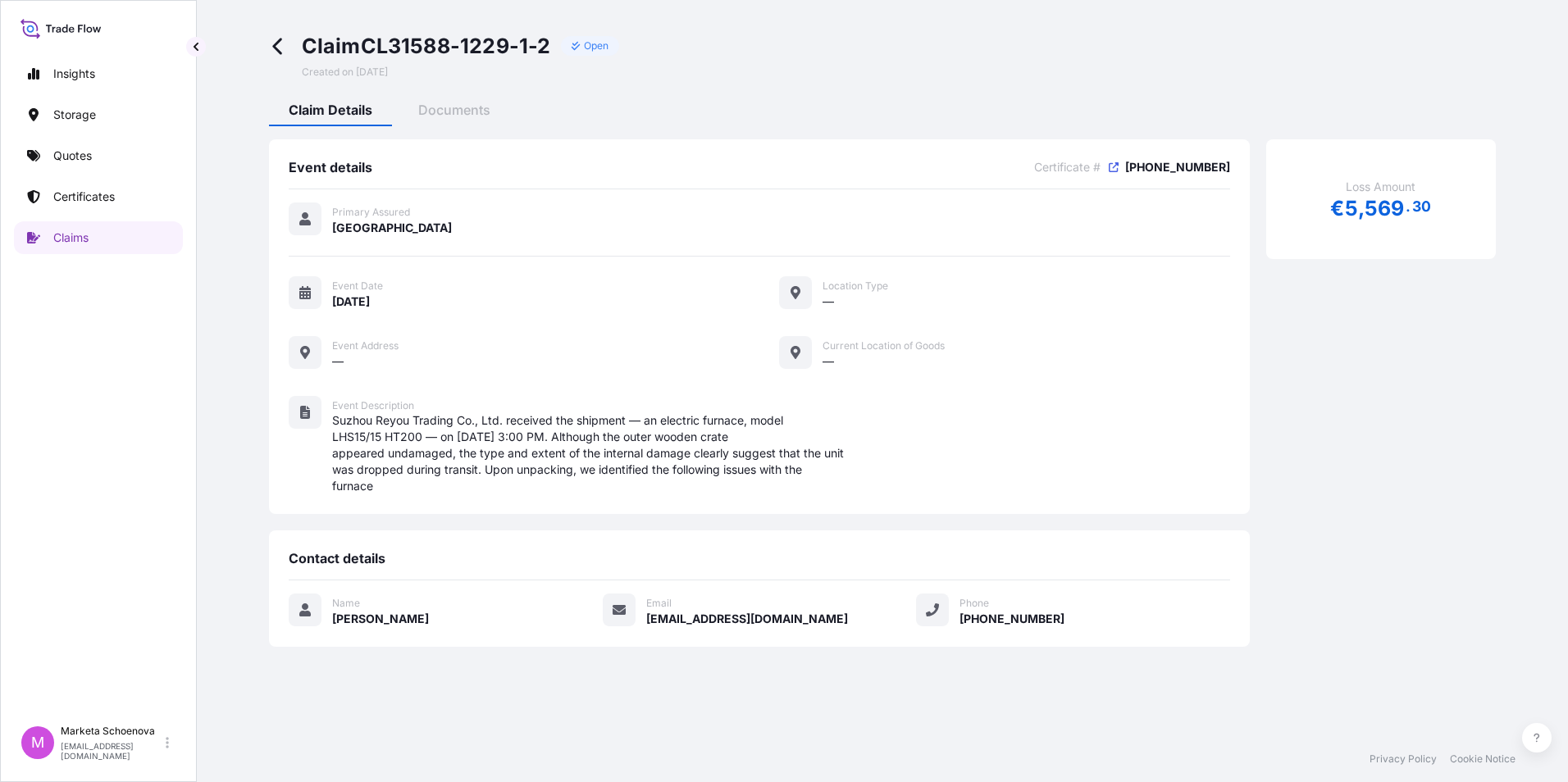
click at [85, 371] on div "Insights Storage Quotes Certificates Claims" at bounding box center [99, 379] width 169 height 674
click at [99, 198] on p "Certificates" at bounding box center [84, 196] width 61 height 16
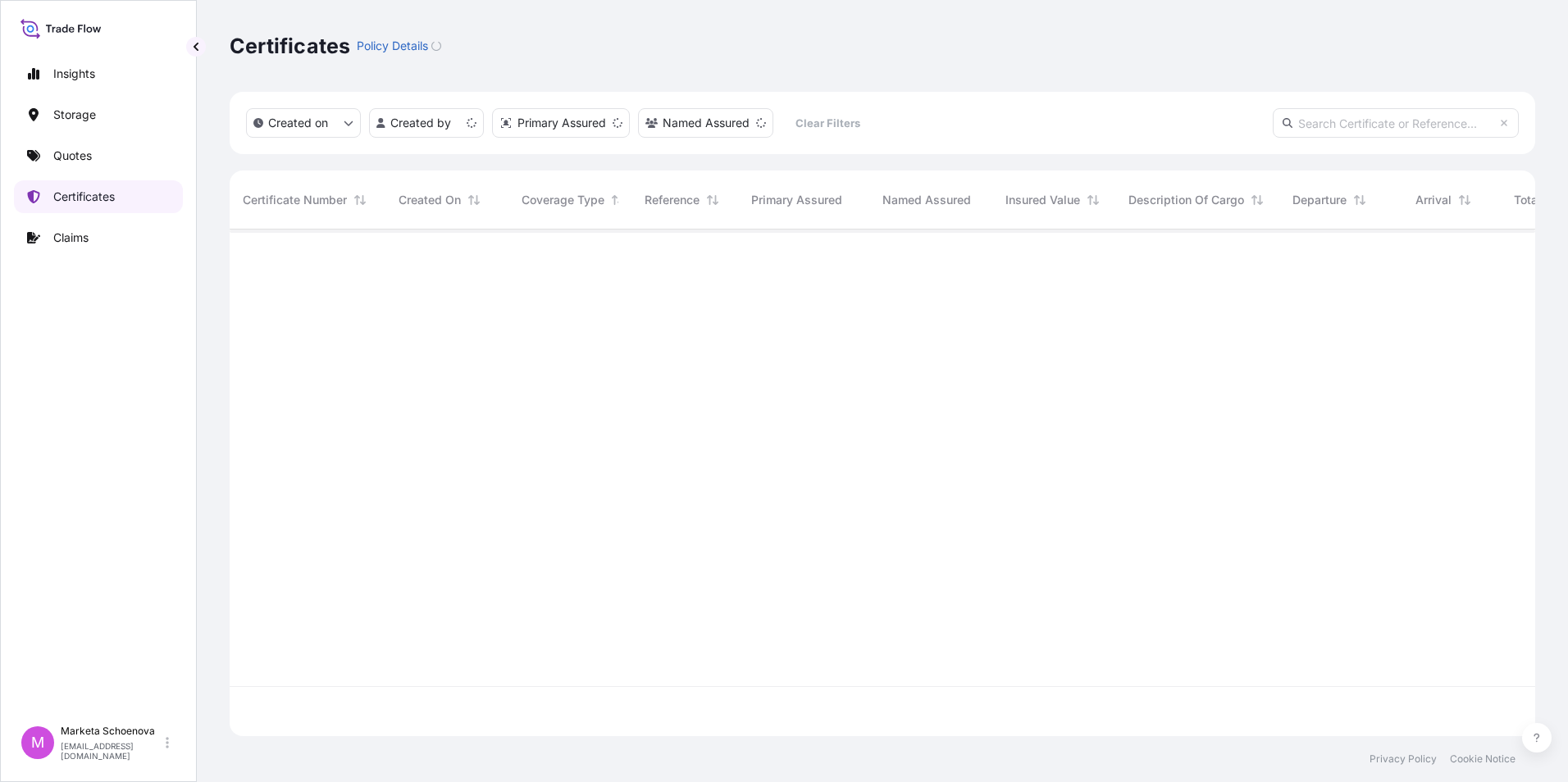
scroll to position [503, 1293]
click at [67, 238] on p "Claims" at bounding box center [71, 237] width 36 height 16
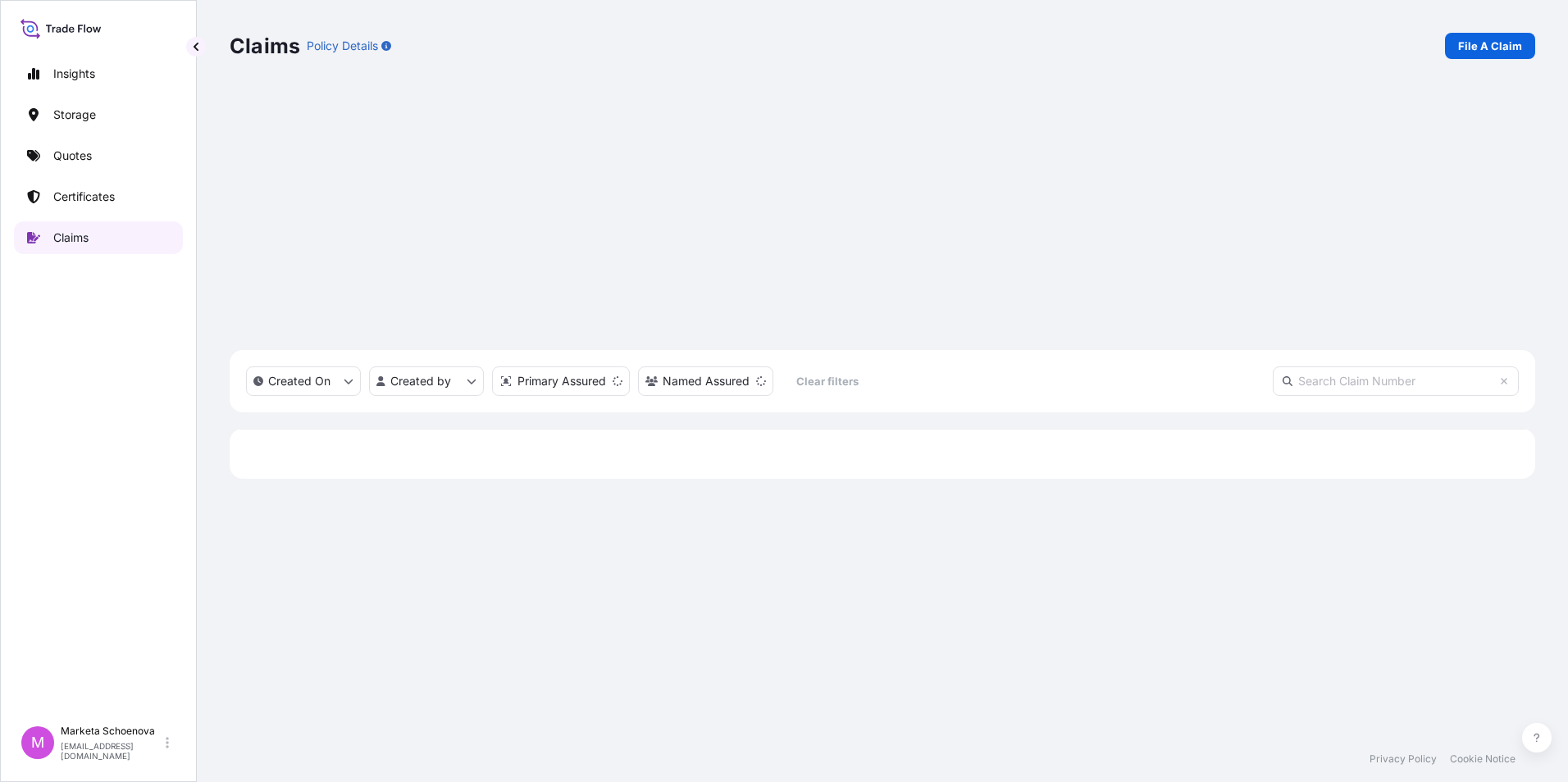
scroll to position [503, 1293]
click at [352, 488] on div "CL31588-1229-1-2" at bounding box center [291, 515] width 123 height 55
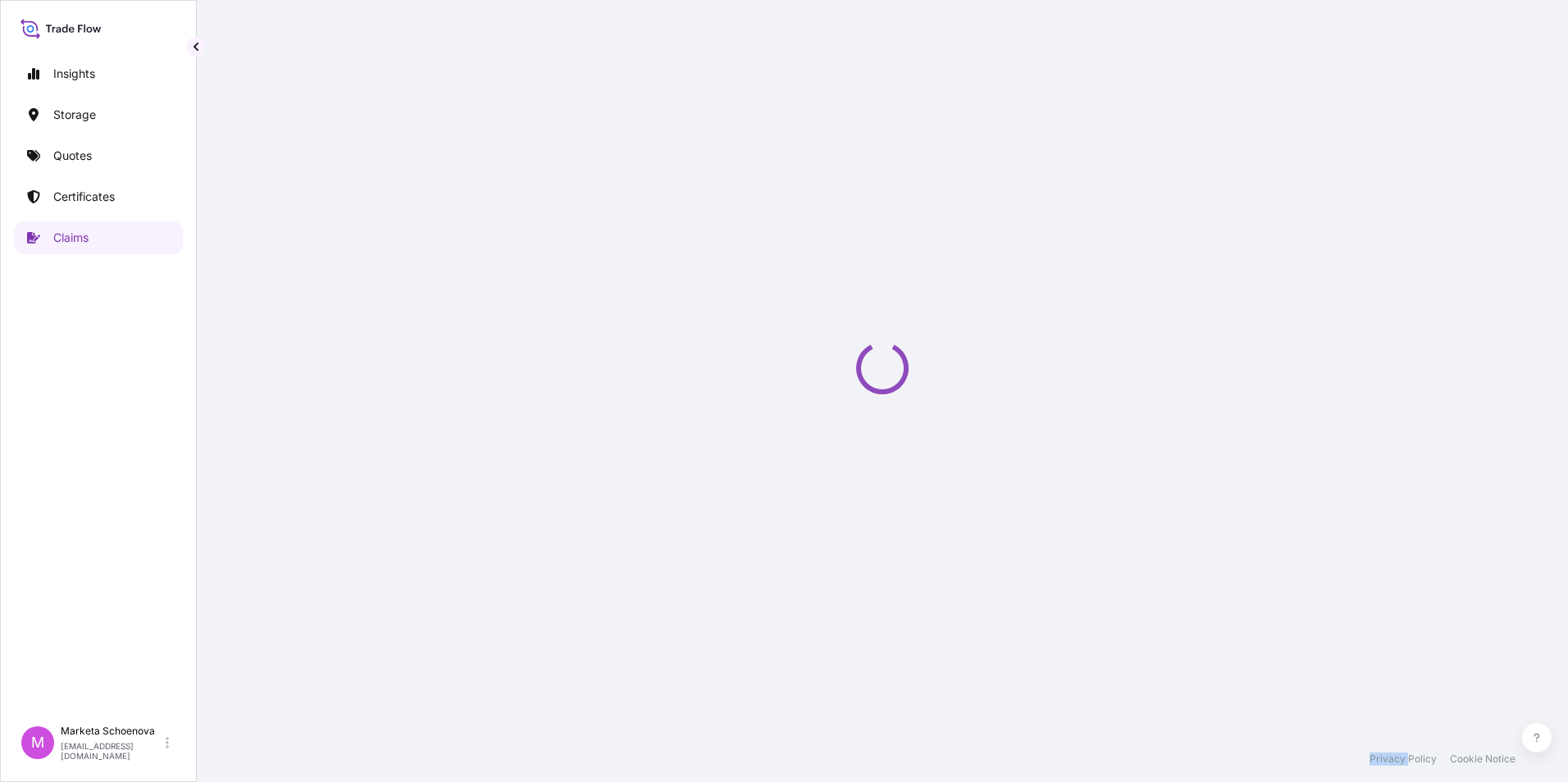
click at [352, 272] on div "Loading" at bounding box center [882, 368] width 1306 height 736
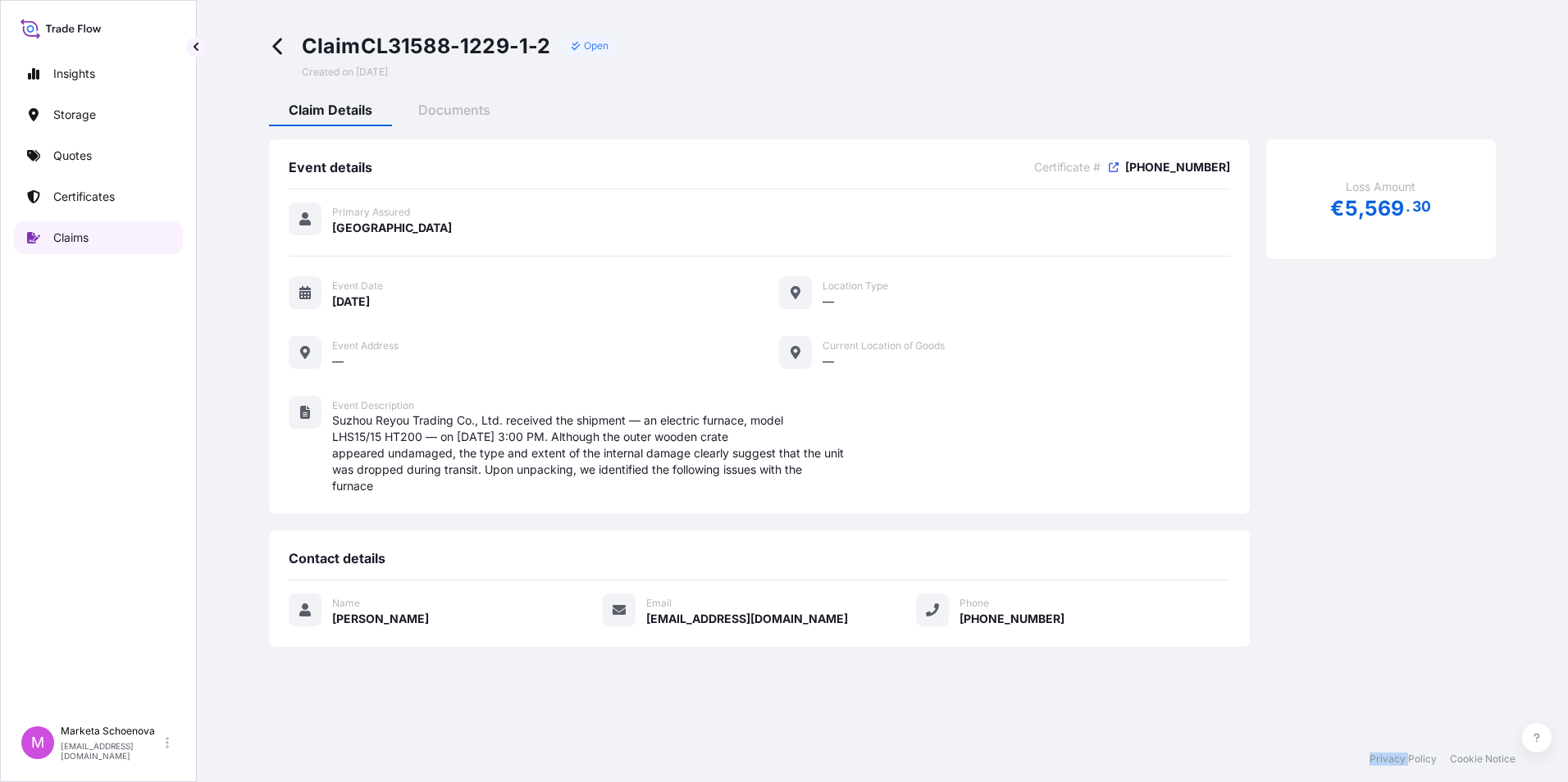
click at [120, 238] on link "Claims" at bounding box center [99, 237] width 169 height 33
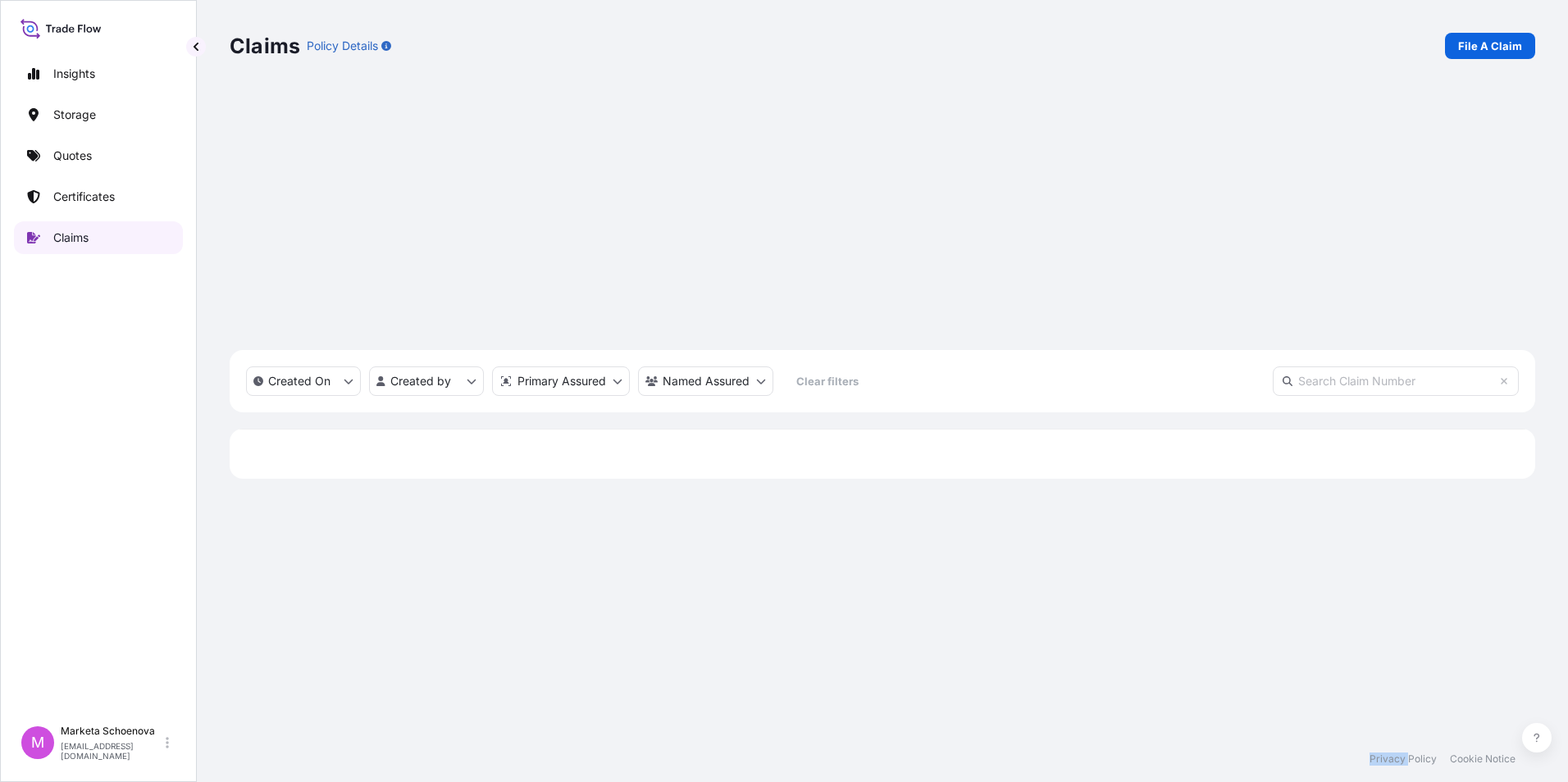
scroll to position [503, 1293]
